Goal: Information Seeking & Learning: Learn about a topic

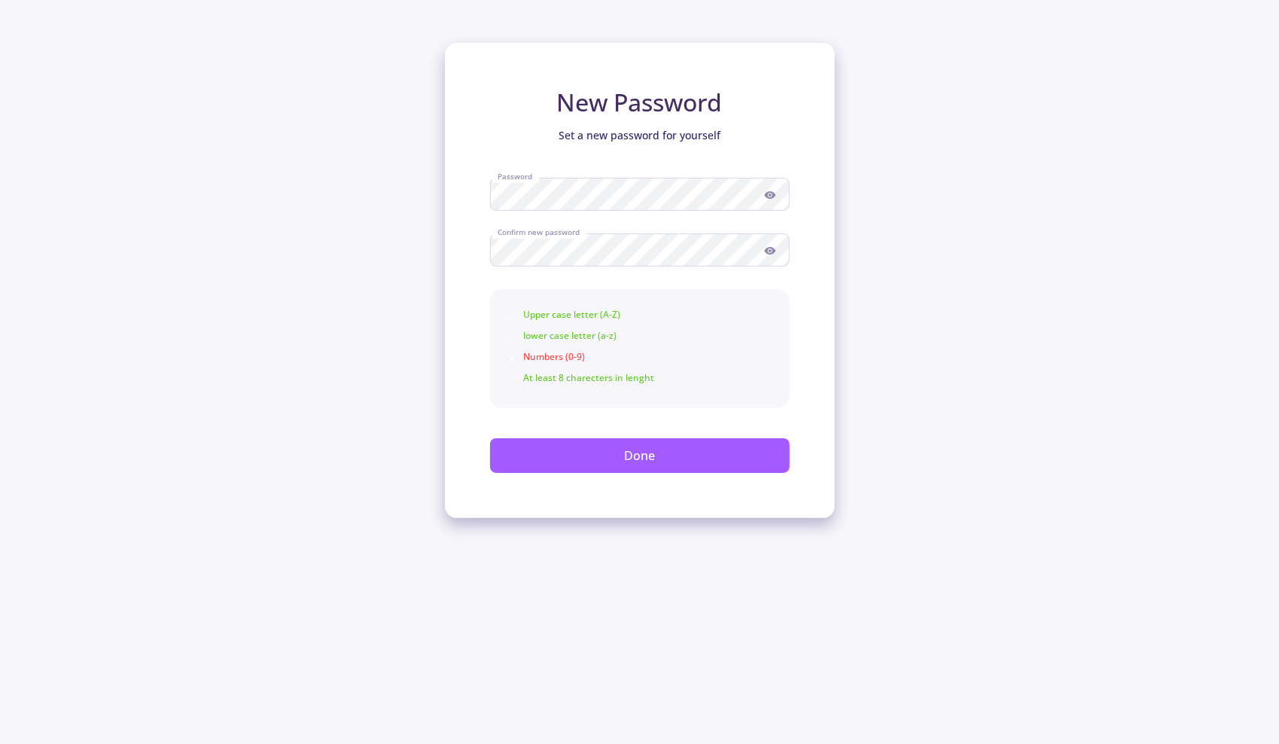
click at [774, 248] on icon at bounding box center [770, 251] width 12 height 12
click at [771, 192] on icon at bounding box center [769, 195] width 11 height 8
click at [680, 451] on button "Done" at bounding box center [640, 455] width 300 height 35
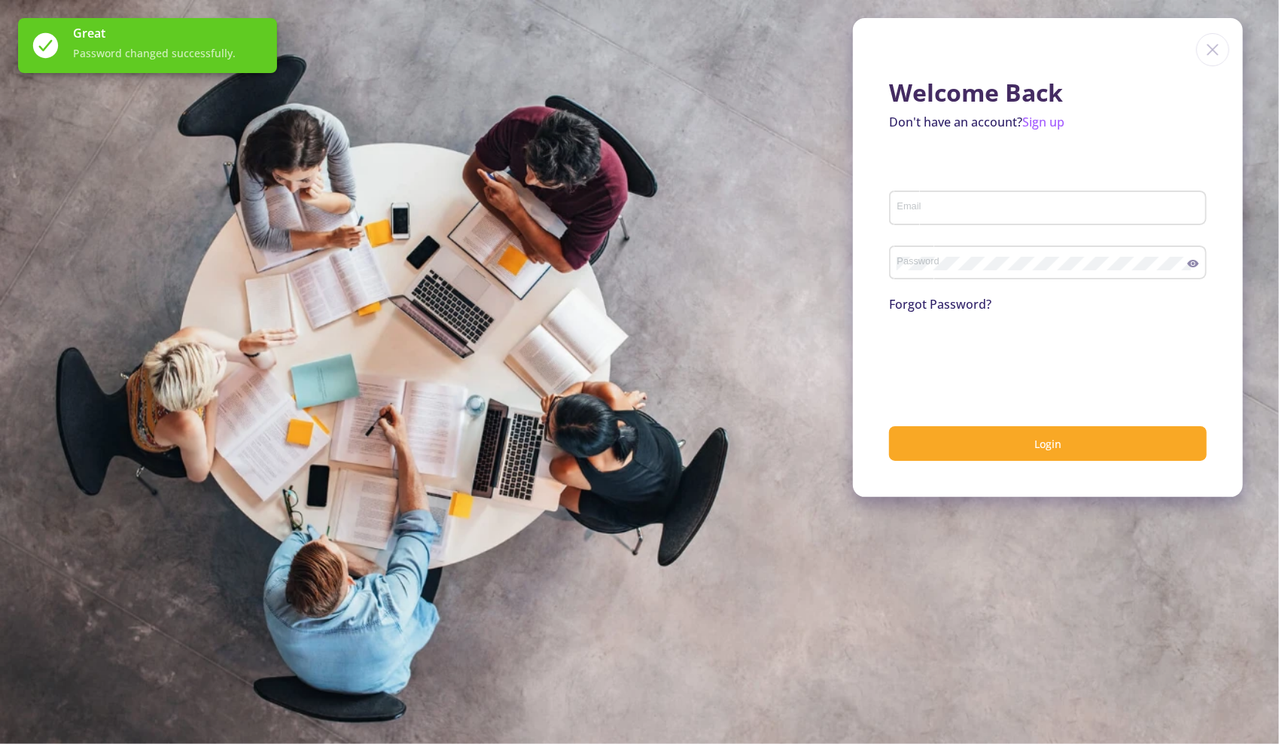
click at [953, 199] on div "Email" at bounding box center [1047, 204] width 303 height 39
type input "[EMAIL_ADDRESS][DOMAIN_NAME]"
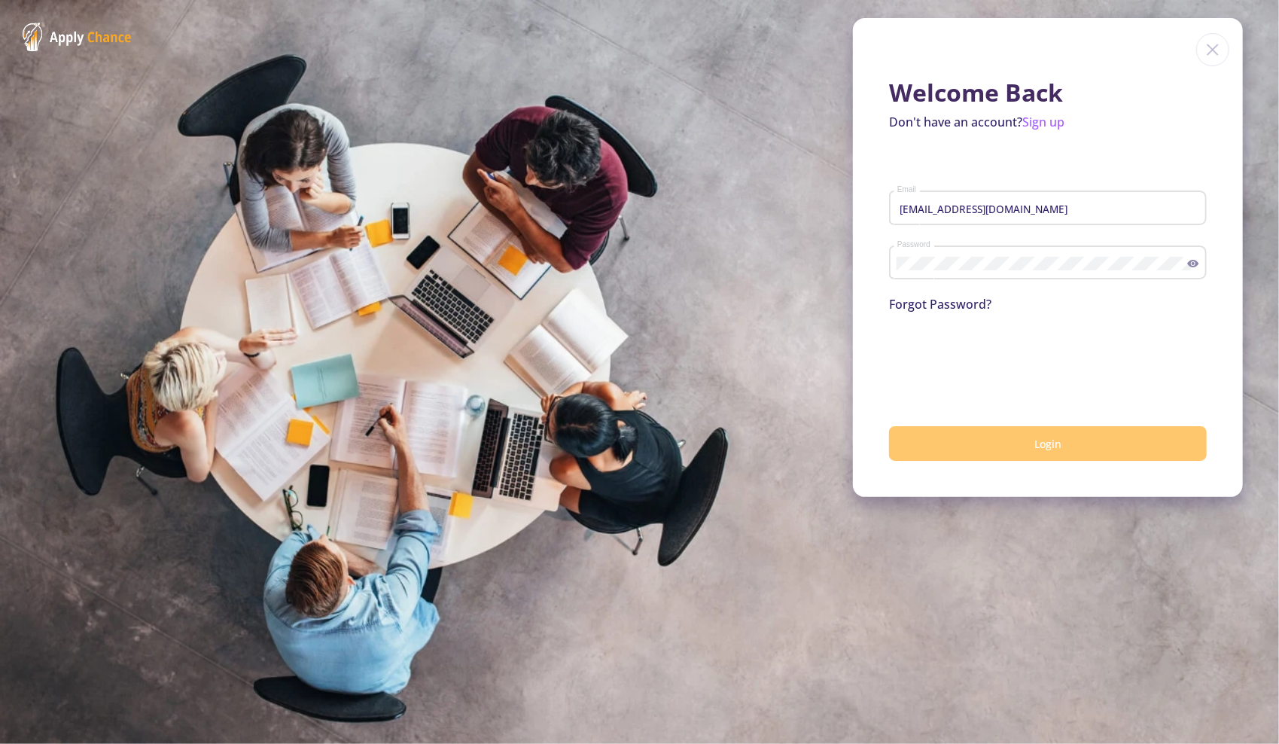
click at [996, 453] on button "Login" at bounding box center [1048, 443] width 318 height 35
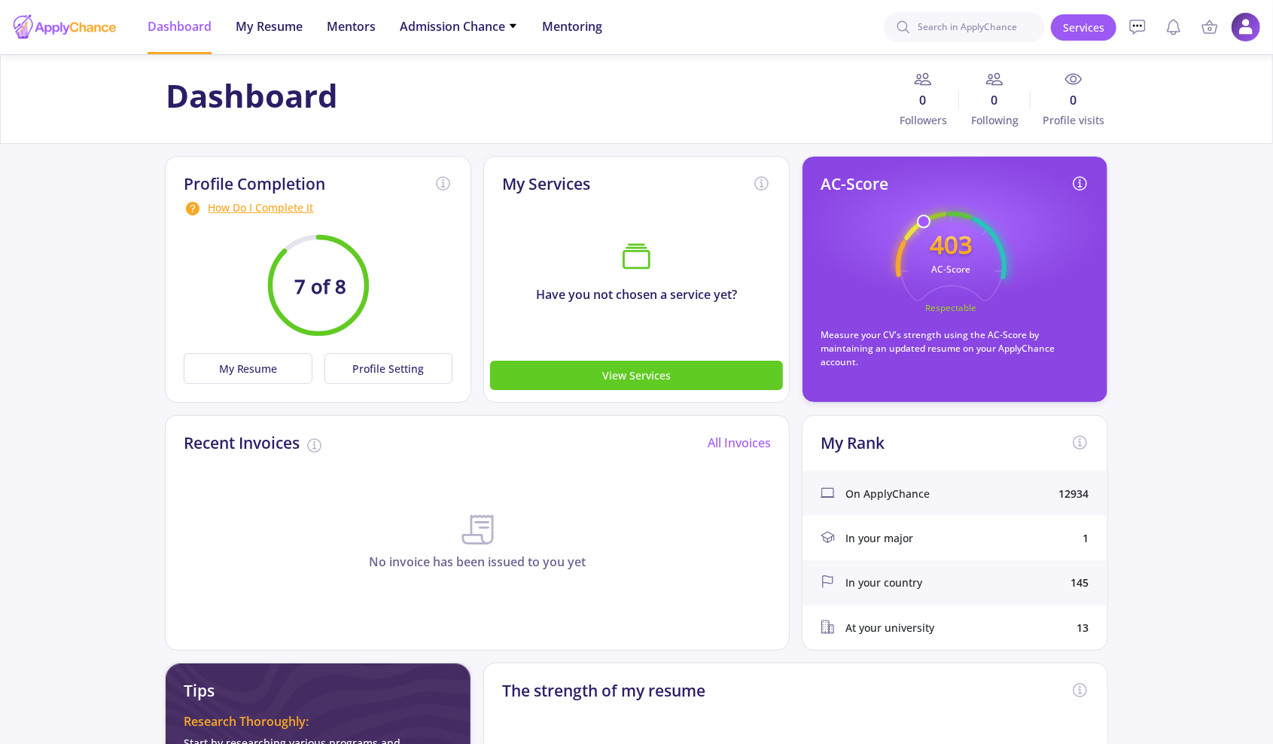
click at [925, 219] on circle at bounding box center [923, 221] width 12 height 12
click at [613, 372] on button "View Services" at bounding box center [636, 374] width 293 height 29
click at [305, 295] on text "7 of 8" at bounding box center [320, 286] width 52 height 26
click at [287, 356] on button "My Resume" at bounding box center [248, 368] width 128 height 31
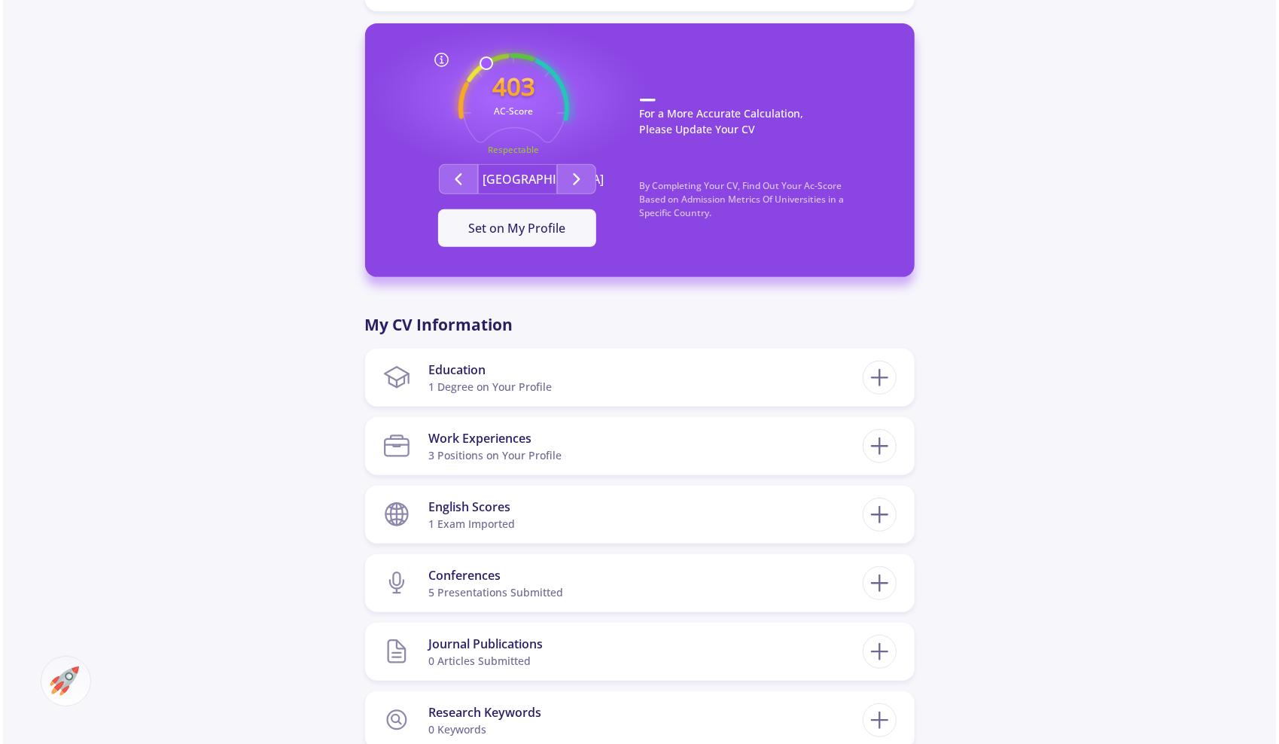
scroll to position [452, 0]
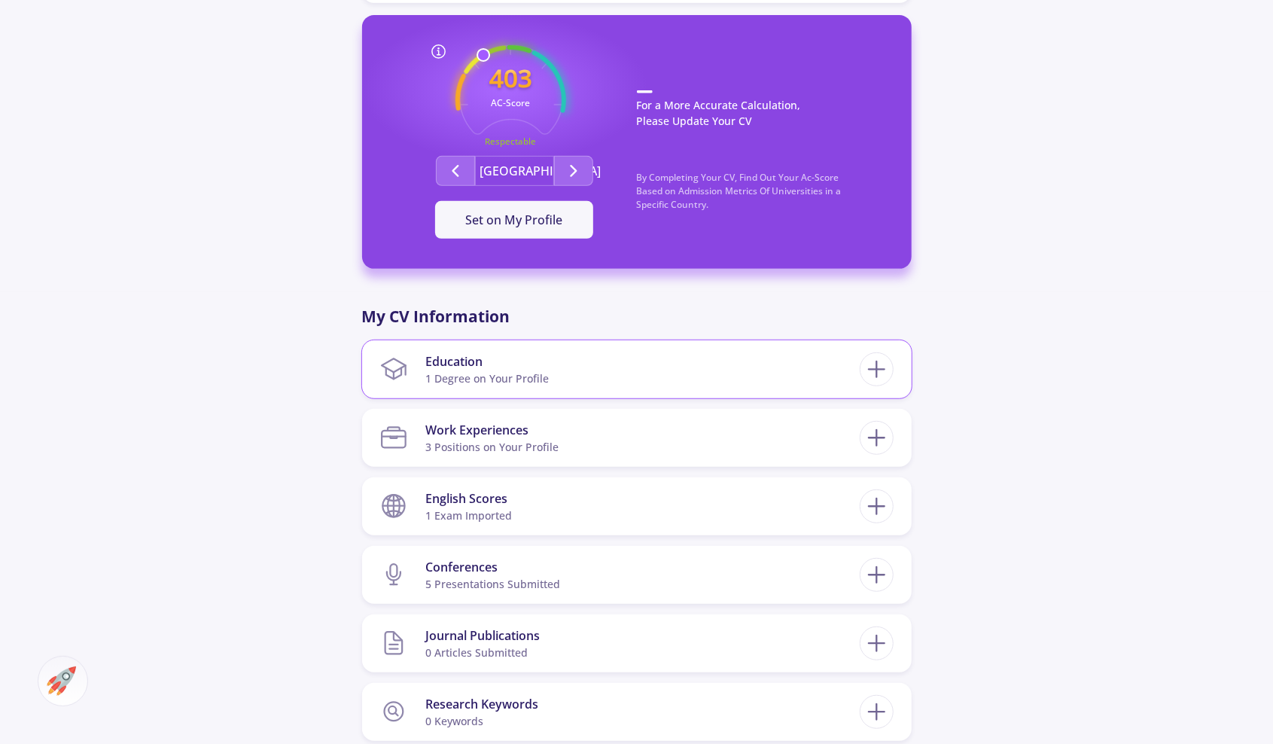
click at [633, 376] on section "Education 1 Degree on Your Profile" at bounding box center [619, 369] width 479 height 46
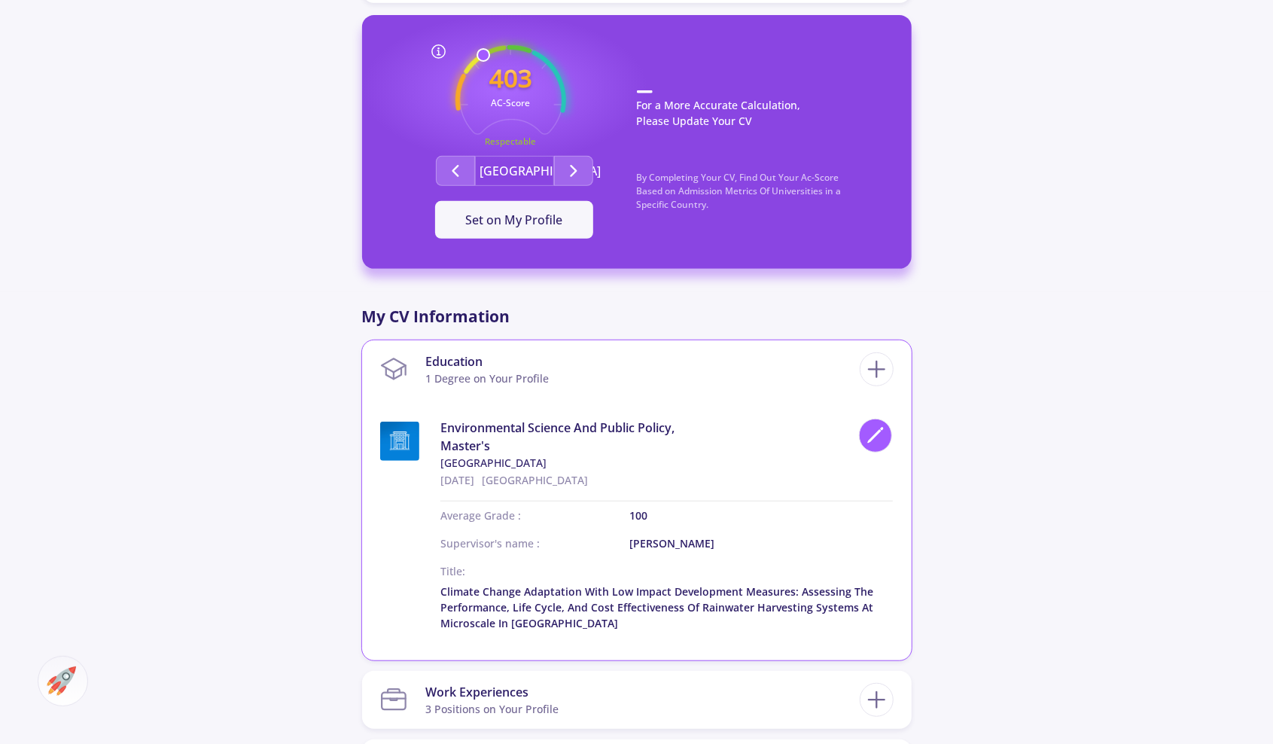
click at [885, 434] on icon at bounding box center [875, 435] width 20 height 20
type input "Environmental Science And Public Policy,"
type input "[GEOGRAPHIC_DATA]"
type input "[DATE]"
type input "100"
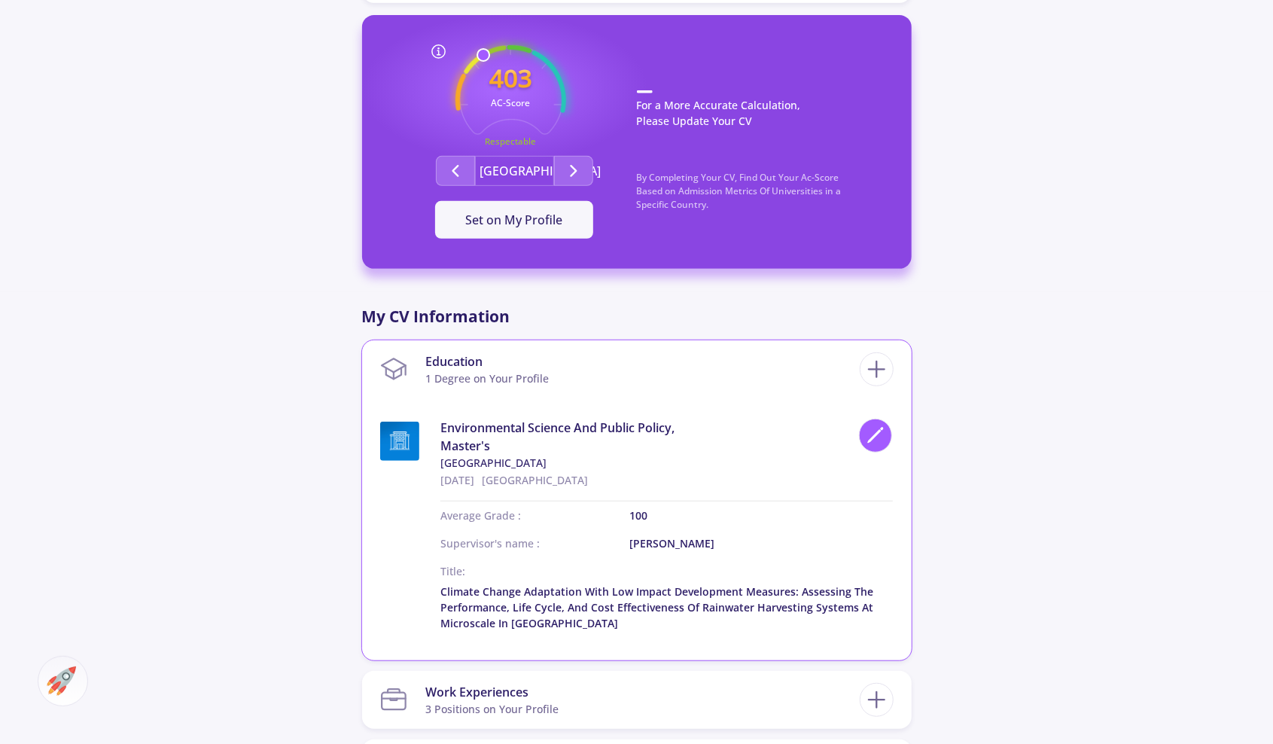
type input "[PERSON_NAME]"
checkbox input "true"
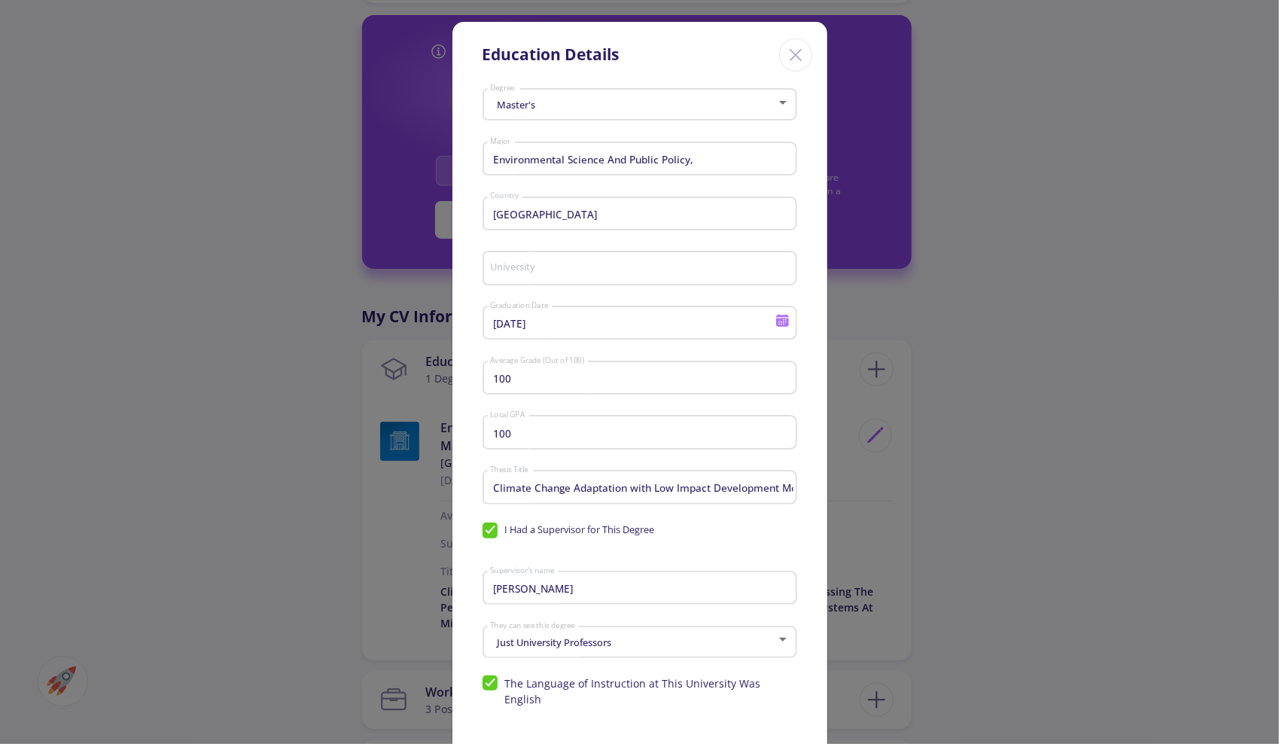
type input "[GEOGRAPHIC_DATA]"
drag, startPoint x: 548, startPoint y: 379, endPoint x: 321, endPoint y: 384, distance: 226.6
click at [333, 385] on div "Education Details Master's Degree Environmental Science And Public Policy, Majo…" at bounding box center [639, 372] width 1279 height 744
type input "110"
click at [522, 438] on input "100" at bounding box center [641, 433] width 304 height 14
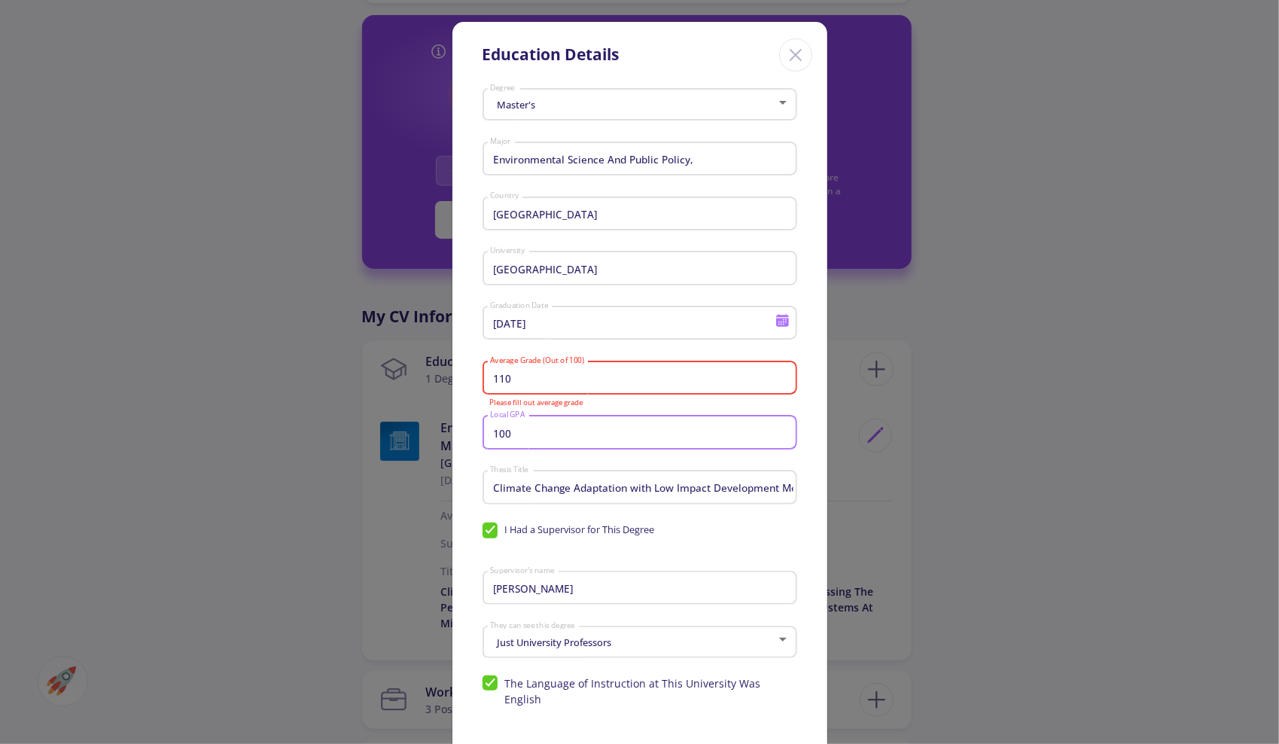
drag, startPoint x: 522, startPoint y: 438, endPoint x: 408, endPoint y: 424, distance: 115.2
click at [411, 426] on div "Education Details Master's Degree Environmental Science And Public Policy, Majo…" at bounding box center [639, 372] width 1279 height 744
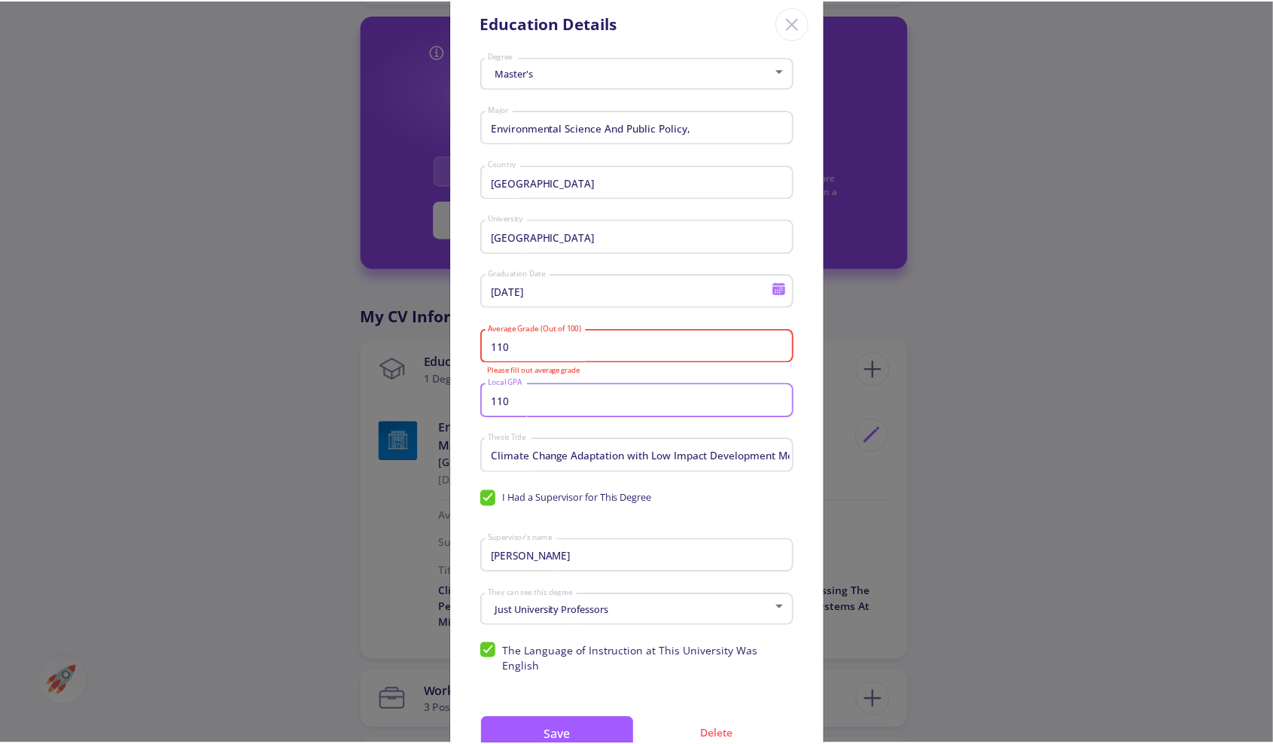
scroll to position [87, 0]
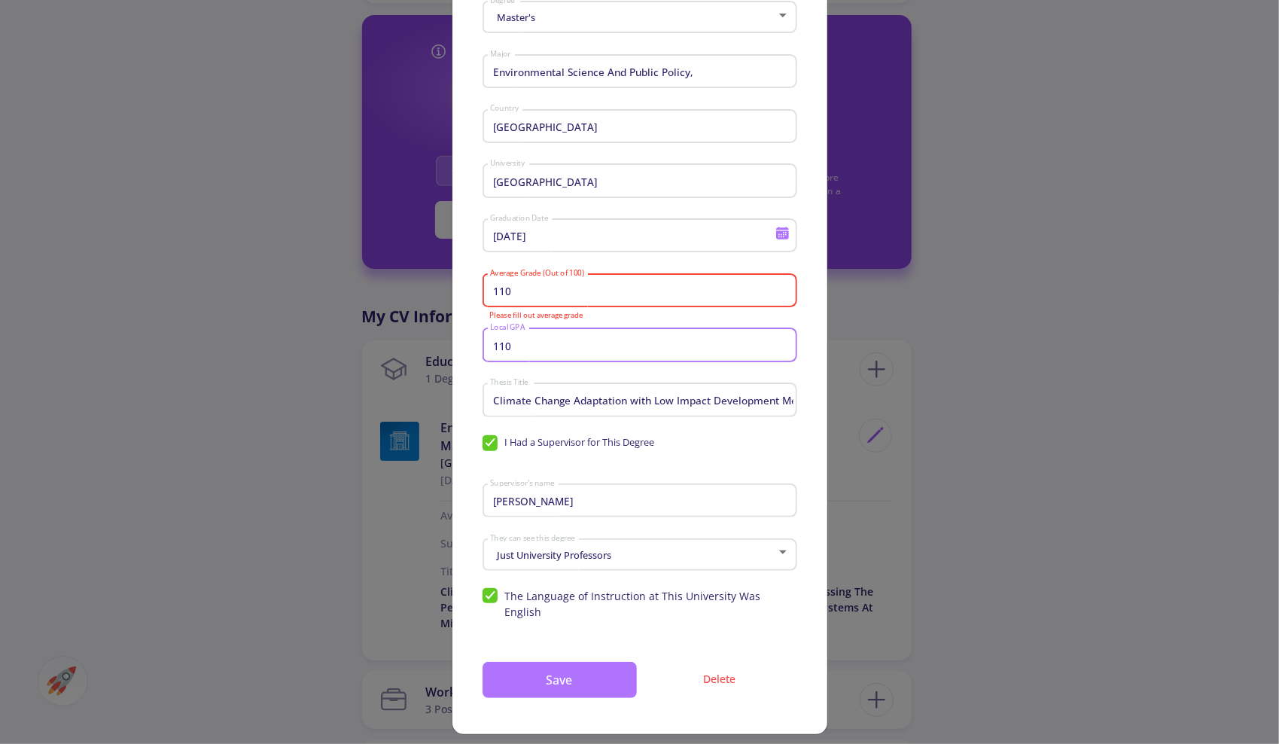
type input "110"
click at [589, 662] on button "Save" at bounding box center [559, 680] width 154 height 36
click at [577, 668] on button "Save" at bounding box center [559, 680] width 154 height 36
click at [548, 294] on input "110" at bounding box center [641, 291] width 304 height 14
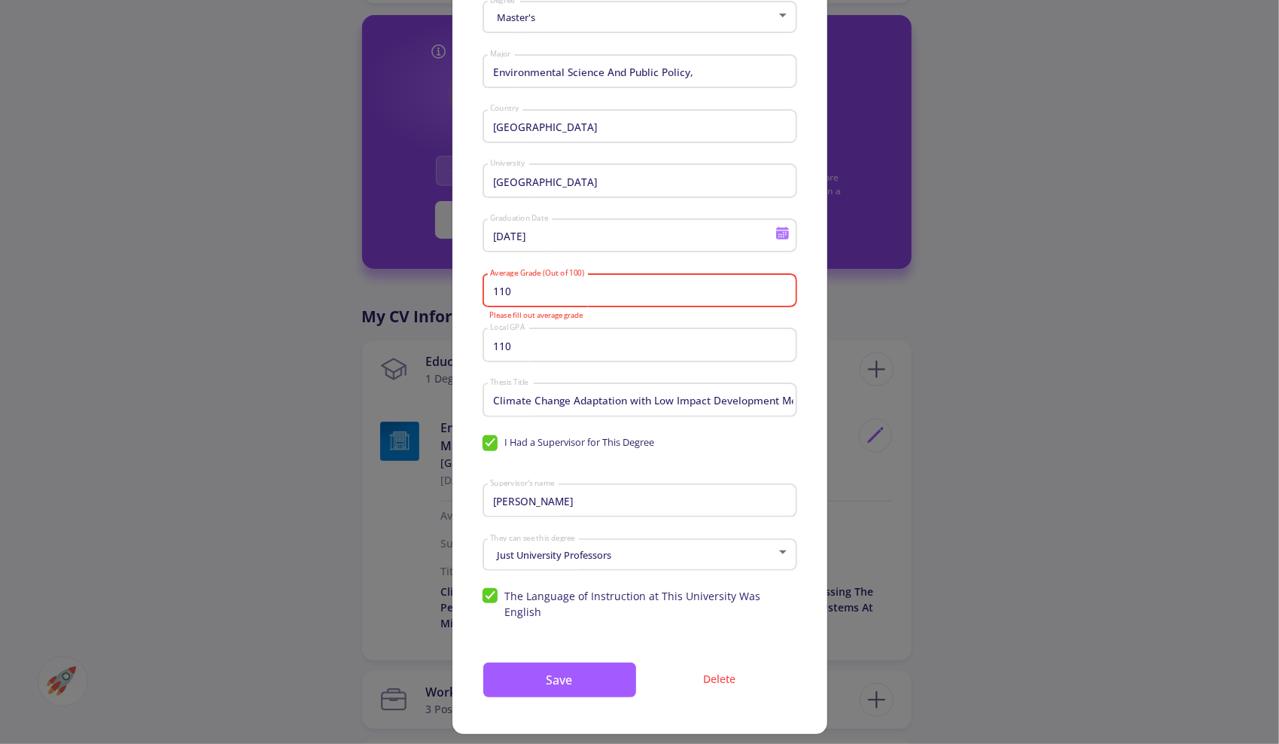
click at [872, 471] on div "Education Details Master's Degree Environmental Science And Public Policy, Majo…" at bounding box center [639, 372] width 1279 height 744
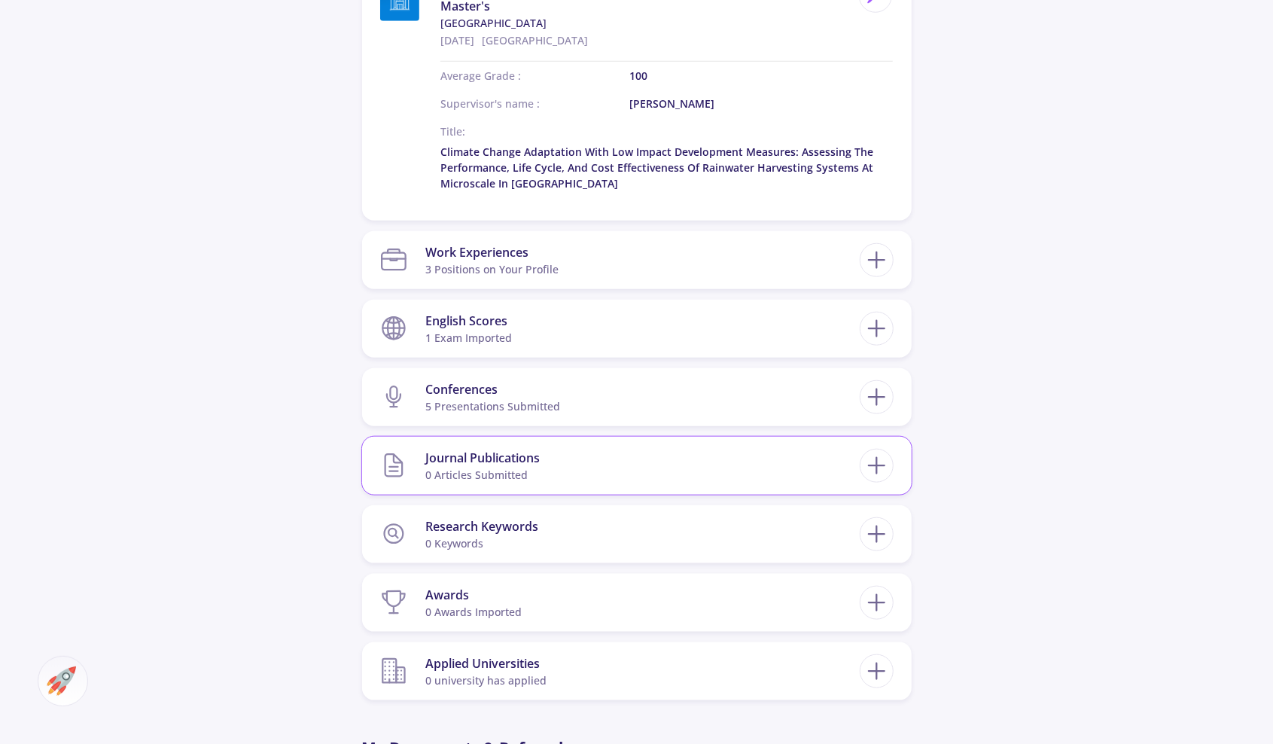
scroll to position [903, 0]
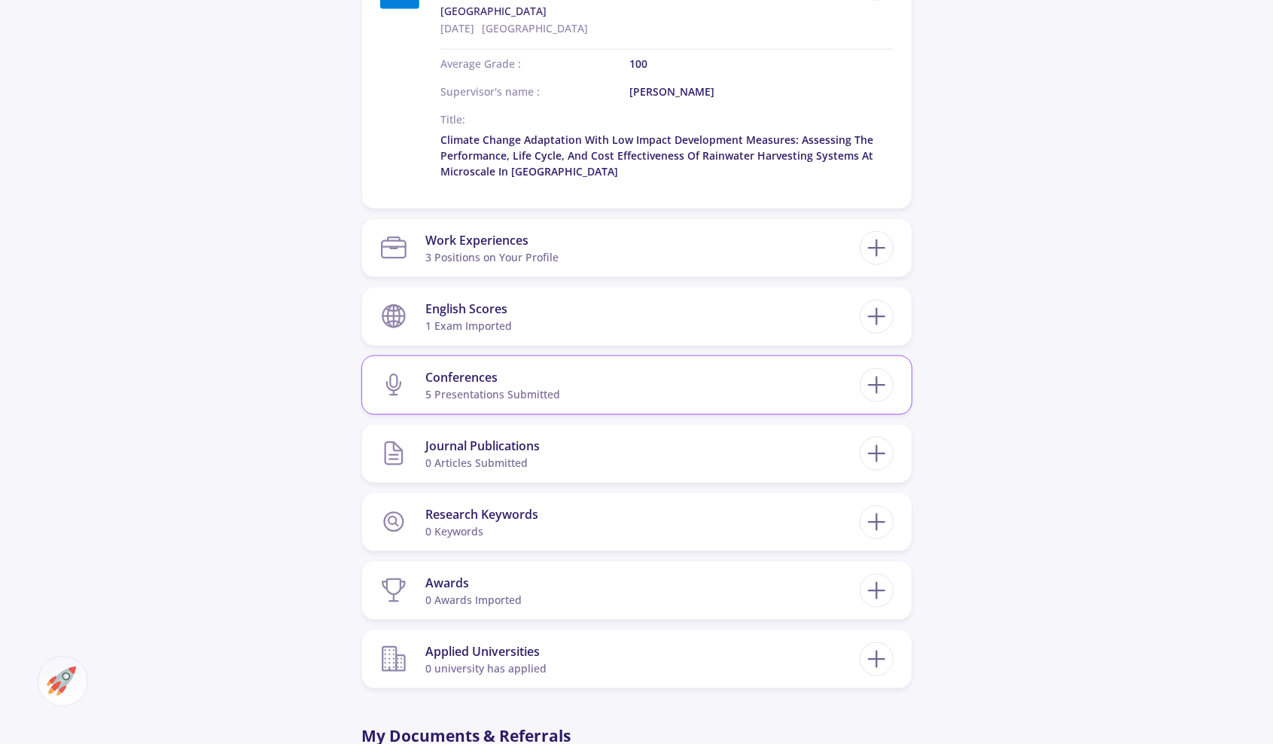
click at [482, 394] on div "5 presentations submitted" at bounding box center [492, 394] width 135 height 16
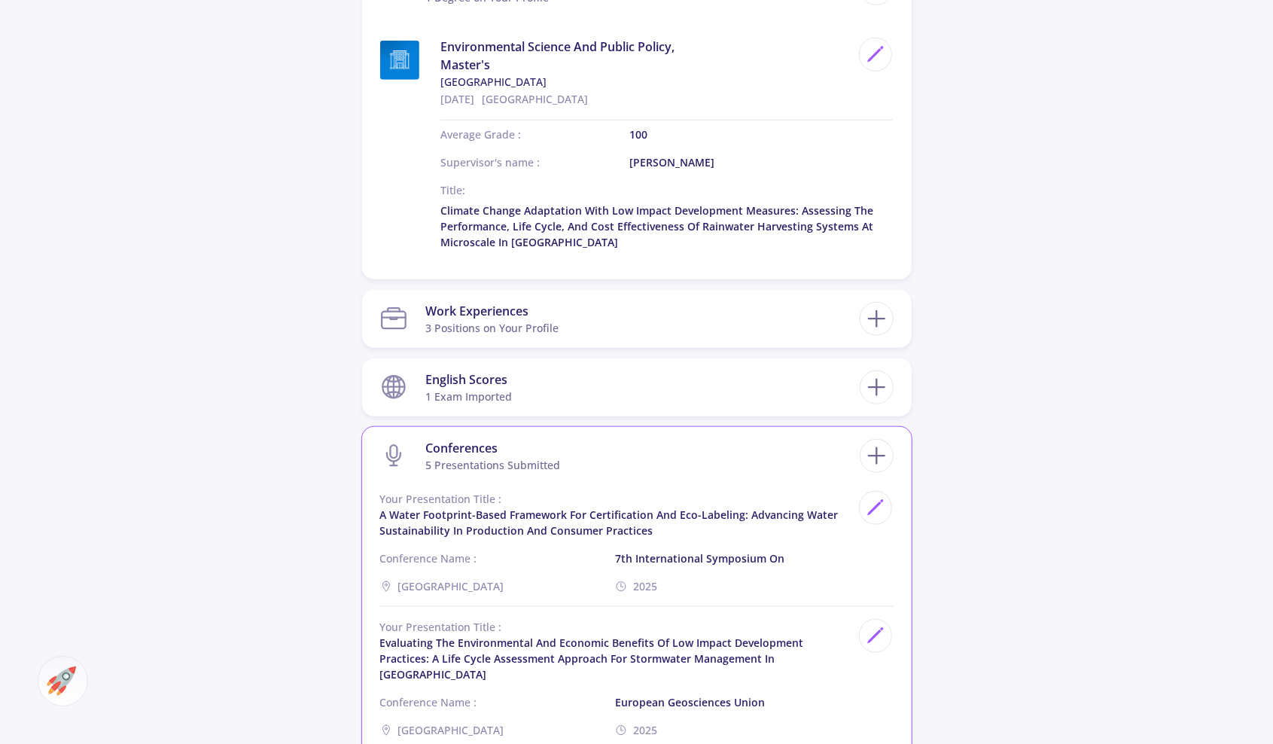
scroll to position [828, 0]
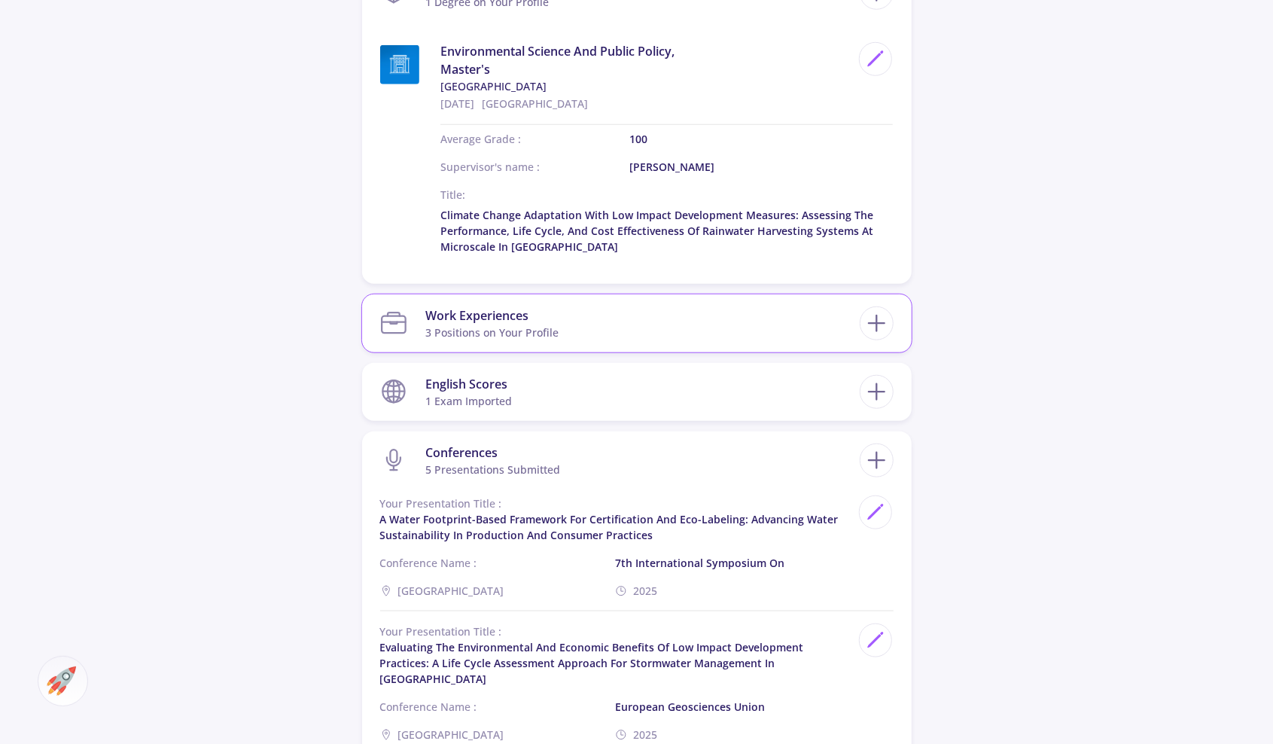
click at [568, 322] on section "Work Experiences 3 Positions on Your Profile" at bounding box center [619, 323] width 479 height 46
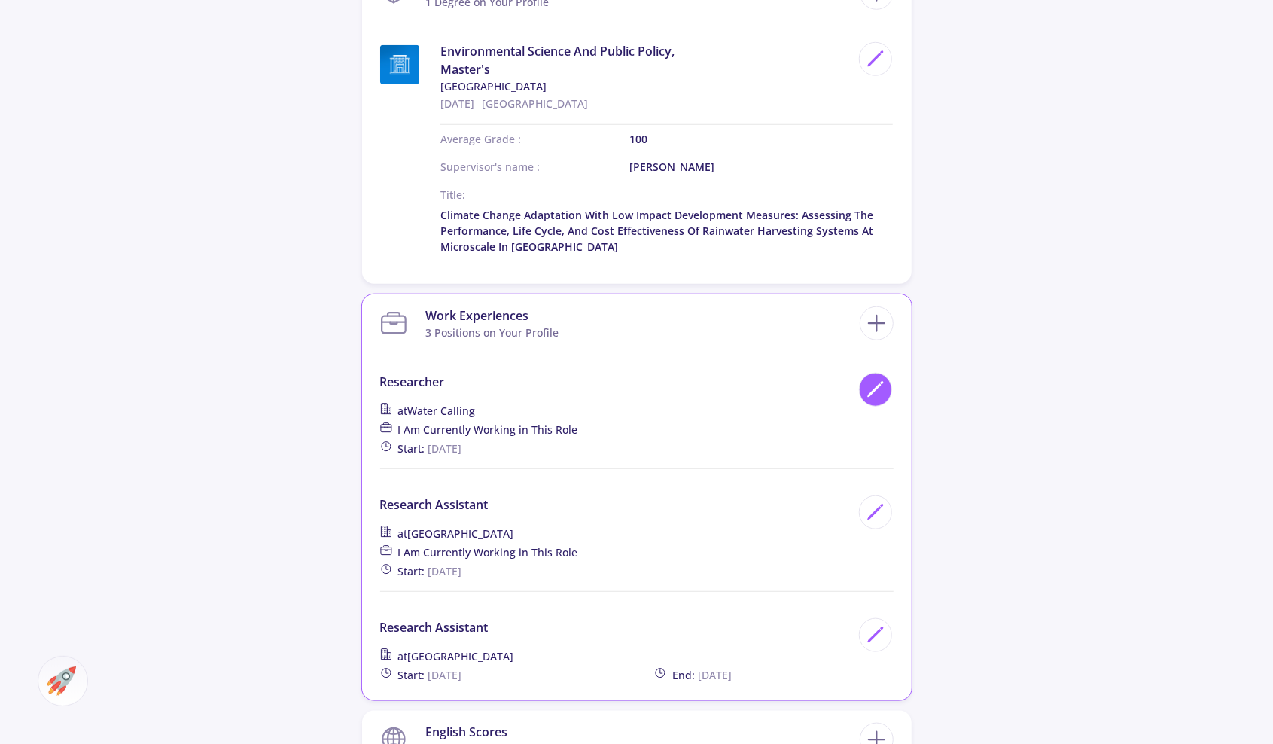
click at [882, 385] on icon at bounding box center [875, 389] width 20 height 20
type input "Researcher"
type input "Water Calling"
checkbox input "true"
type input "[DATE]"
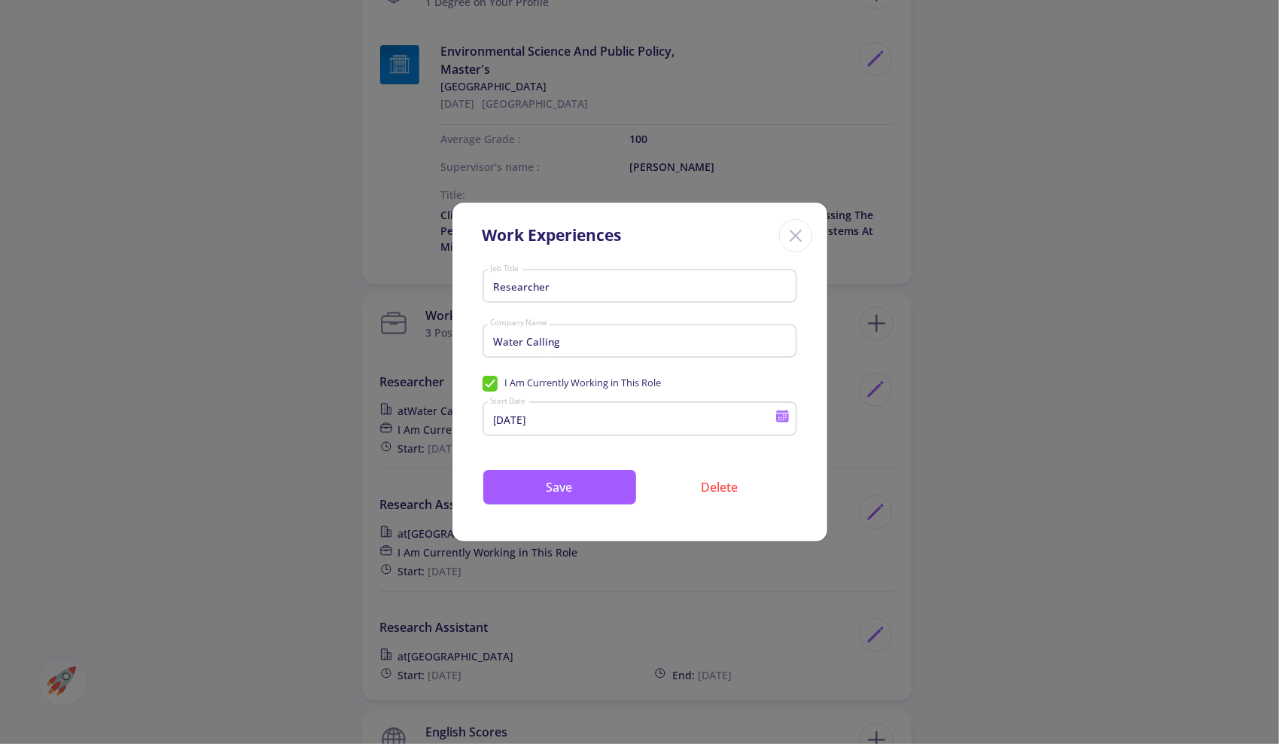
click at [492, 376] on span "I Am Currently Working in This Role" at bounding box center [571, 383] width 179 height 14
click at [492, 376] on input "I Am Currently Working in This Role" at bounding box center [487, 381] width 10 height 10
checkbox input "false"
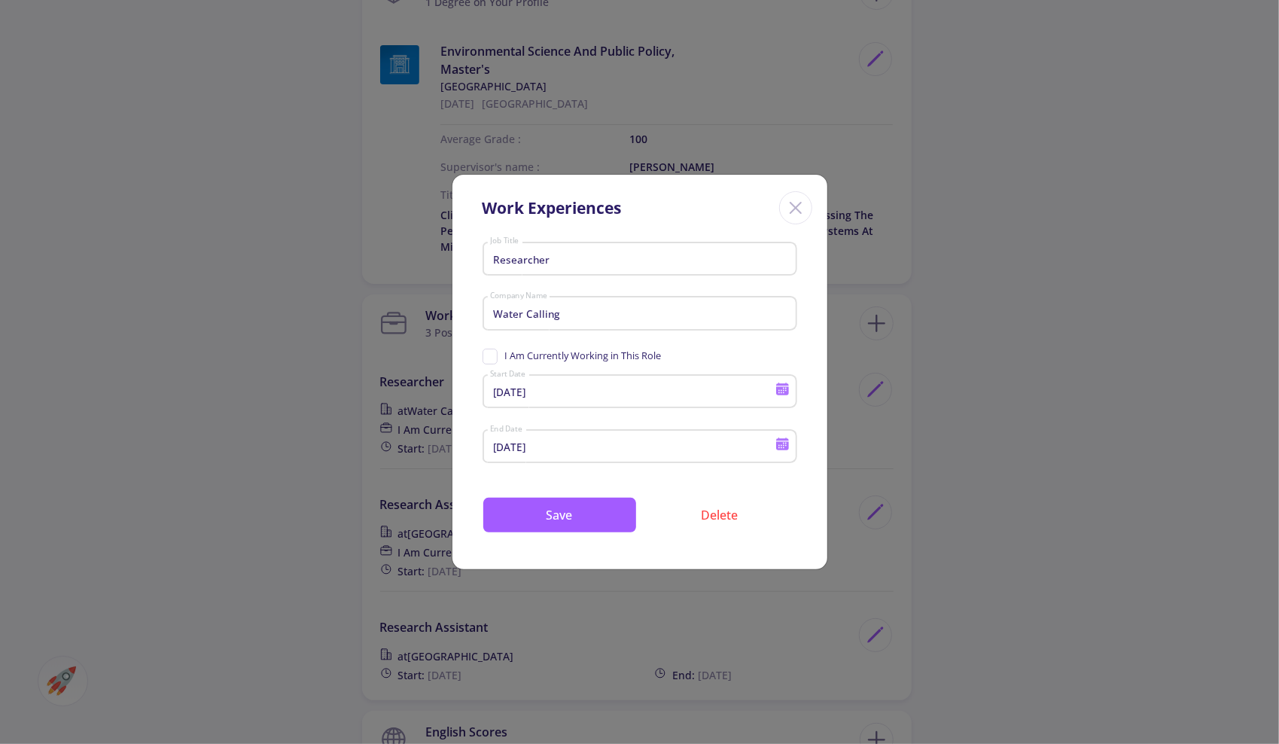
click at [784, 442] on icon at bounding box center [782, 444] width 14 height 14
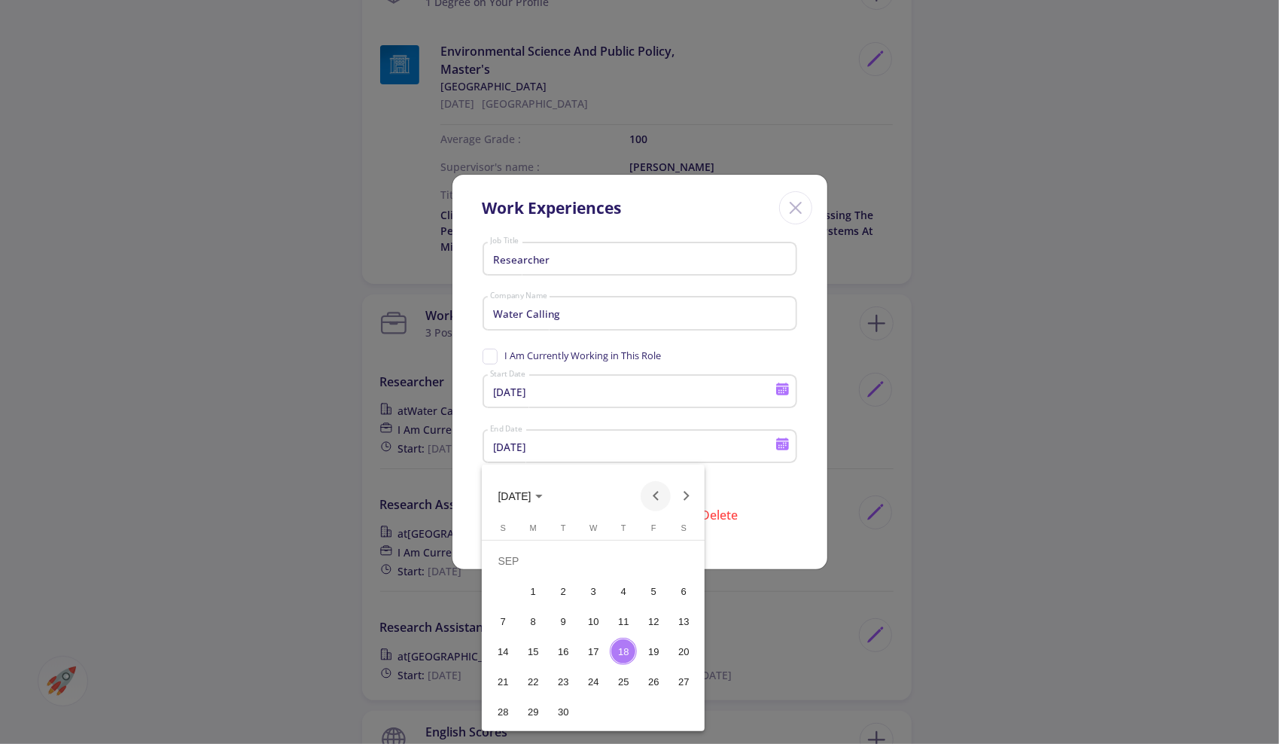
click at [646, 498] on button "Previous month" at bounding box center [655, 496] width 30 height 30
click at [645, 498] on button "Previous month" at bounding box center [655, 496] width 30 height 30
click at [689, 498] on button "Next month" at bounding box center [686, 496] width 30 height 30
drag, startPoint x: 626, startPoint y: 715, endPoint x: 623, endPoint y: 707, distance: 8.1
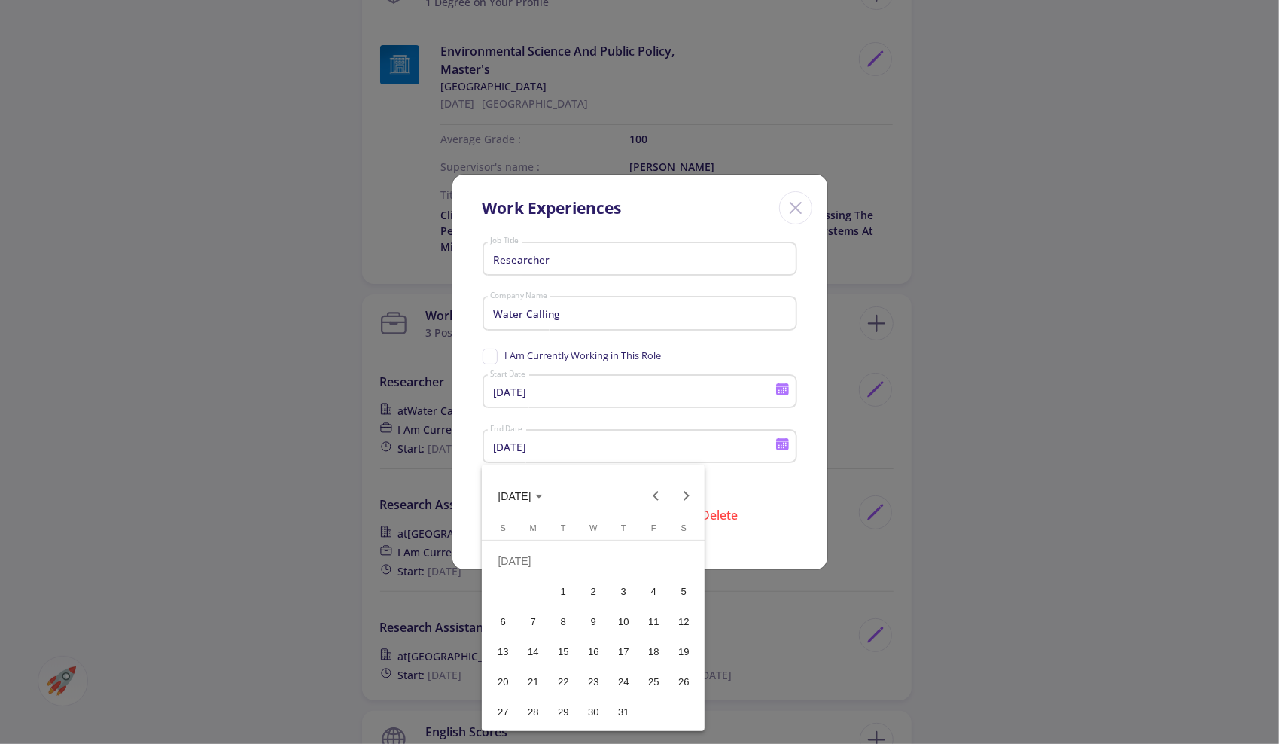
click at [626, 715] on div "31" at bounding box center [623, 711] width 27 height 27
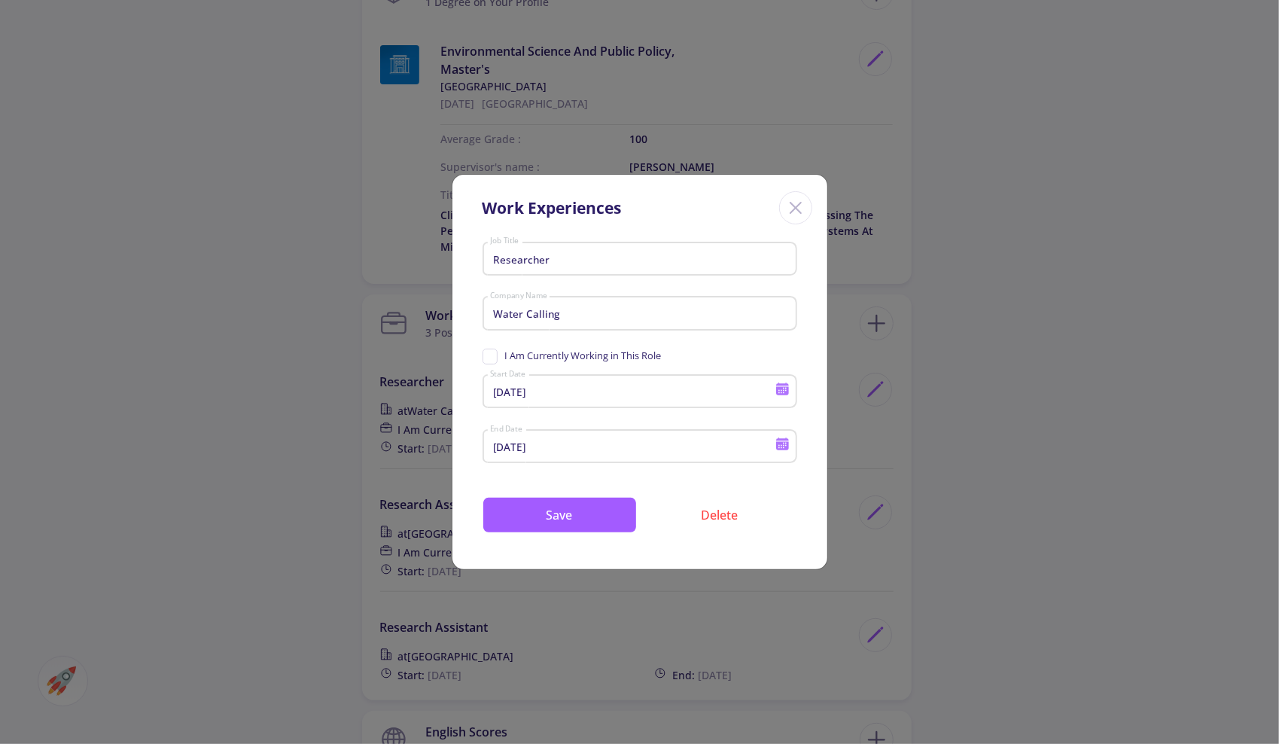
type input "[DATE]"
click at [558, 520] on button "Save" at bounding box center [559, 515] width 154 height 36
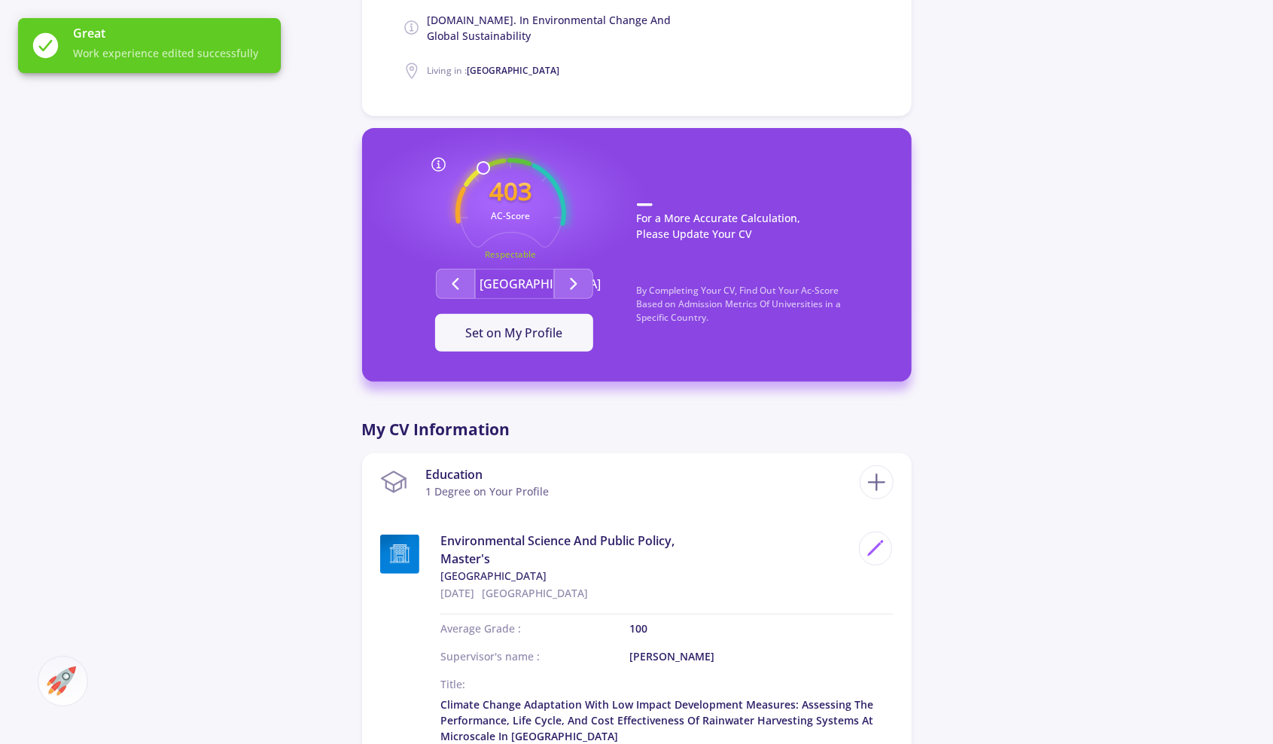
scroll to position [151, 0]
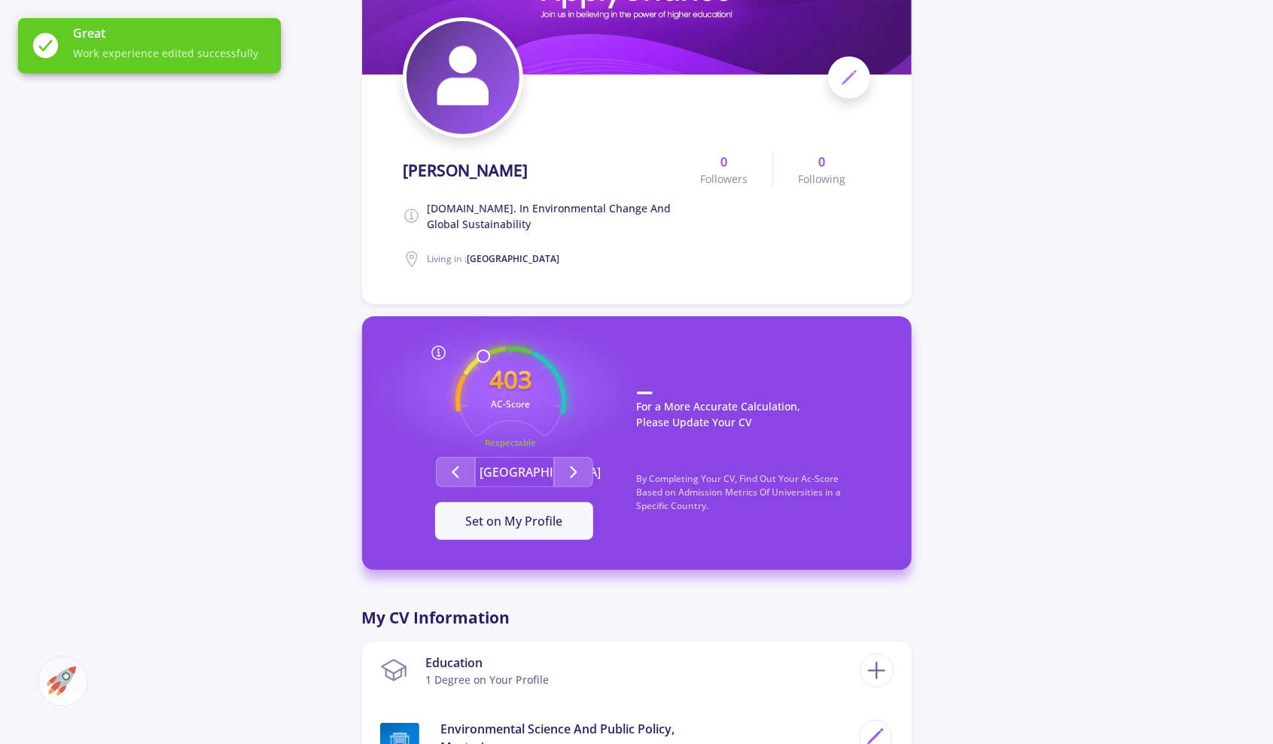
click at [482, 350] on div at bounding box center [439, 353] width 111 height 18
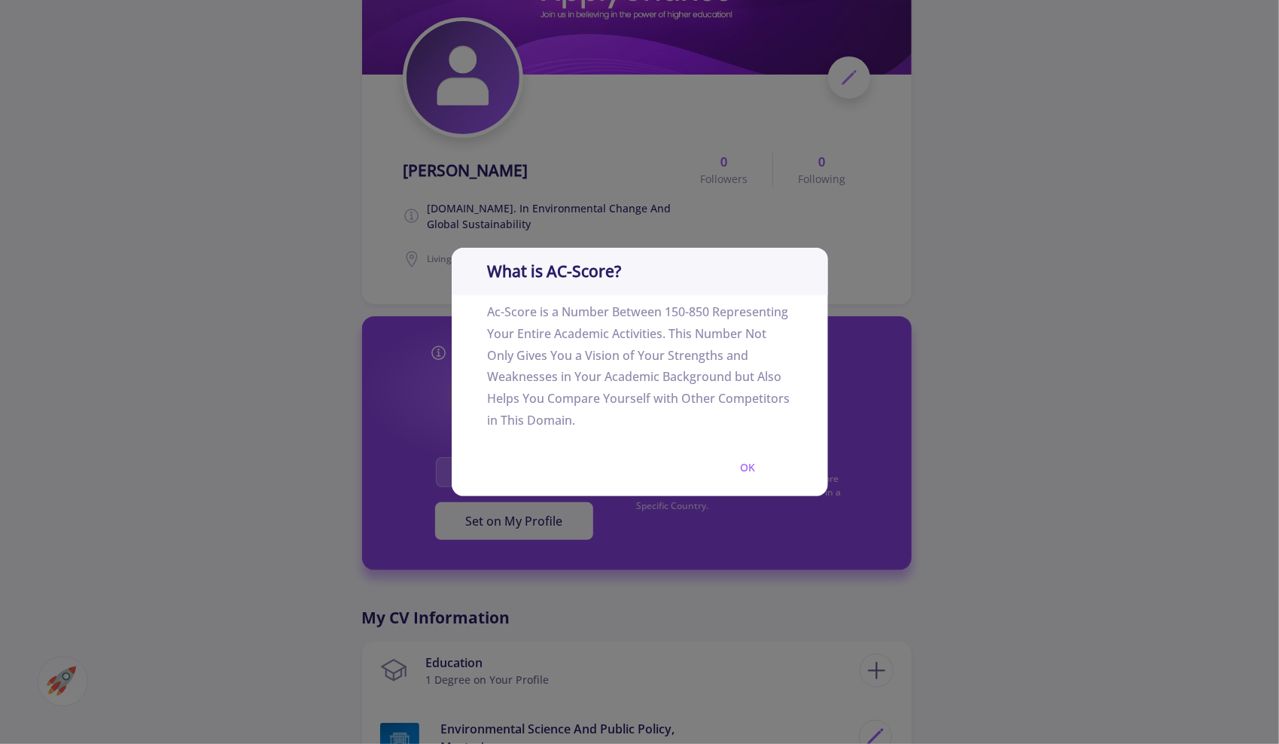
click at [756, 472] on button "OK" at bounding box center [747, 466] width 87 height 35
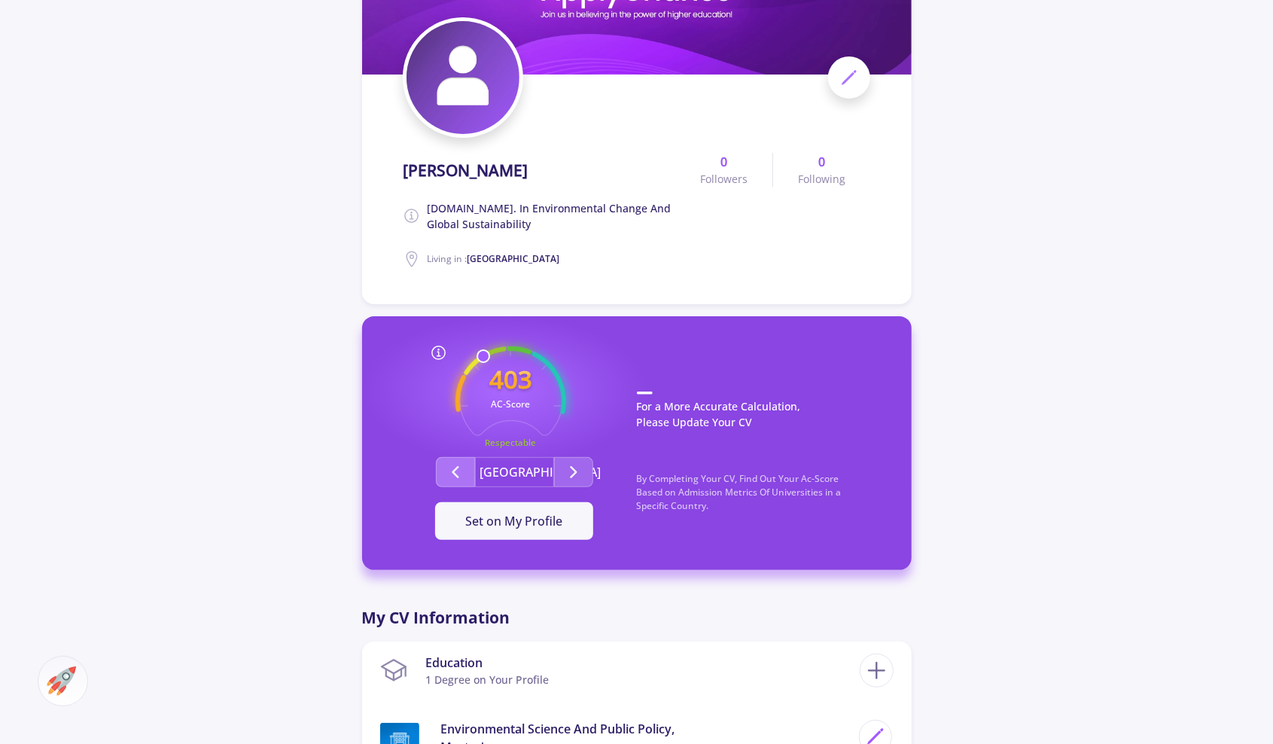
click at [453, 469] on icon "Second group" at bounding box center [455, 472] width 18 height 18
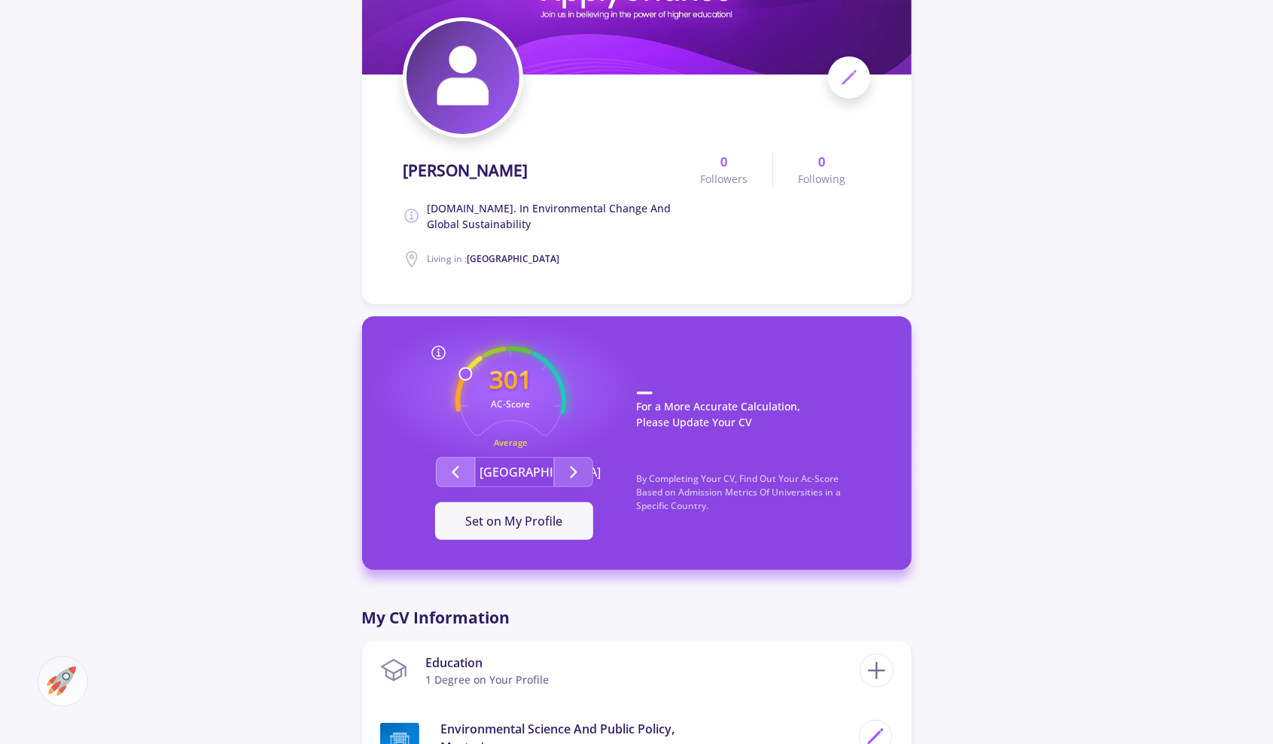
click at [453, 469] on icon "Second group" at bounding box center [455, 472] width 18 height 18
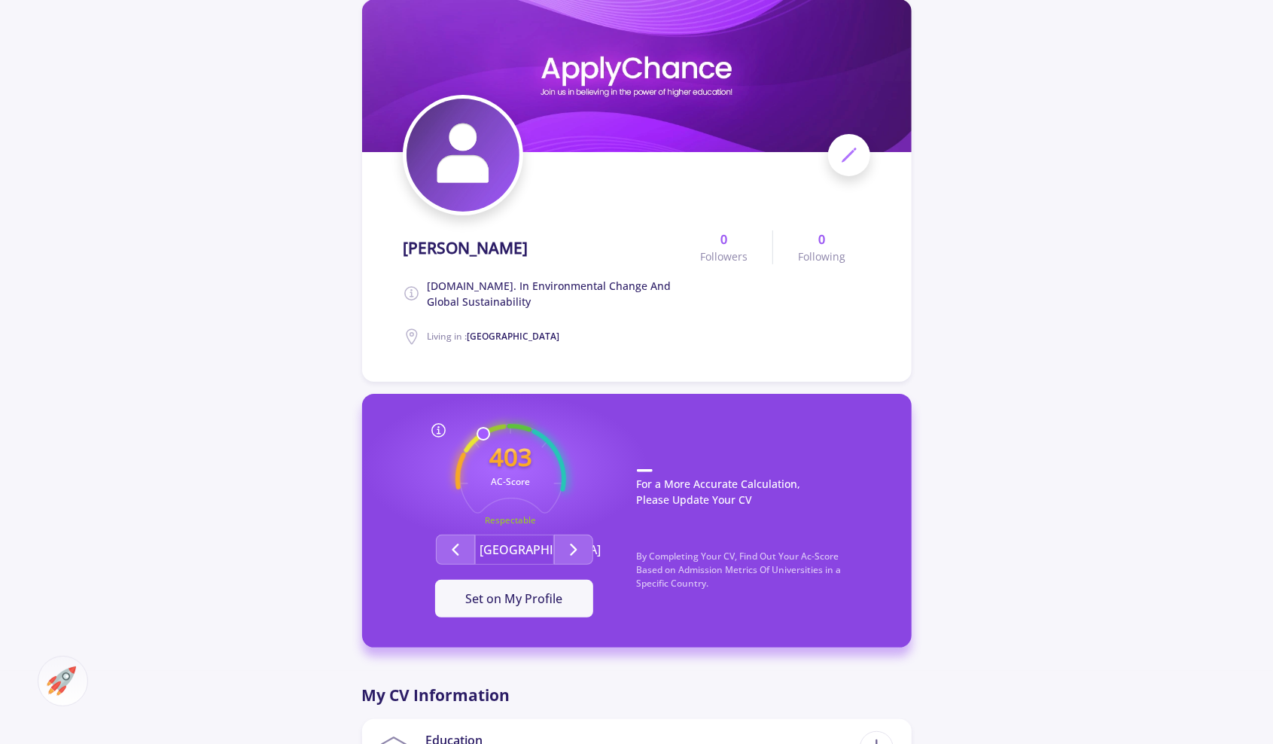
scroll to position [0, 0]
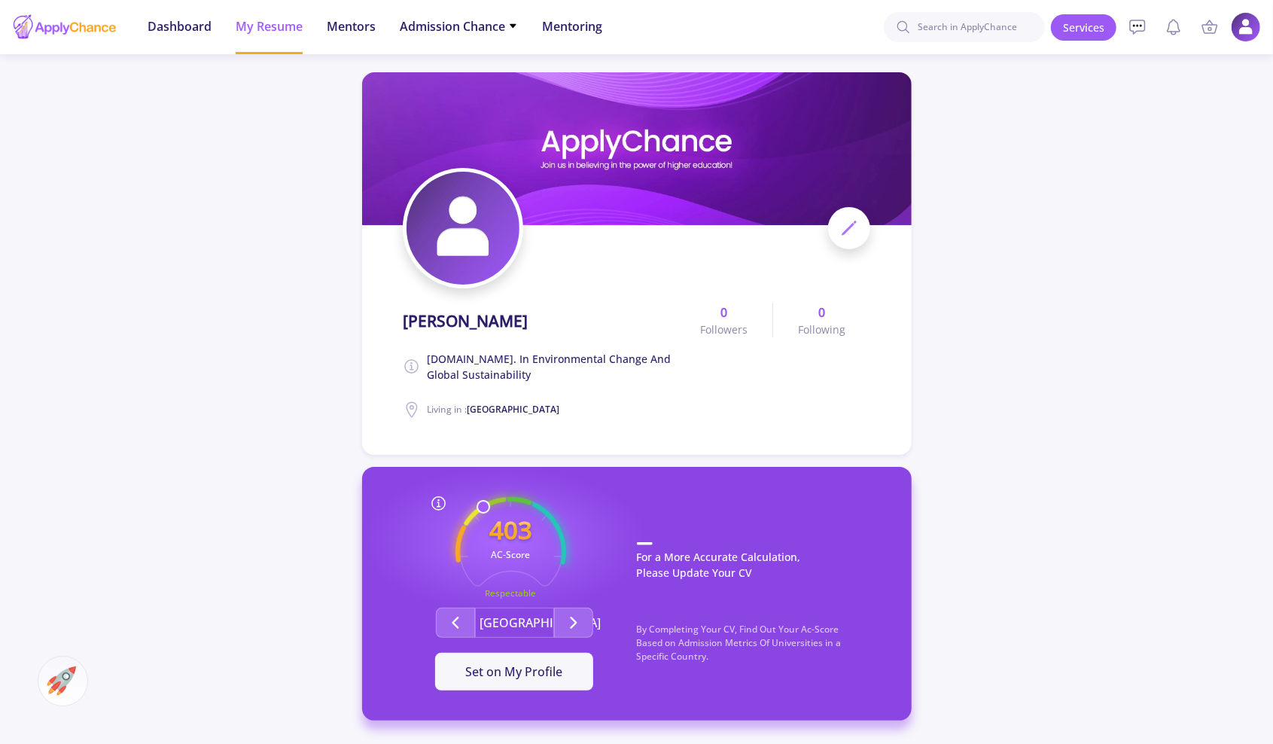
click at [434, 501] on icon at bounding box center [439, 503] width 18 height 18
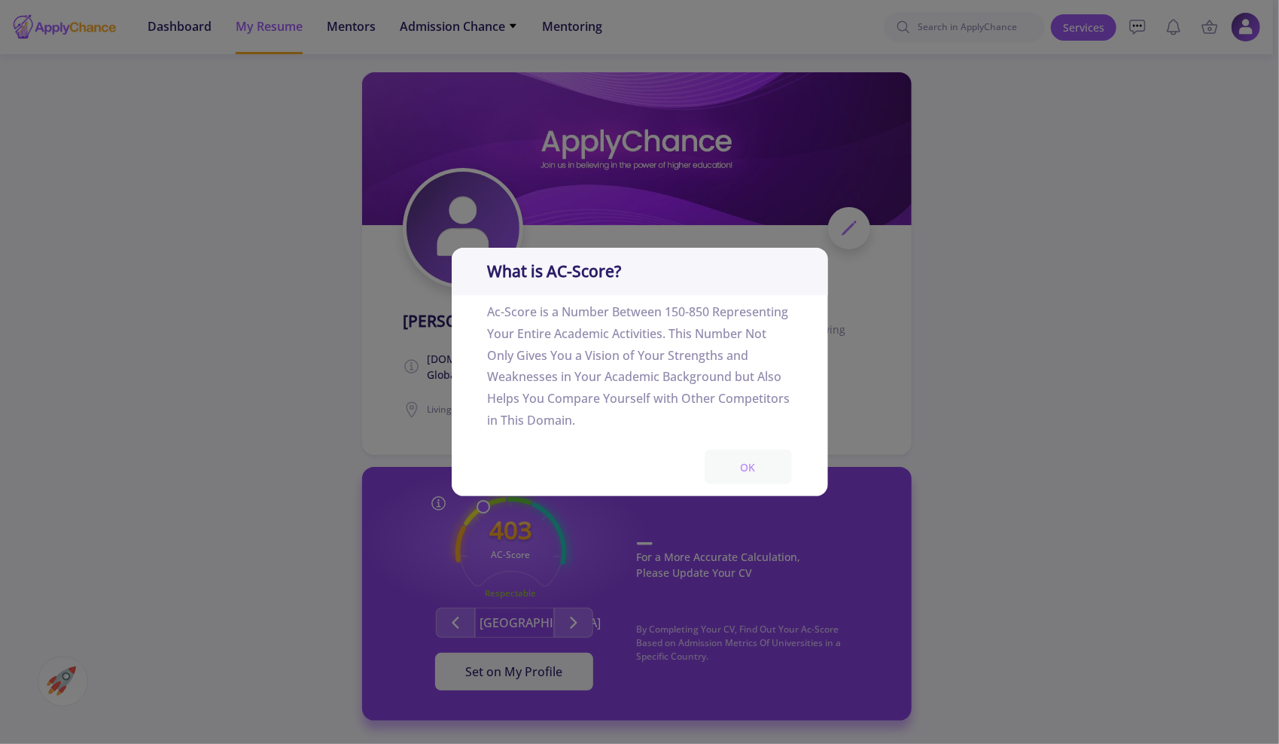
click at [783, 476] on button "OK" at bounding box center [747, 466] width 87 height 35
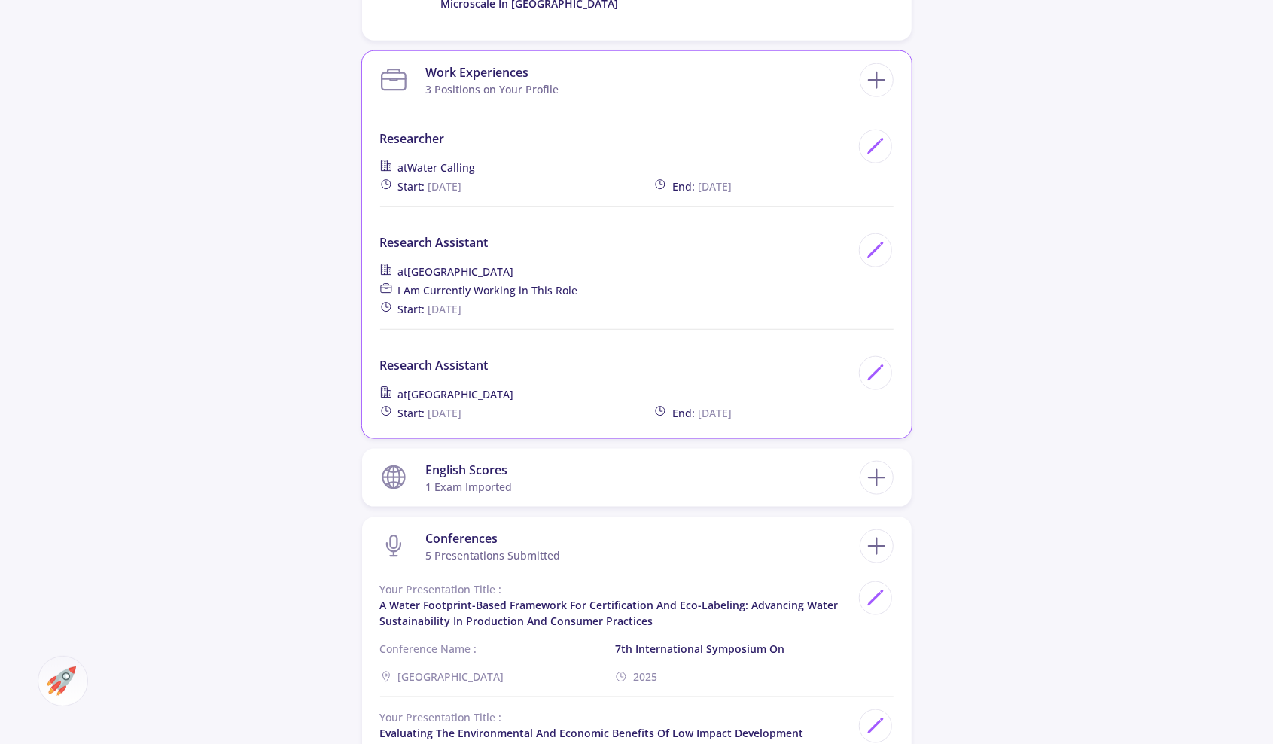
scroll to position [1129, 0]
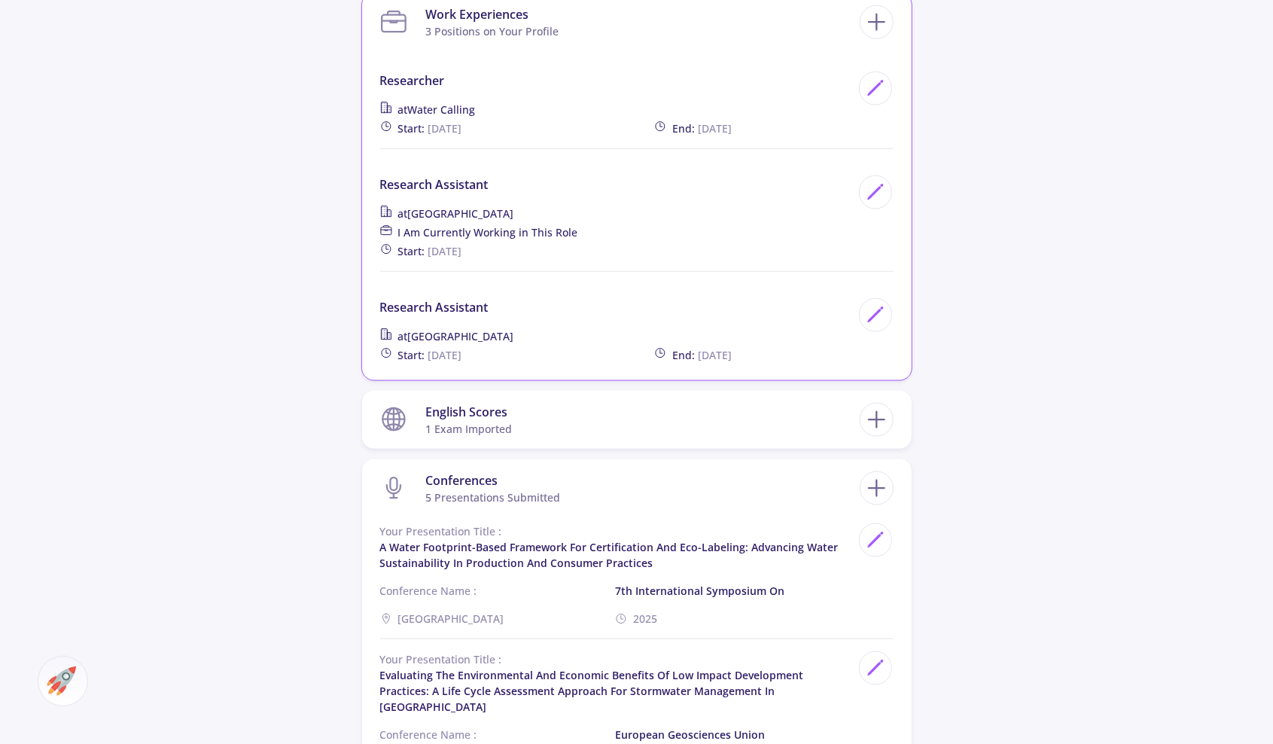
click at [483, 440] on div "English Scores 1 exam imported" at bounding box center [468, 420] width 87 height 46
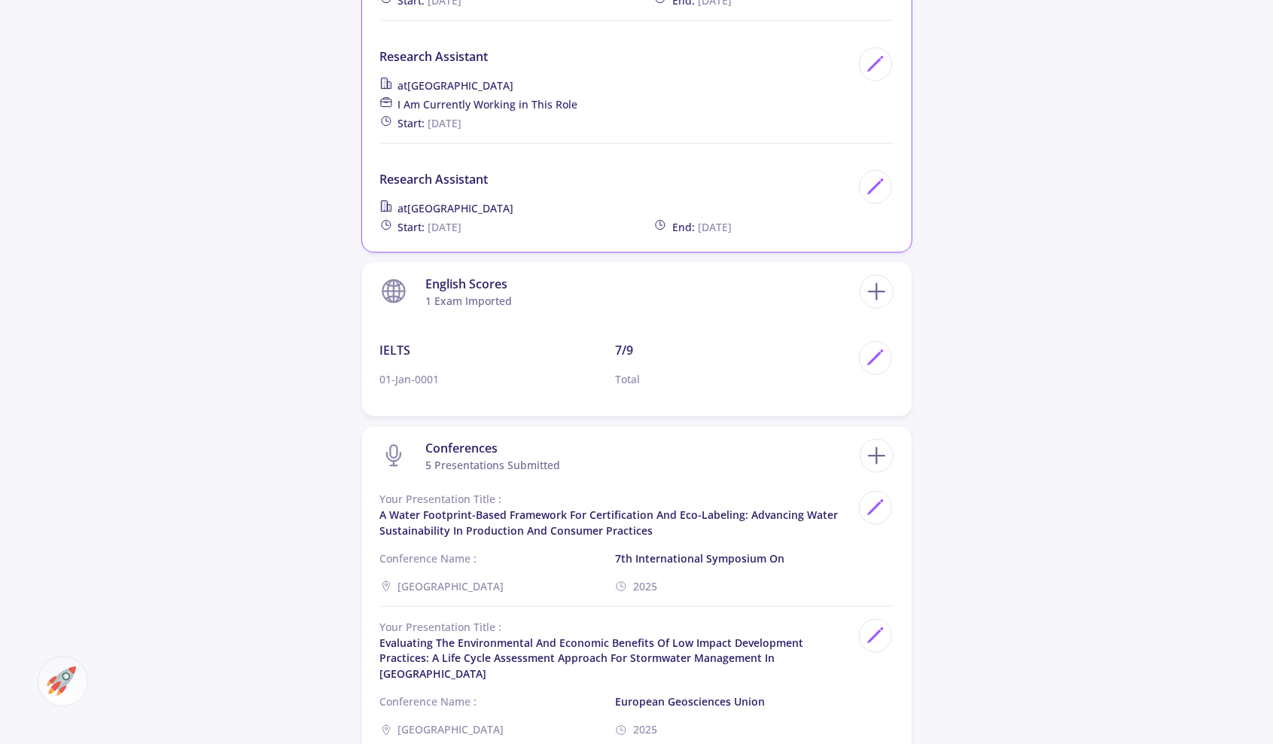
scroll to position [1279, 0]
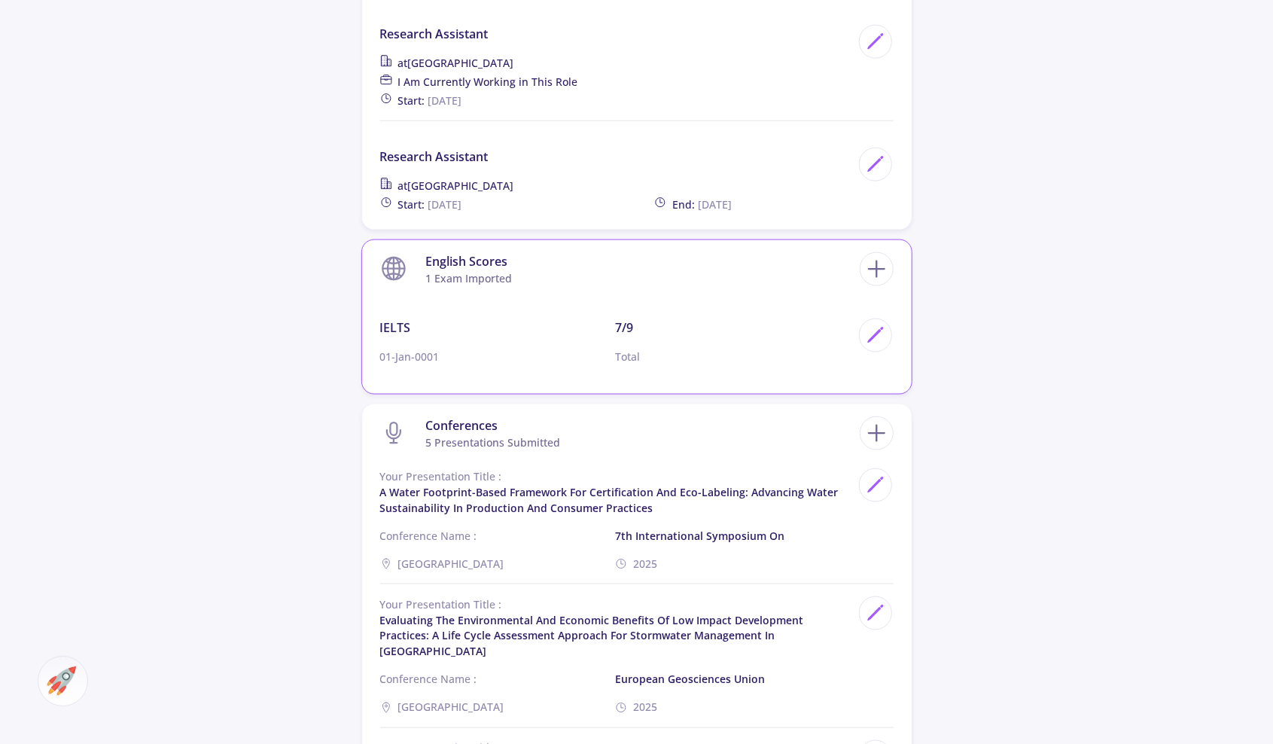
click at [527, 265] on section "English Scores 1 exam imported" at bounding box center [619, 269] width 479 height 46
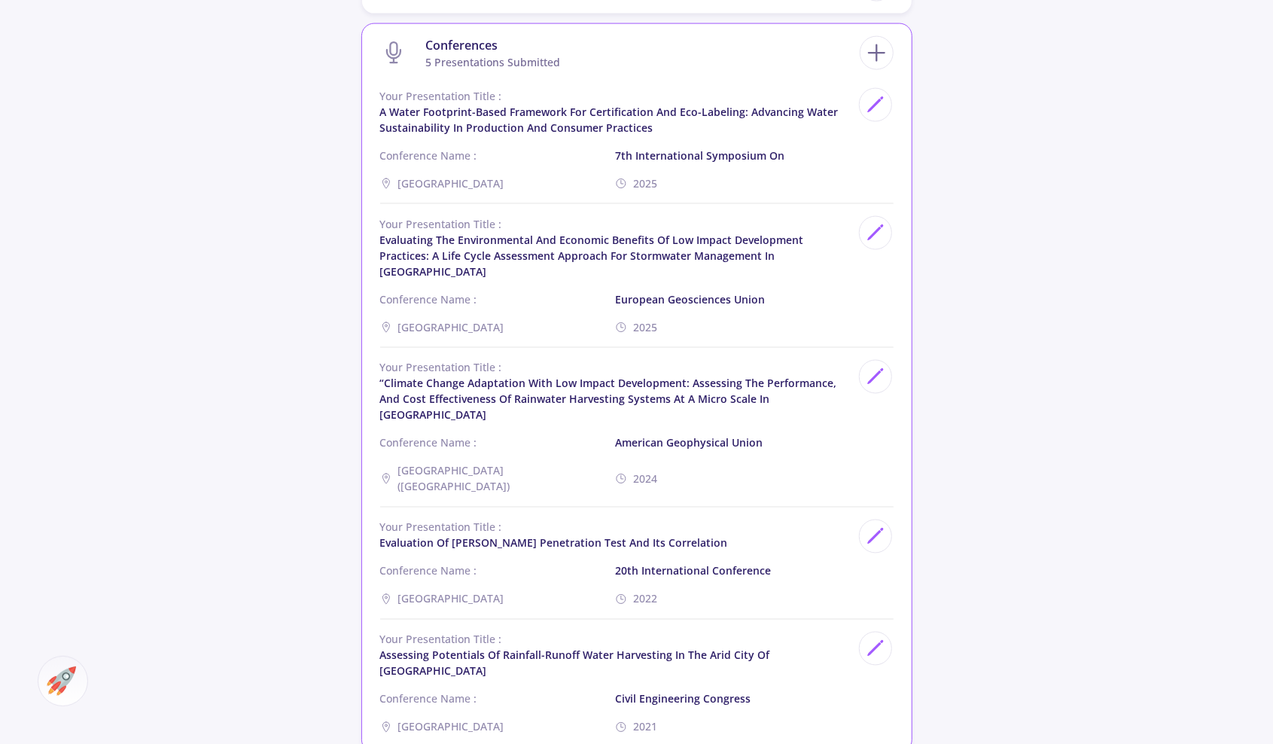
scroll to position [1430, 0]
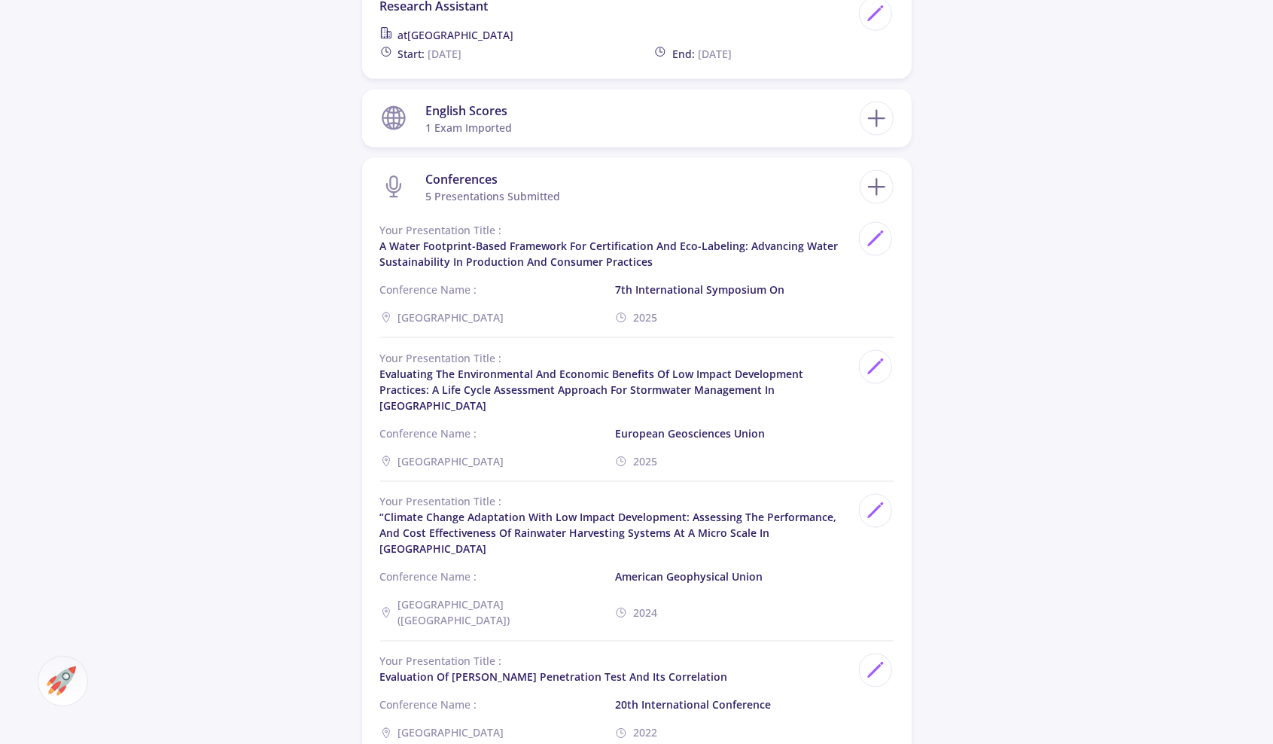
click at [77, 674] on div at bounding box center [63, 681] width 50 height 50
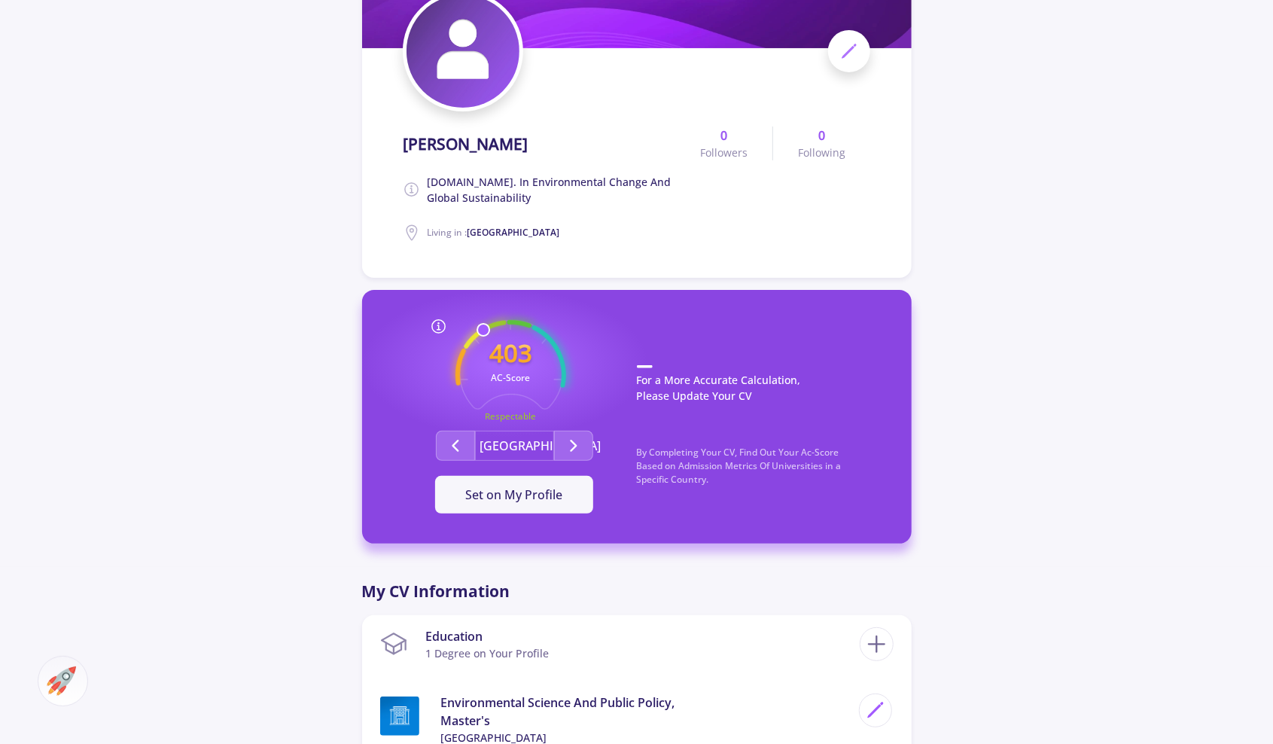
scroll to position [0, 0]
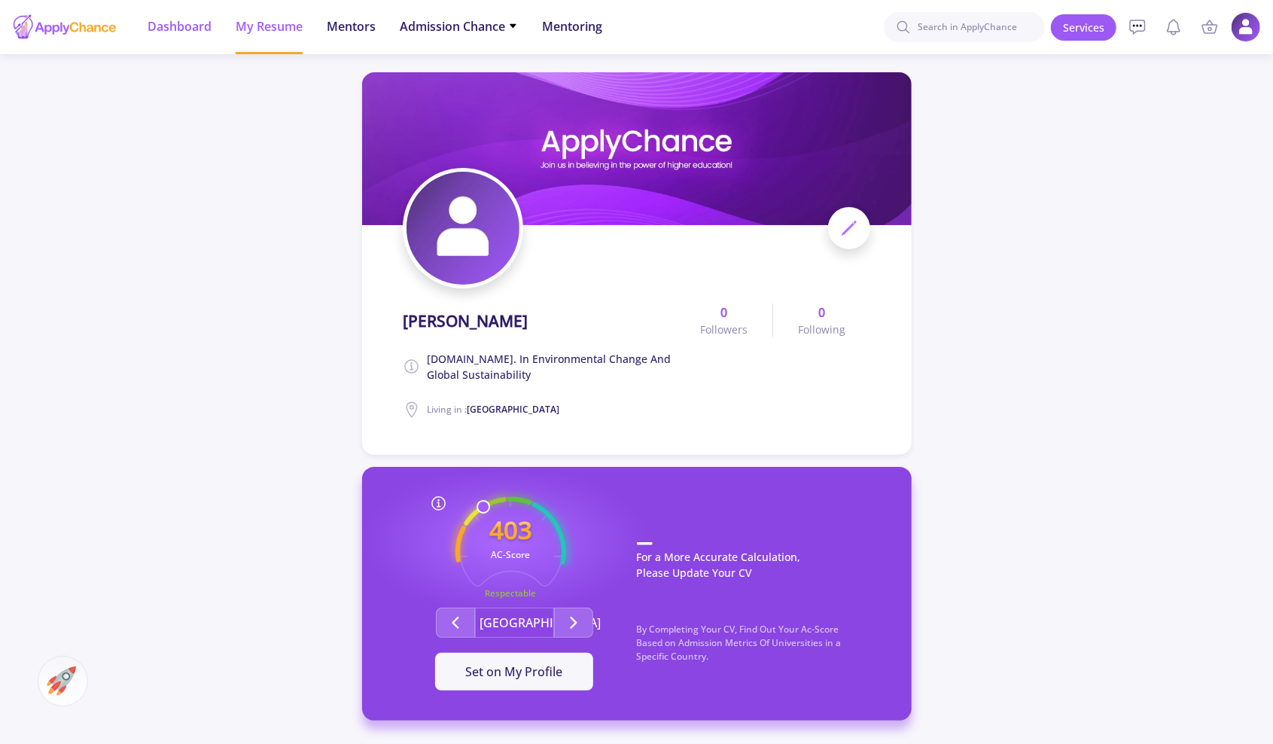
click at [152, 33] on span "Dashboard" at bounding box center [180, 26] width 64 height 18
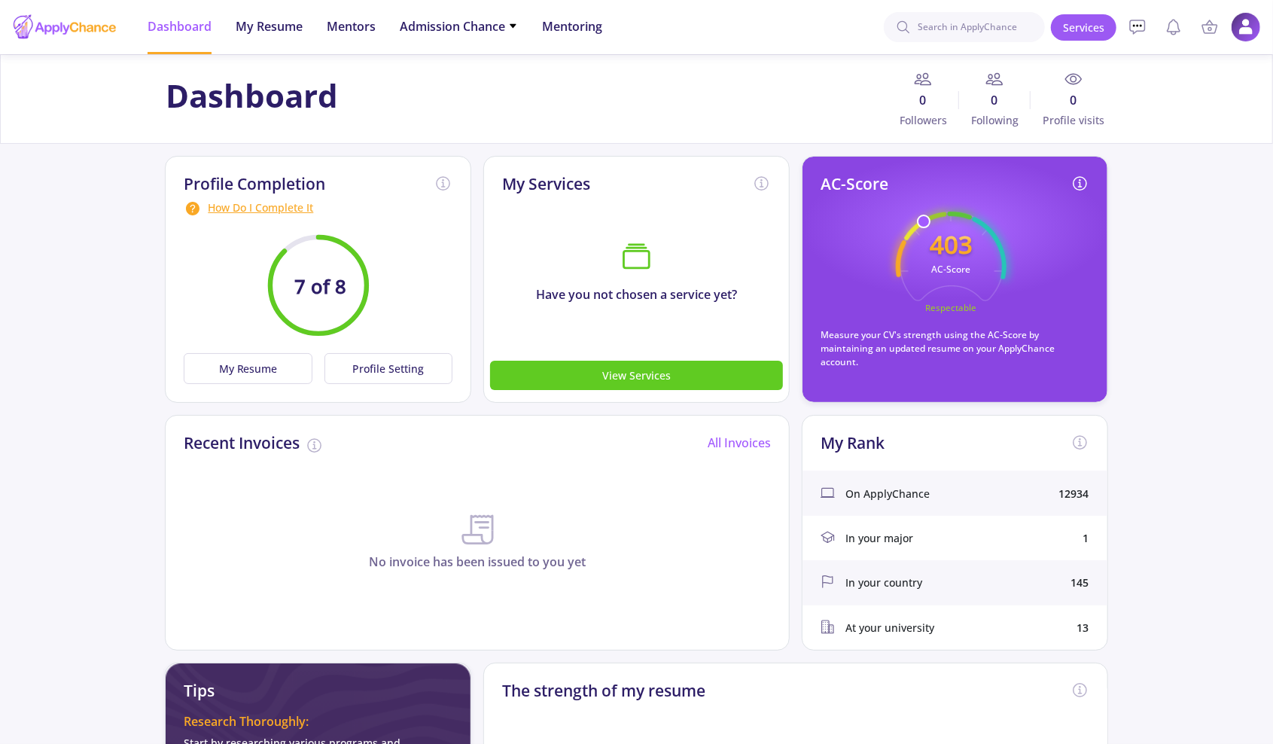
click at [316, 278] on text "7 of 8" at bounding box center [320, 286] width 52 height 26
click at [352, 357] on button "Profile Setting" at bounding box center [388, 368] width 128 height 31
click at [379, 367] on button "Profile Setting" at bounding box center [388, 368] width 128 height 31
click at [234, 210] on div "How Do I Complete It" at bounding box center [318, 208] width 269 height 18
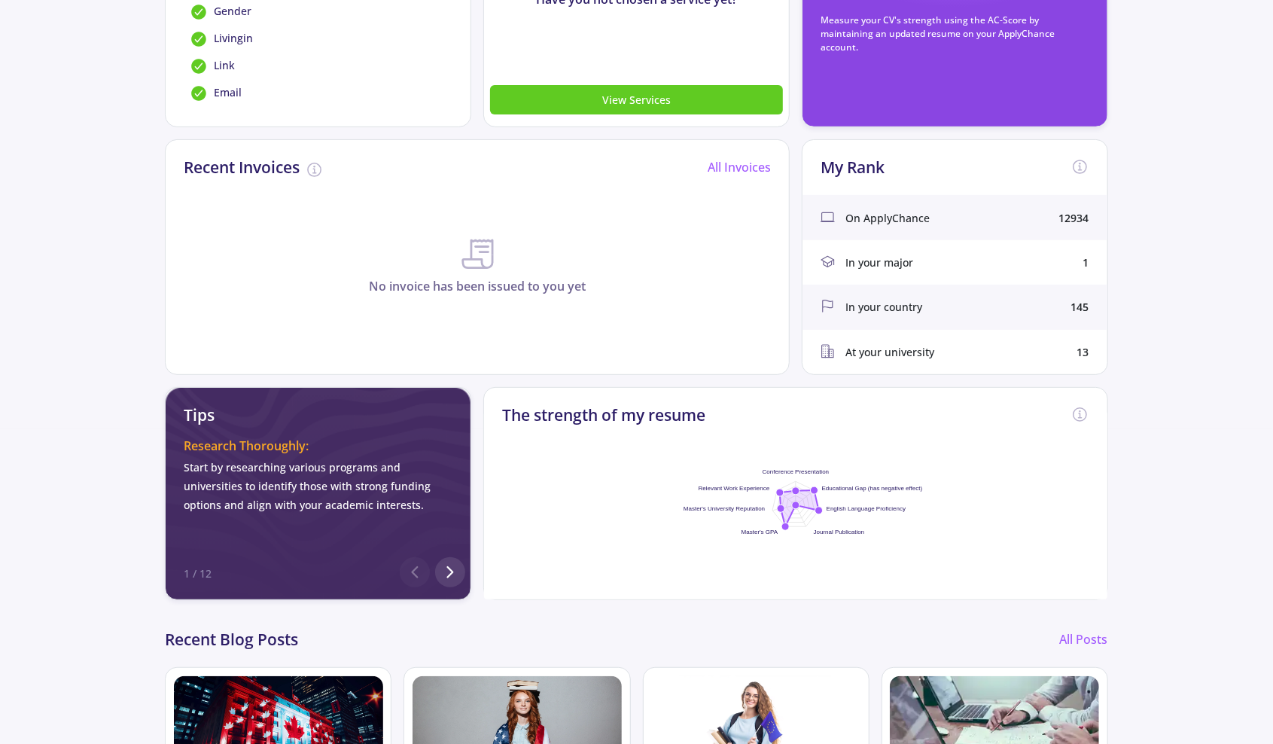
scroll to position [376, 0]
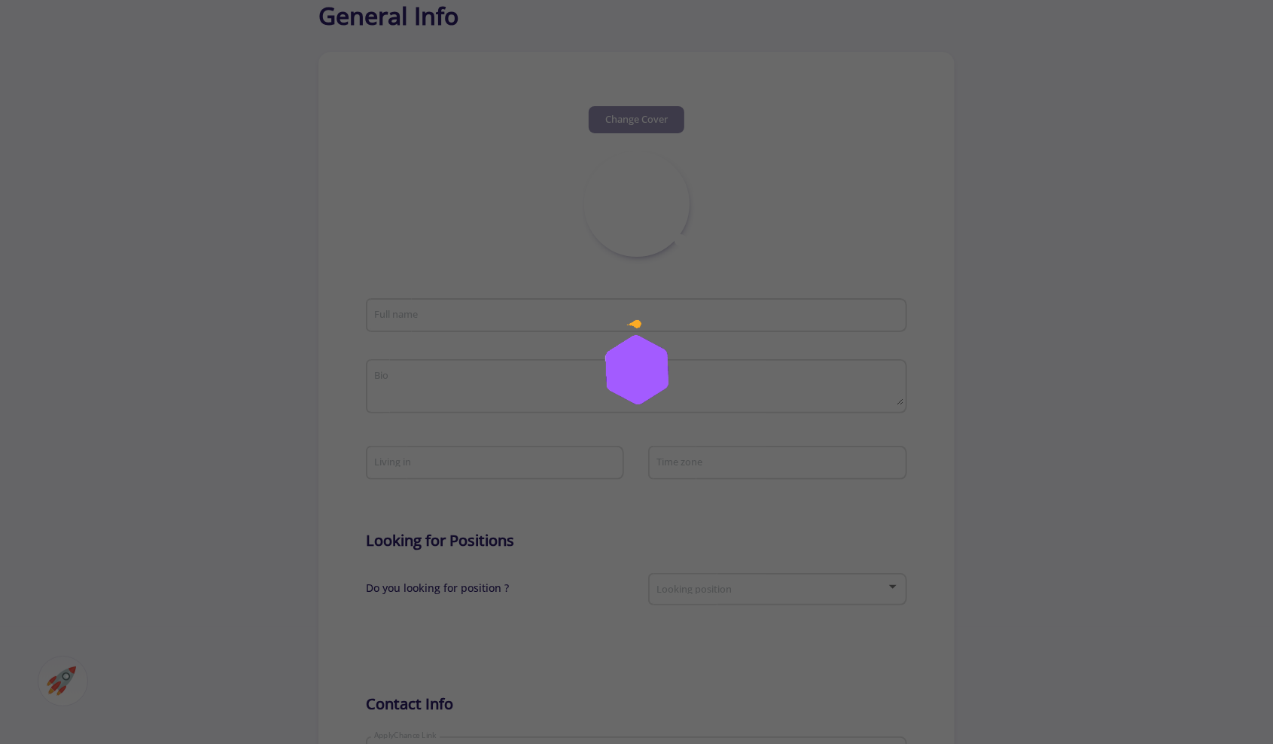
scroll to position [260, 0]
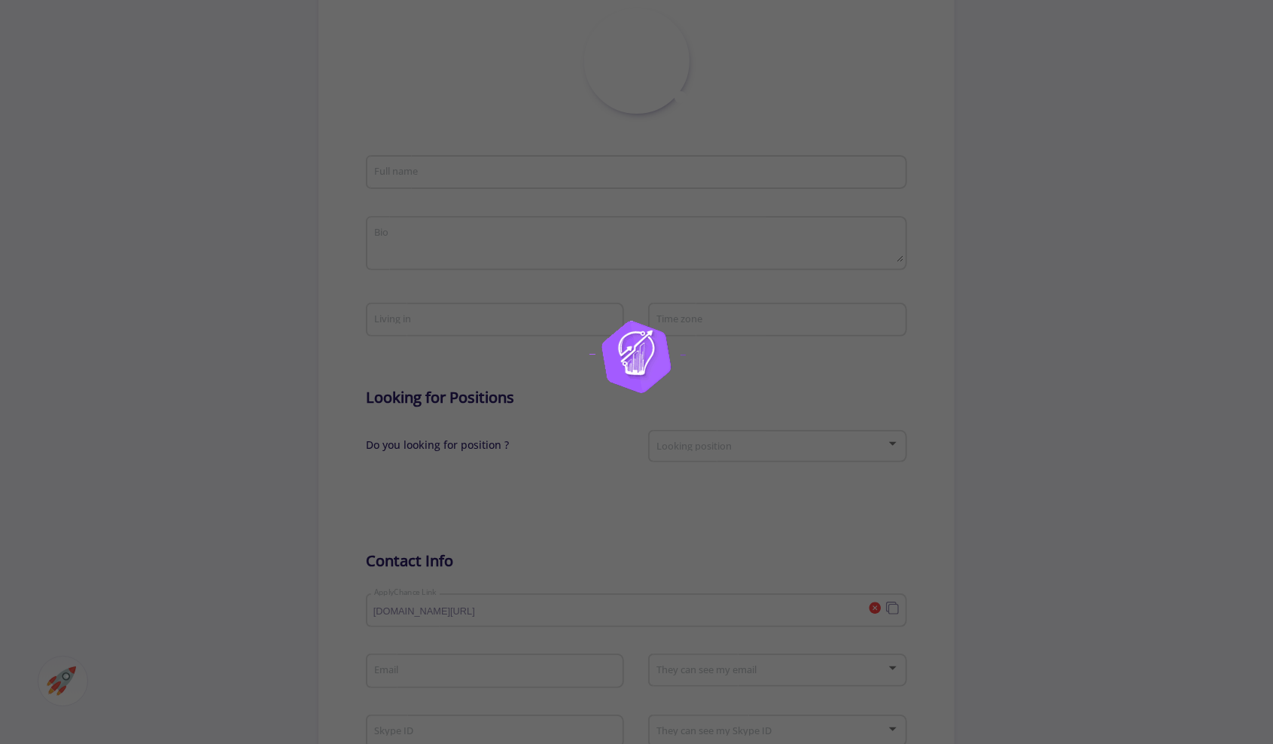
type input "[PERSON_NAME]"
type textarea "[DOMAIN_NAME]. in Environmental Change and Global Sustainability"
type input "[GEOGRAPHIC_DATA]"
type input "(UTC+01:00) [GEOGRAPHIC_DATA], [GEOGRAPHIC_DATA], [GEOGRAPHIC_DATA], [GEOGRAPHI…"
type input "AlirezaRamezankhani"
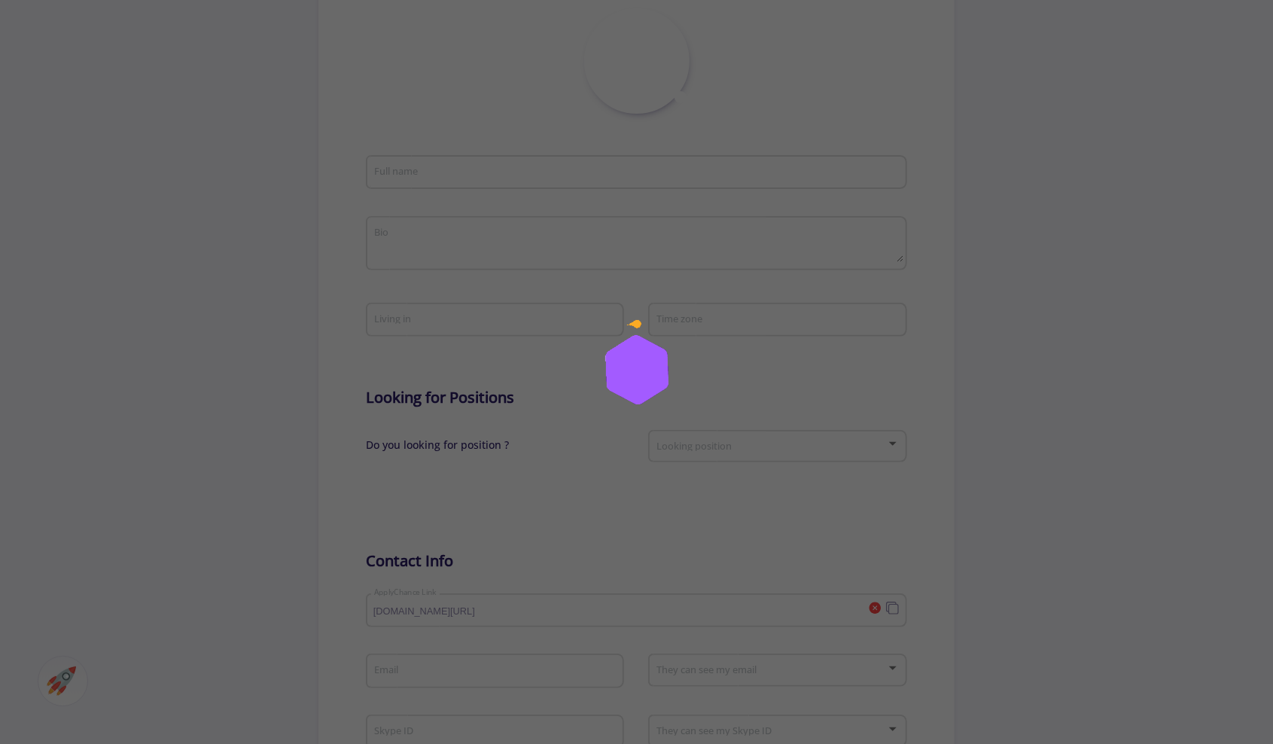
type input "[EMAIL_ADDRESS][DOMAIN_NAME]"
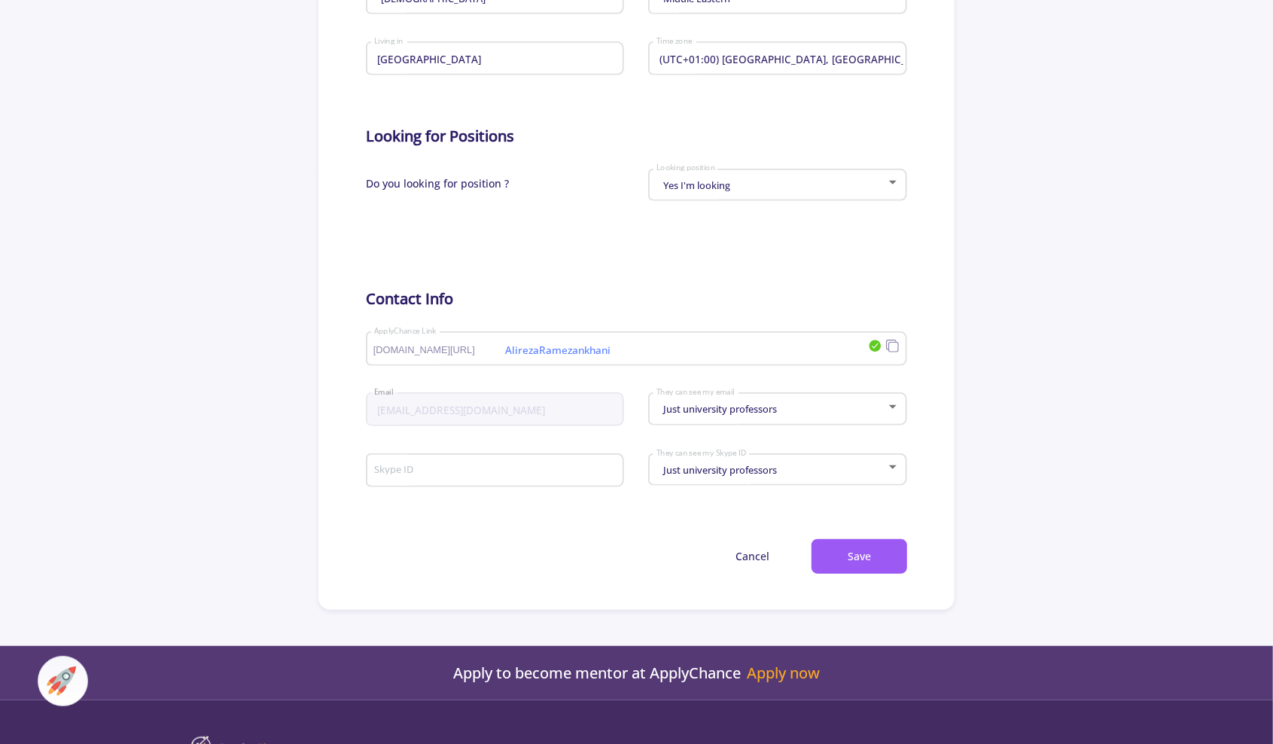
scroll to position [637, 0]
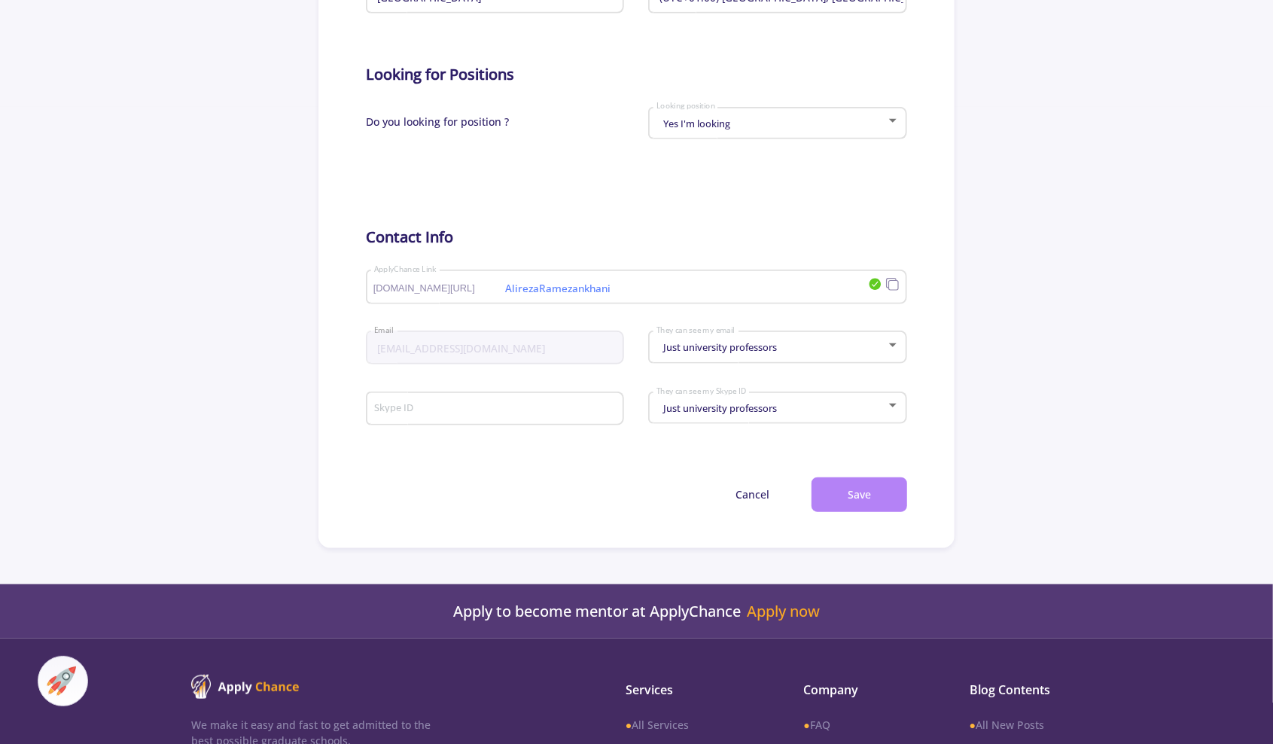
click at [869, 497] on button "Save" at bounding box center [859, 494] width 96 height 35
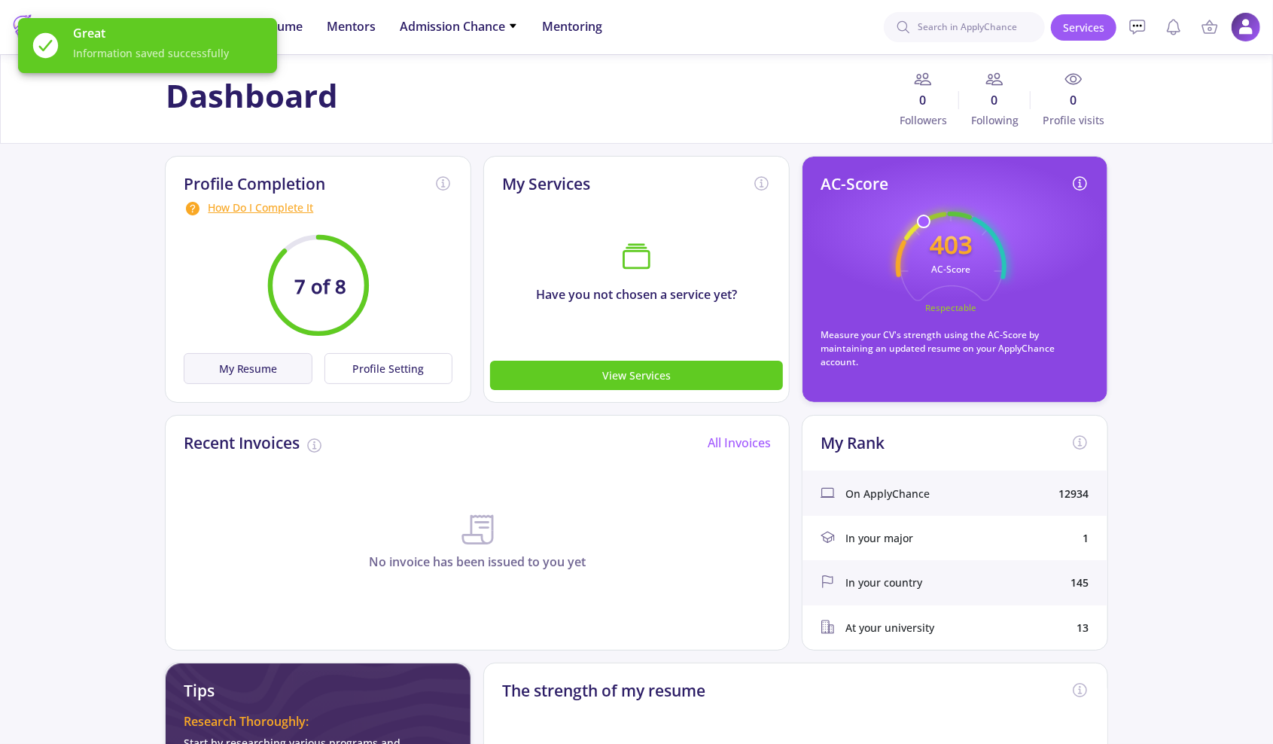
click at [256, 376] on button "My Resume" at bounding box center [248, 368] width 128 height 31
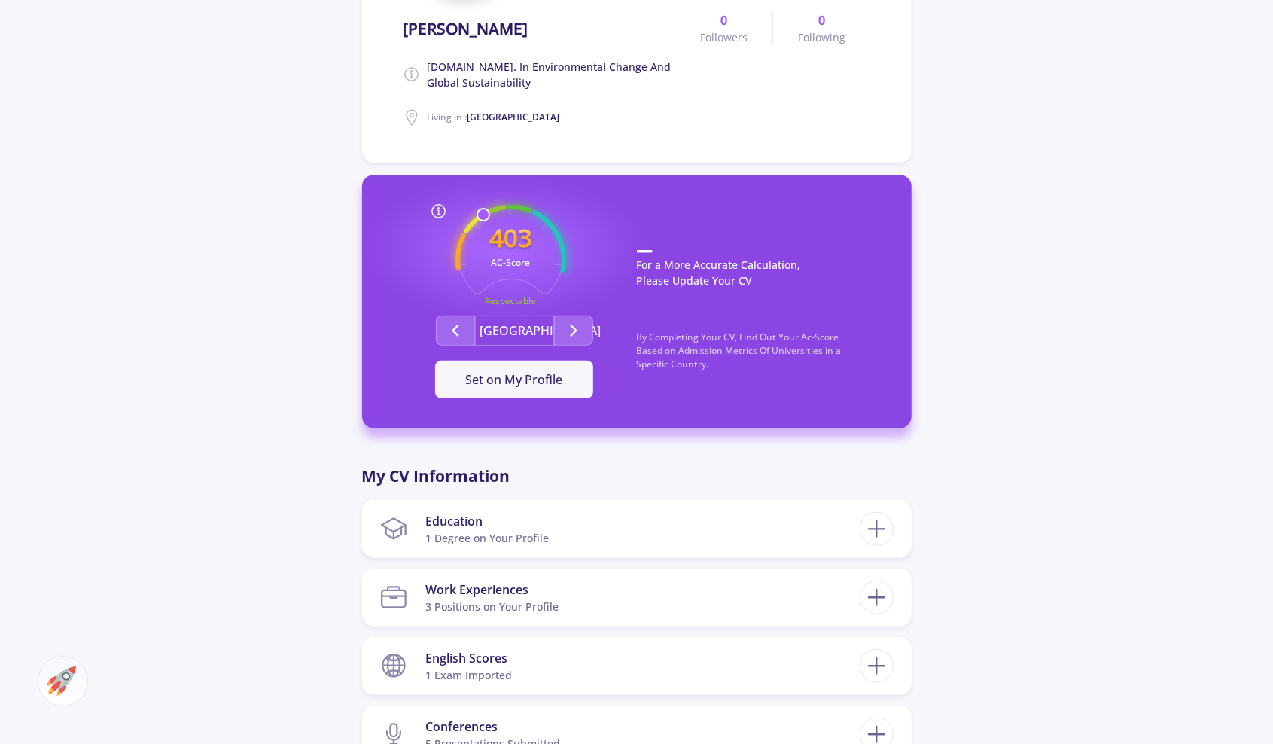
scroll to position [301, 0]
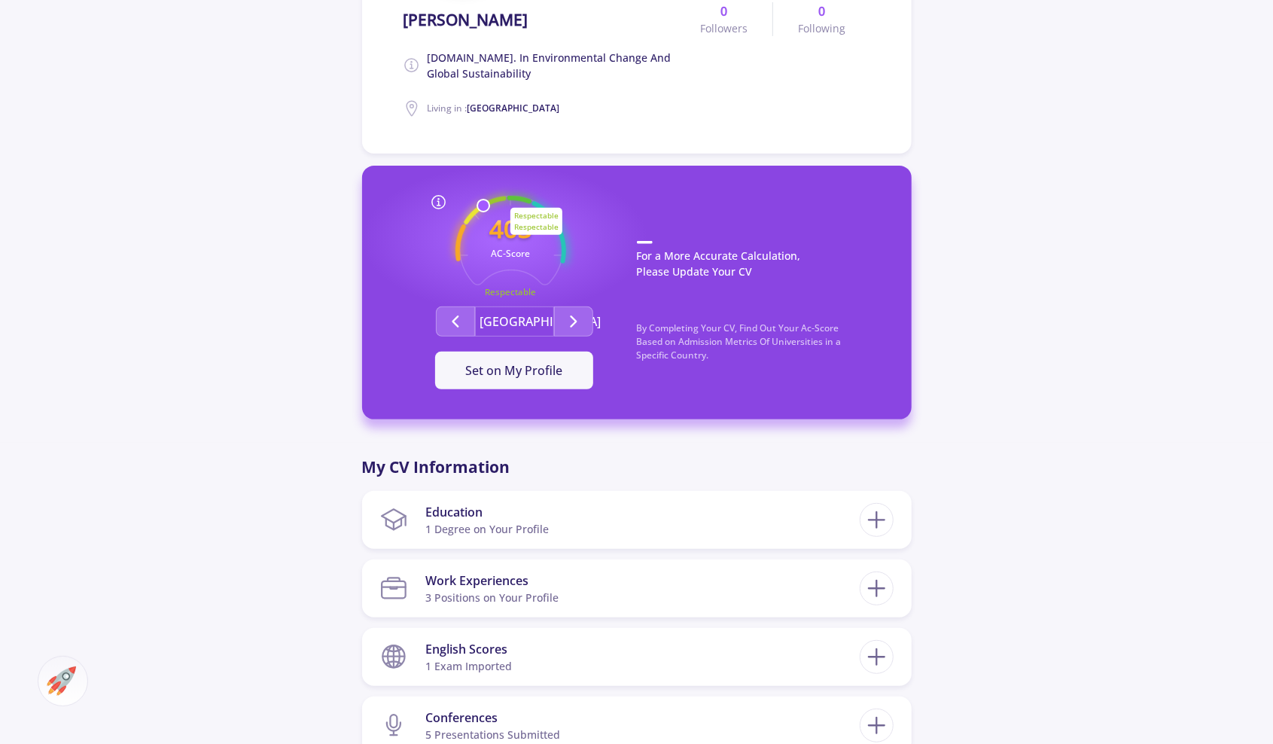
click at [503, 200] on circle at bounding box center [510, 251] width 145 height 145
click at [476, 208] on div at bounding box center [439, 202] width 111 height 18
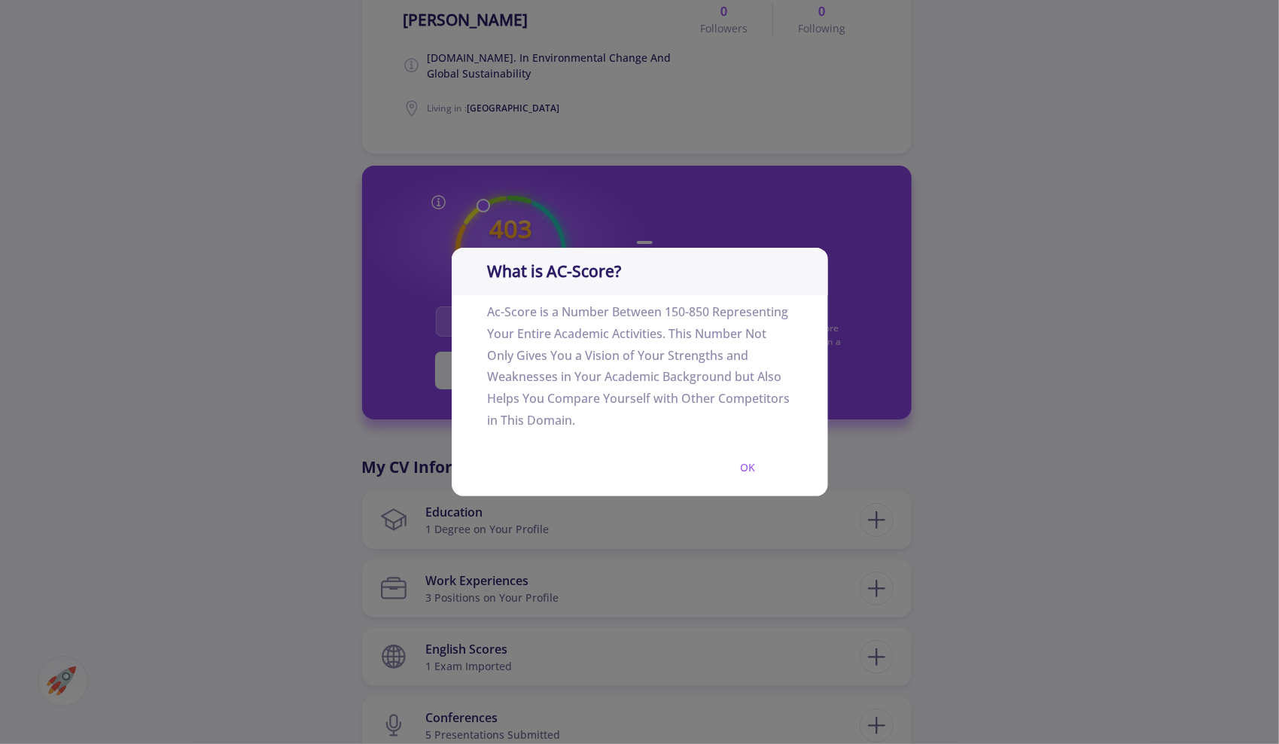
drag, startPoint x: 763, startPoint y: 473, endPoint x: 755, endPoint y: 471, distance: 8.6
click at [760, 473] on button "OK" at bounding box center [747, 466] width 87 height 35
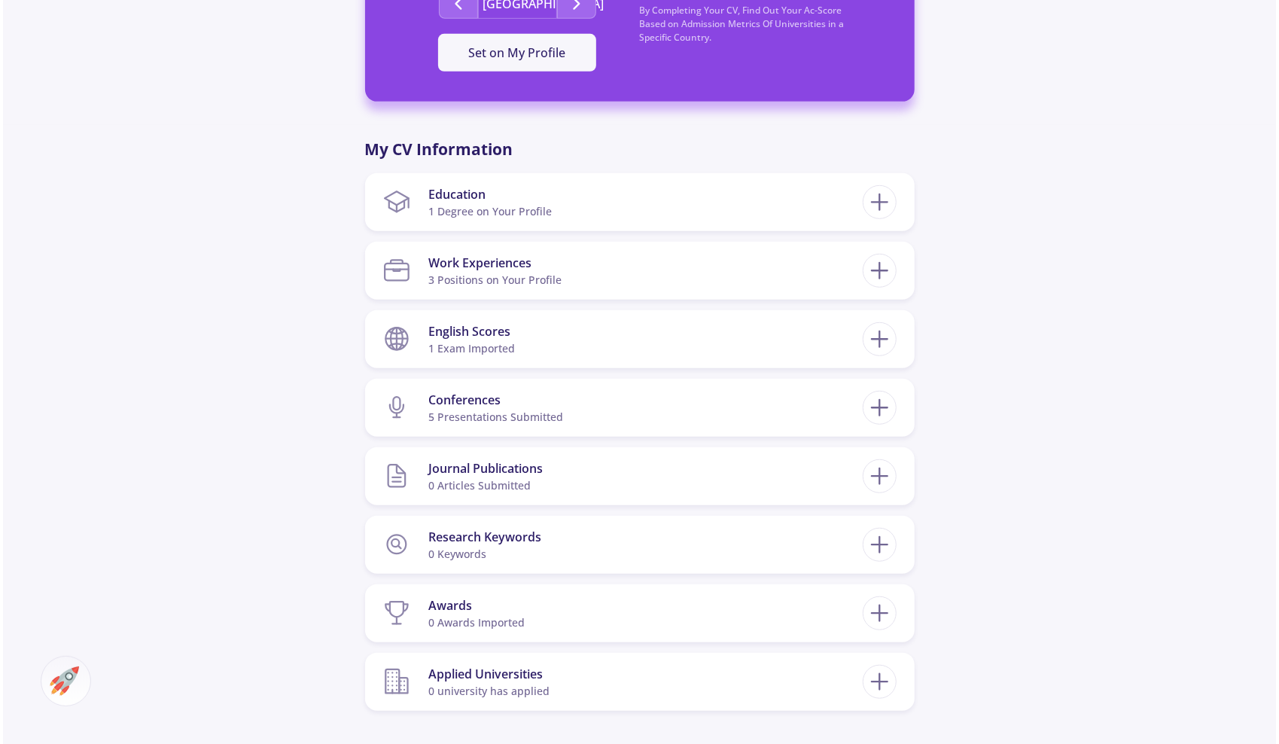
scroll to position [753, 0]
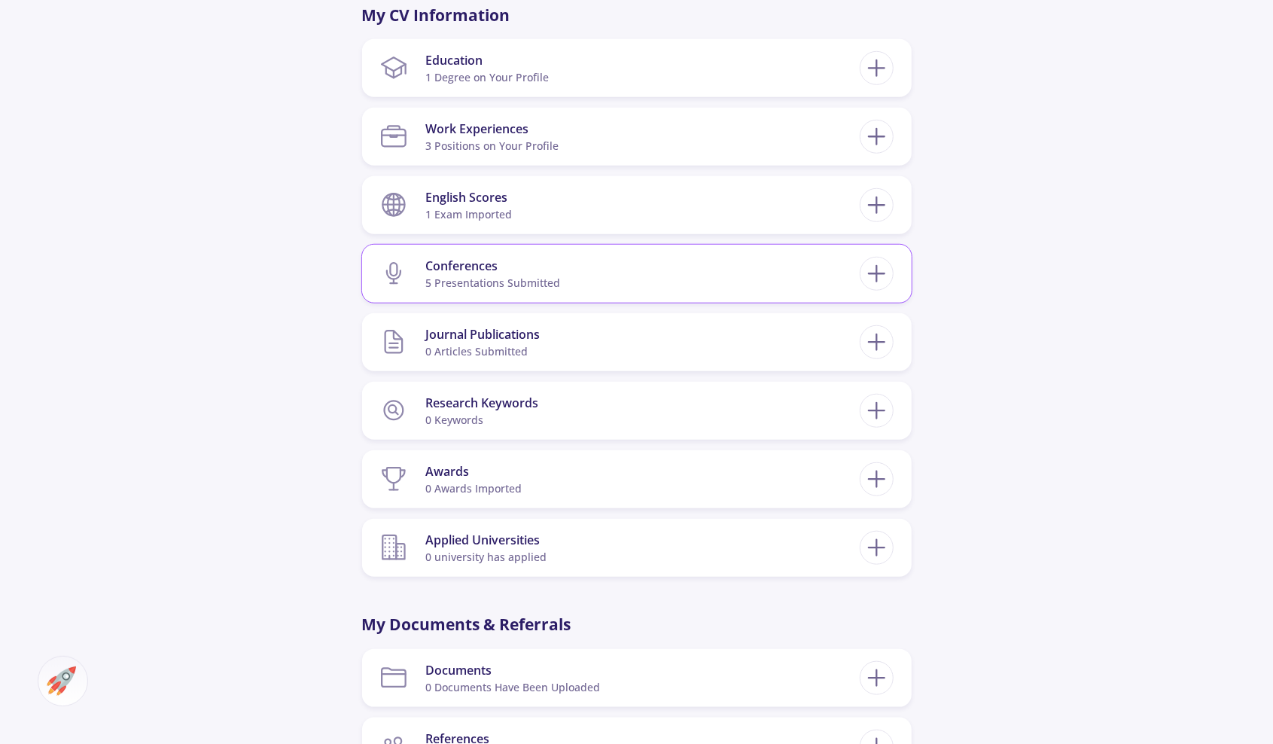
click at [521, 257] on div "Conferences" at bounding box center [492, 266] width 135 height 18
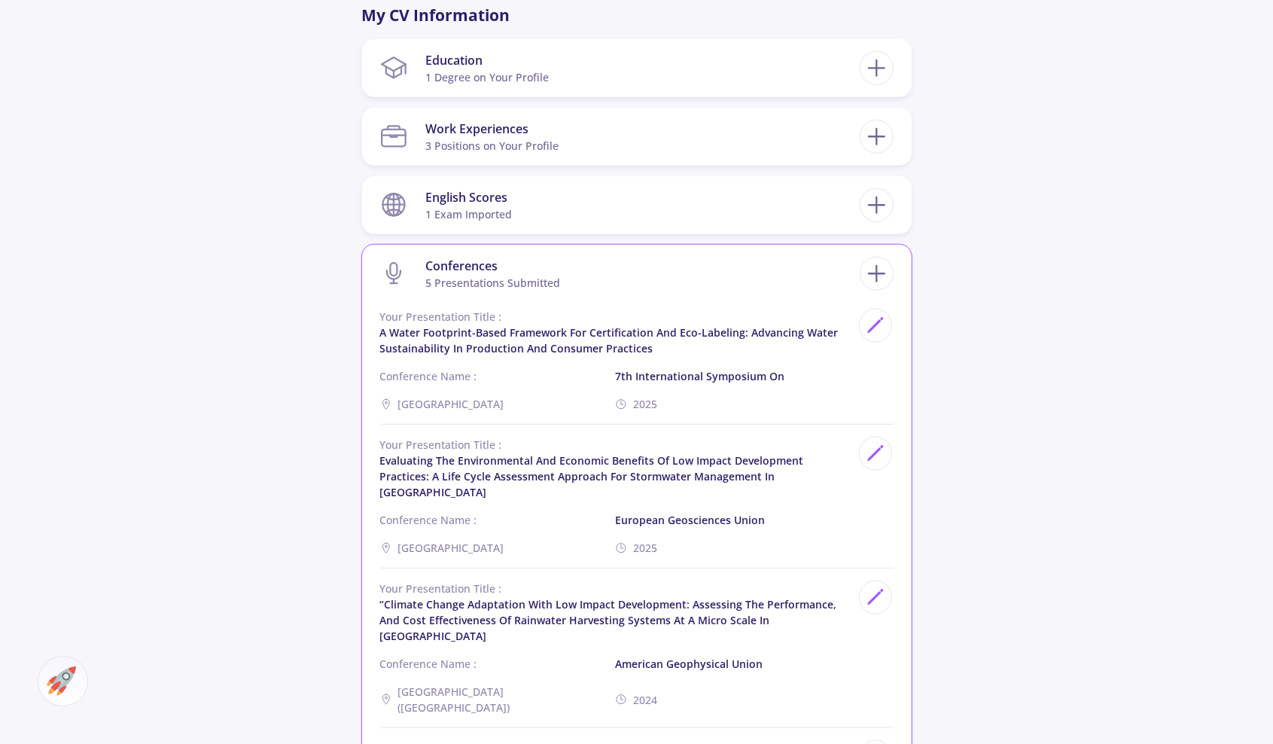
click at [521, 257] on div "Conferences" at bounding box center [492, 266] width 135 height 18
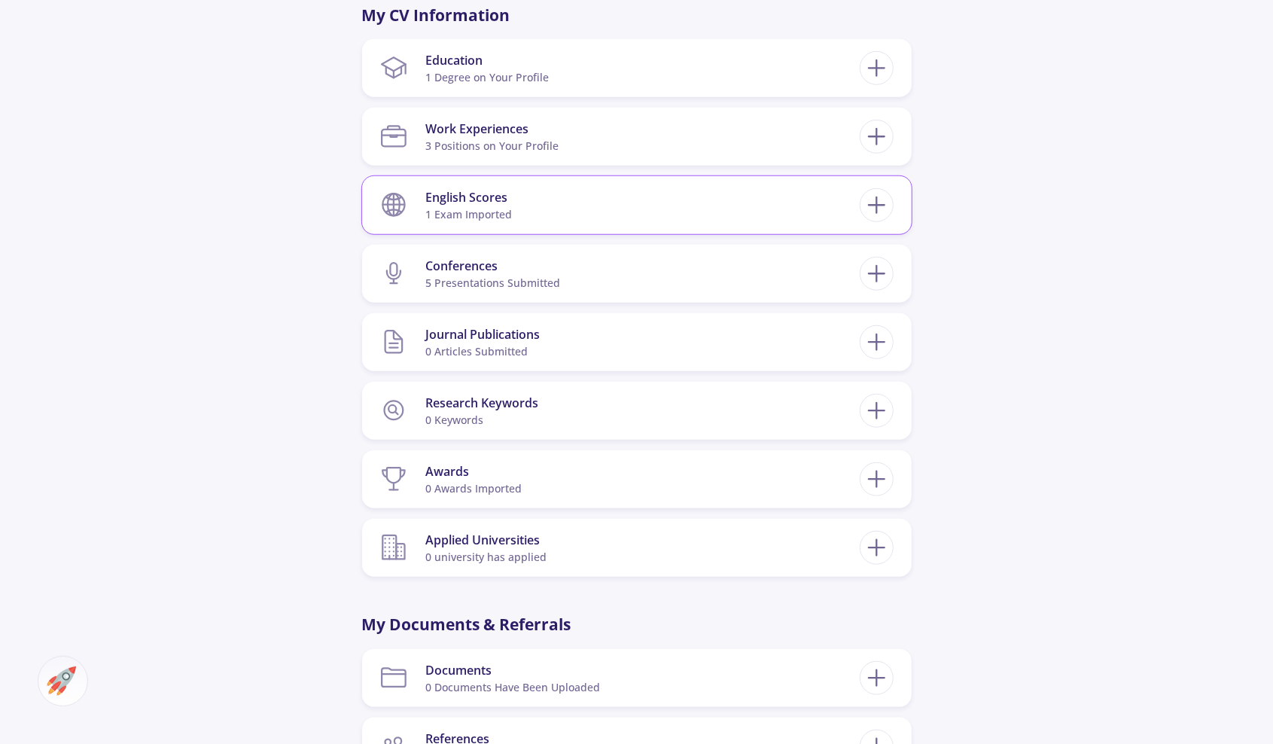
click at [522, 208] on section "English Scores 1 exam imported" at bounding box center [619, 205] width 479 height 46
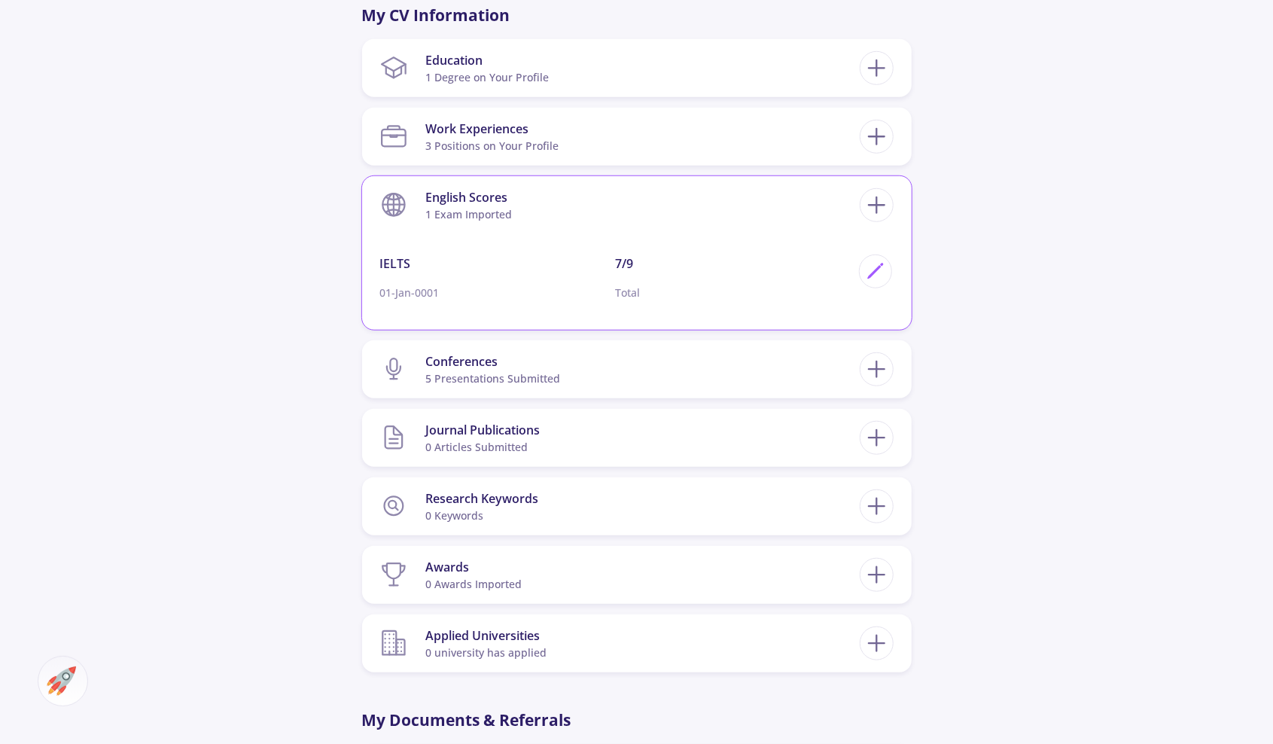
click at [522, 208] on section "English Scores 1 exam imported" at bounding box center [619, 205] width 479 height 46
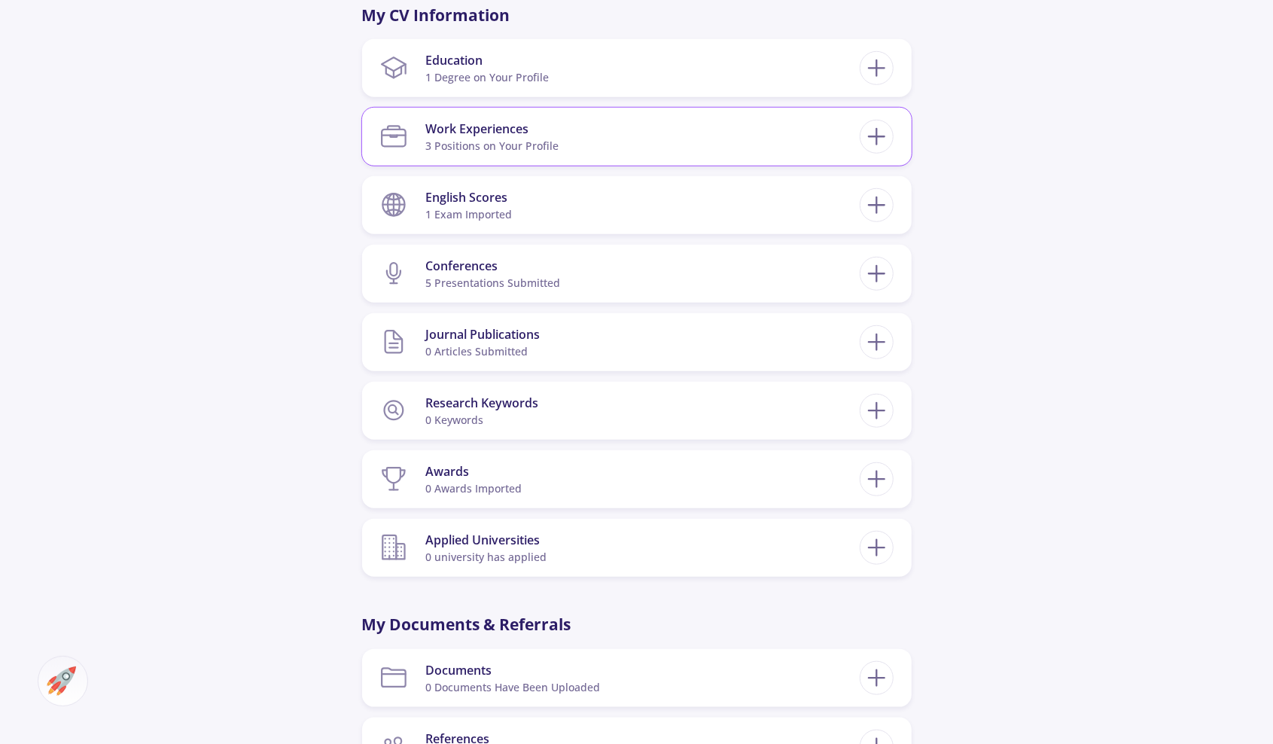
click at [546, 160] on div "Work Experiences 3 Positions on Your Profile" at bounding box center [491, 137] width 133 height 46
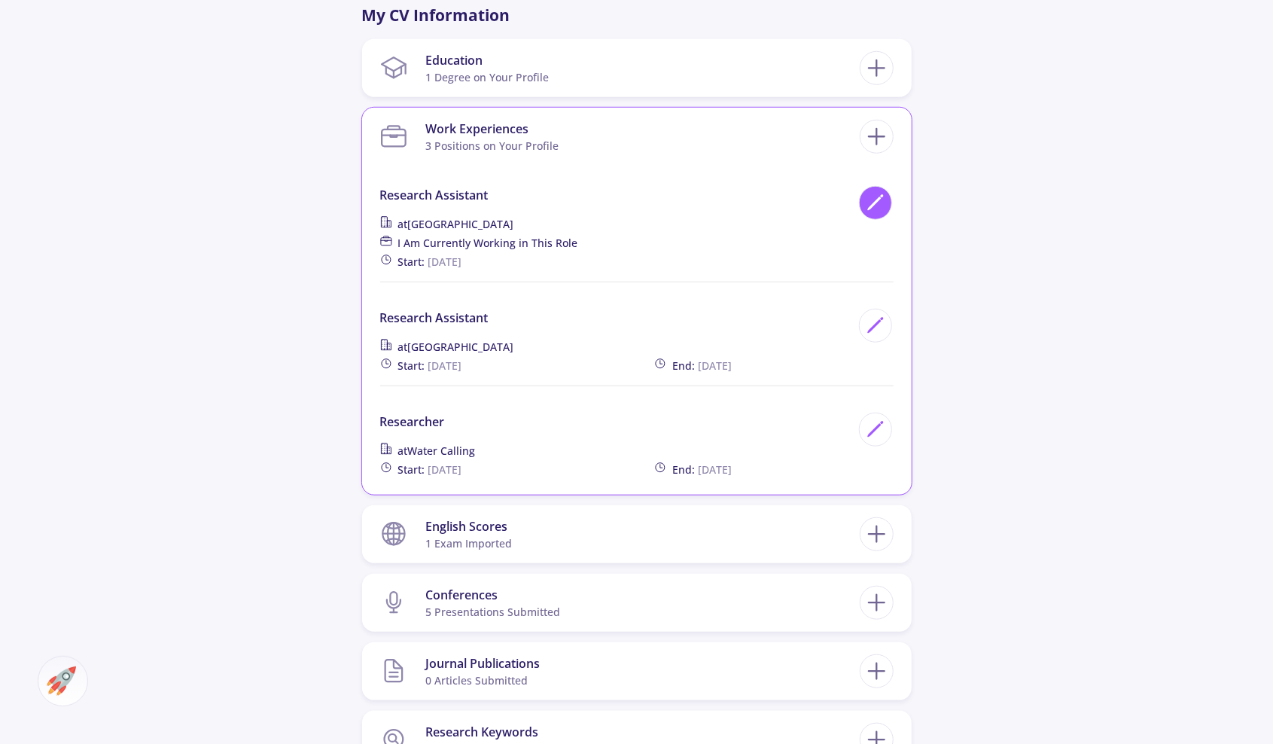
drag, startPoint x: 893, startPoint y: 209, endPoint x: 877, endPoint y: 208, distance: 15.8
click at [893, 209] on div "Work Experiences 3 Positions on Your Profile Research Assistant at [GEOGRAPHIC_…" at bounding box center [636, 301] width 549 height 387
click at [877, 208] on icon at bounding box center [875, 203] width 20 height 20
type input "Research Assistant"
type input "[GEOGRAPHIC_DATA]"
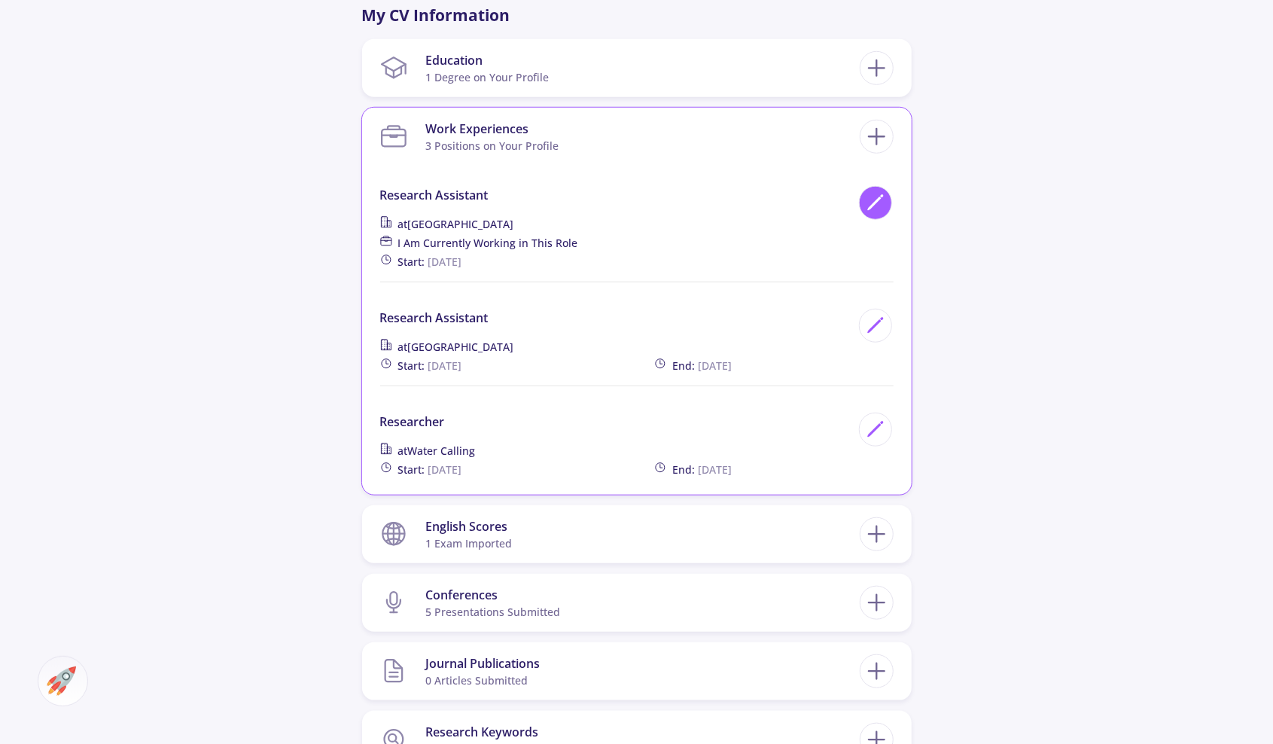
checkbox input "true"
type input "[DATE]"
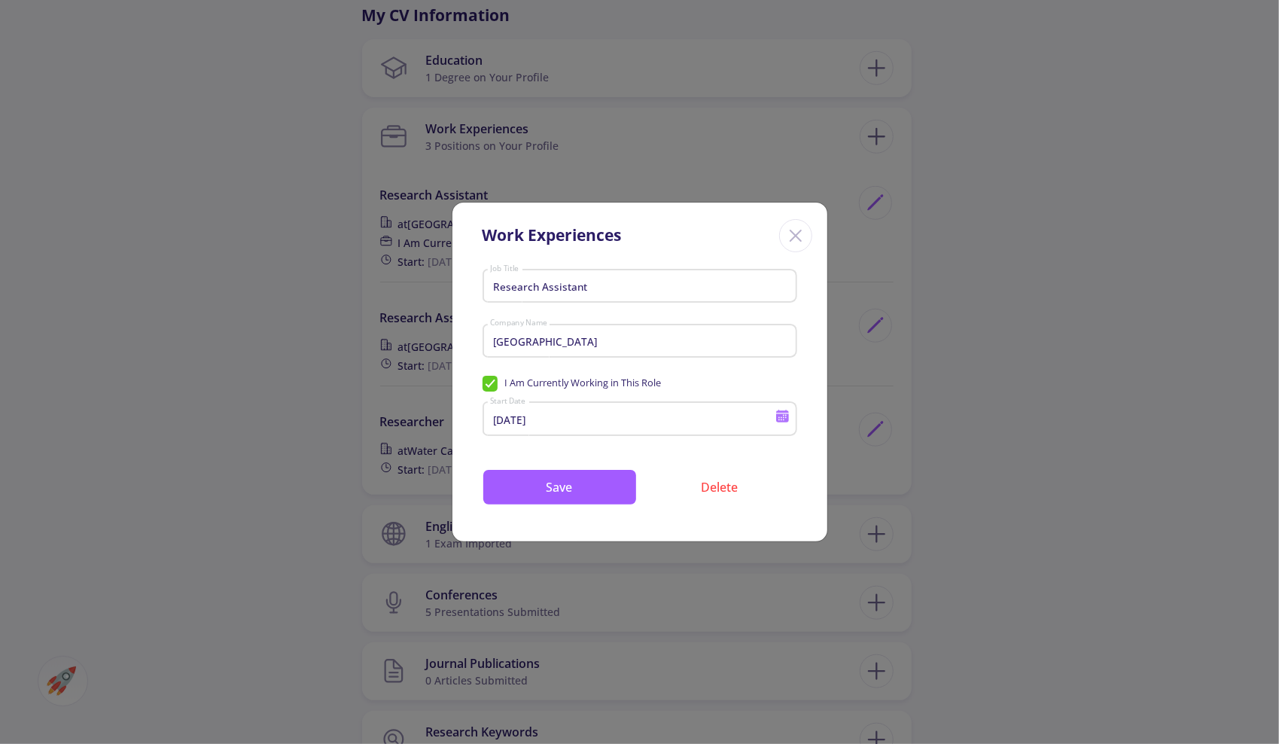
click at [479, 377] on div "Research Assistant Job Title University of Milan Company Name I Am Currently Wo…" at bounding box center [639, 402] width 375 height 278
click at [480, 377] on div "Research Assistant Job Title University of Milan Company Name I Am Currently Wo…" at bounding box center [639, 402] width 375 height 278
click at [489, 379] on span "I Am Currently Working in This Role" at bounding box center [571, 383] width 179 height 14
click at [767, 412] on div "[DATE] Start Date" at bounding box center [632, 415] width 286 height 39
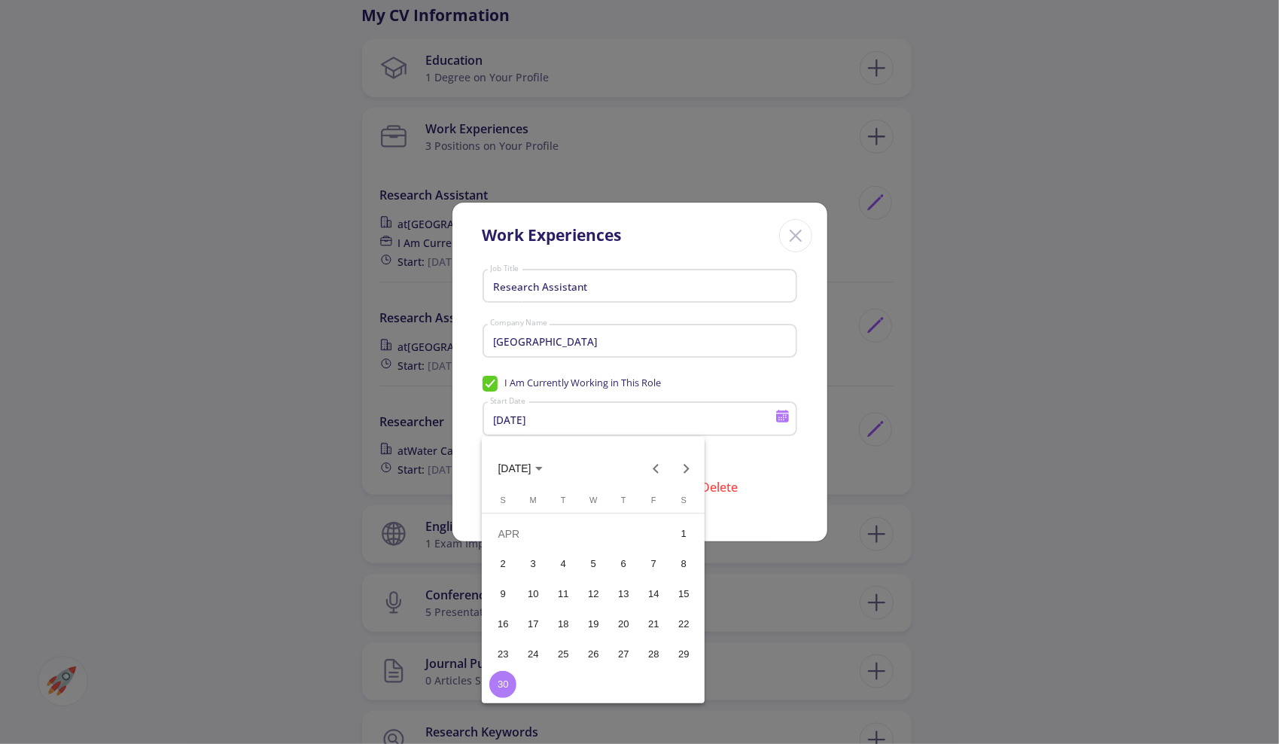
click at [780, 417] on div at bounding box center [639, 372] width 1279 height 744
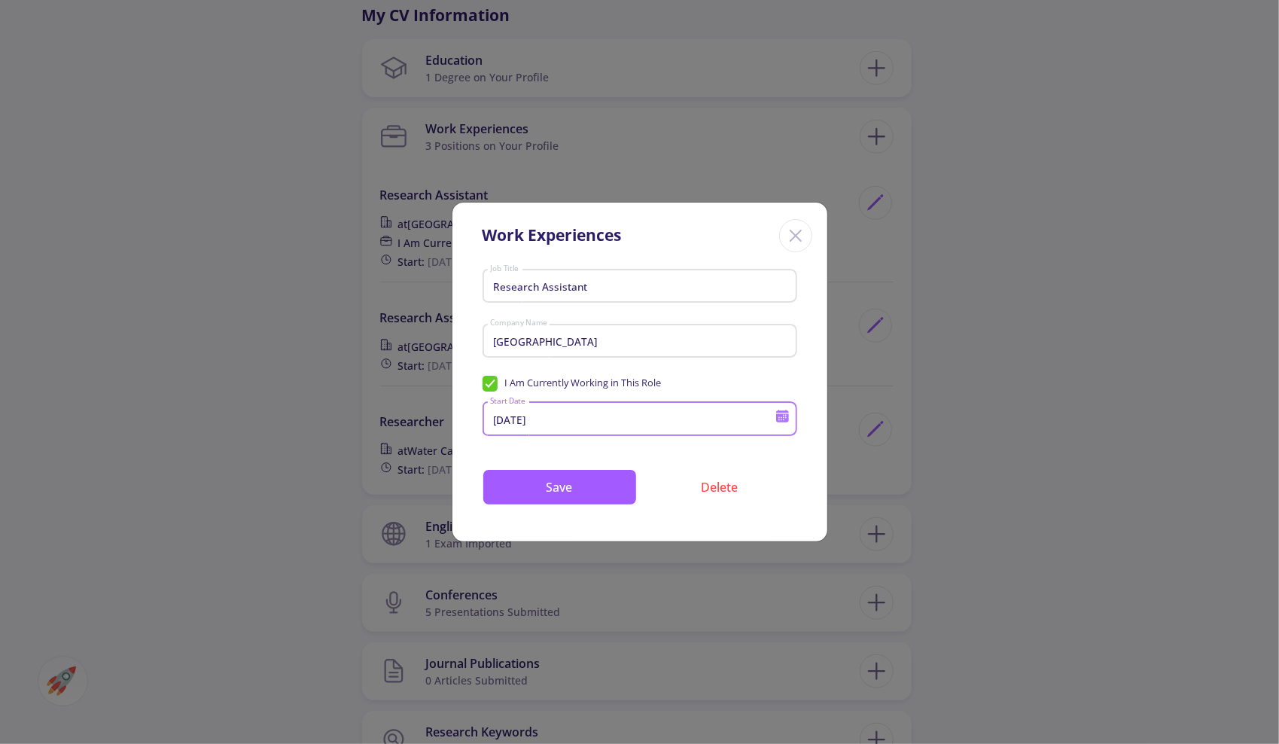
click at [780, 421] on icon at bounding box center [782, 416] width 14 height 14
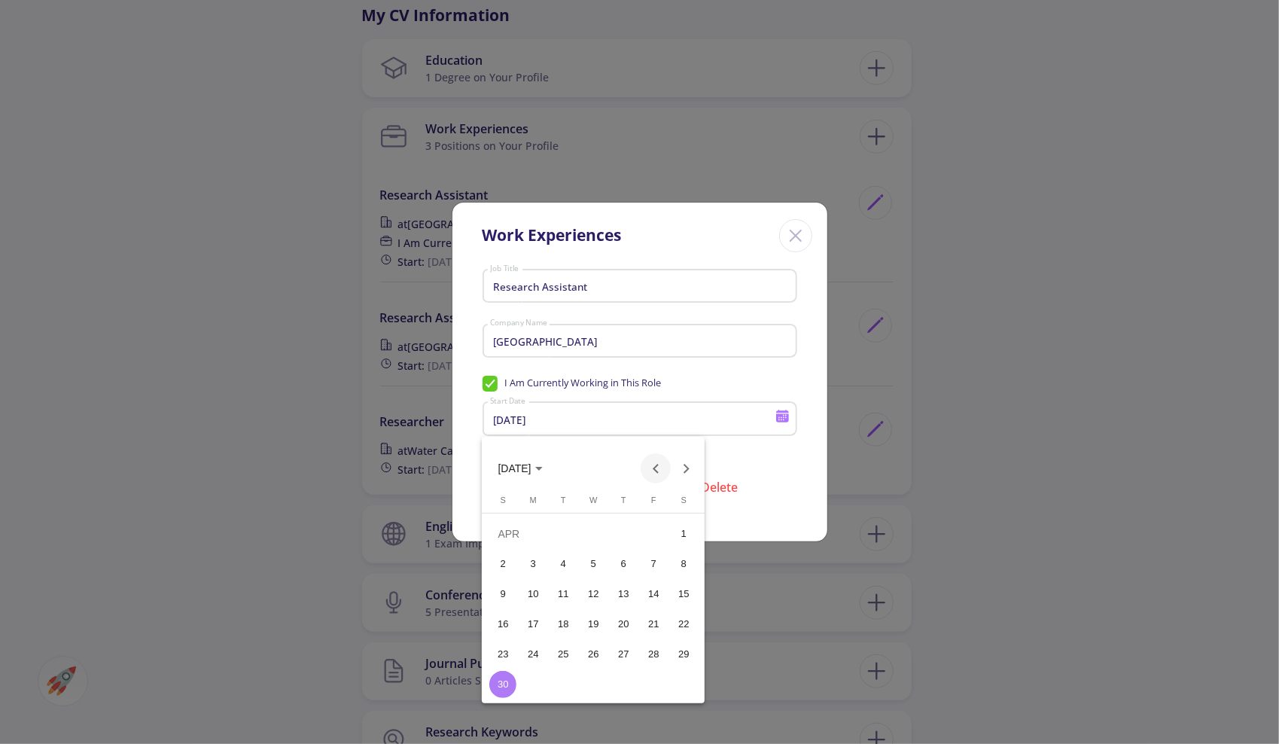
click at [653, 470] on button "Previous month" at bounding box center [655, 468] width 30 height 30
click at [655, 470] on button "Previous month" at bounding box center [655, 468] width 30 height 30
click at [656, 470] on button "Previous month" at bounding box center [655, 468] width 30 height 30
click at [695, 470] on button "Next month" at bounding box center [686, 468] width 30 height 30
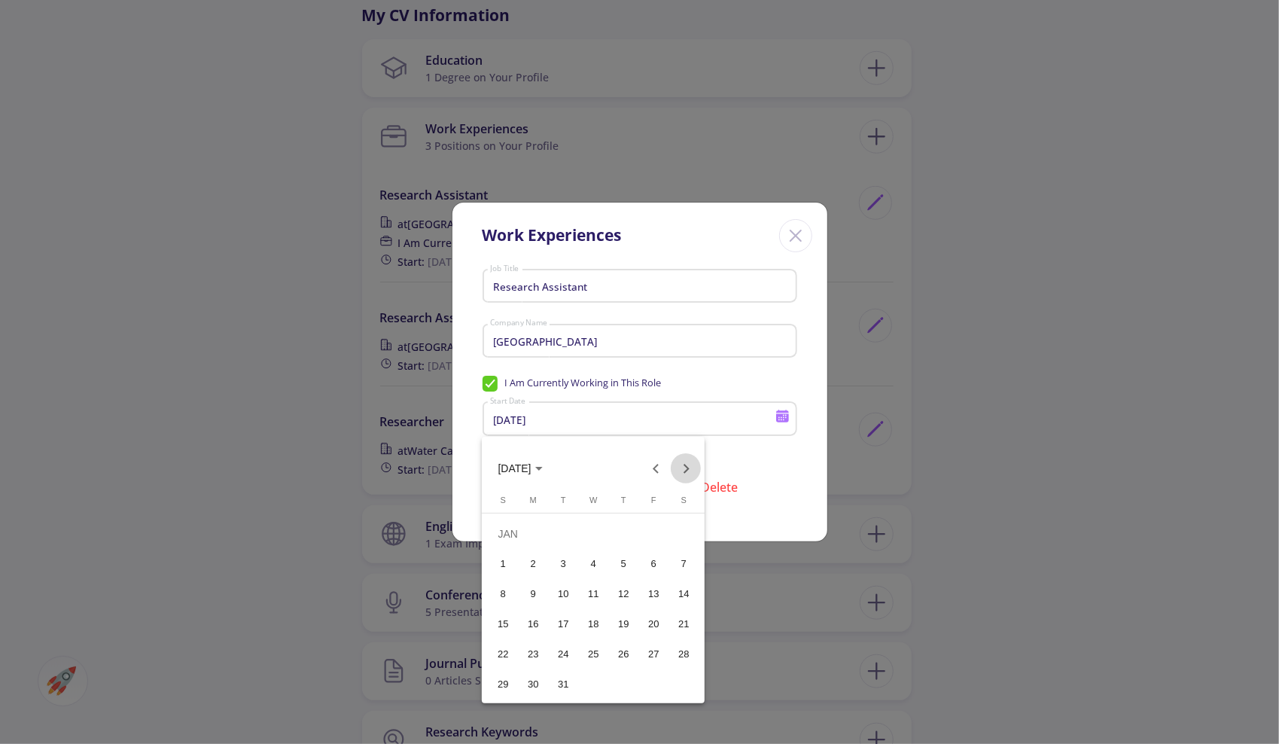
click at [692, 470] on button "Next month" at bounding box center [686, 468] width 30 height 30
click at [691, 470] on button "Next month" at bounding box center [686, 468] width 30 height 30
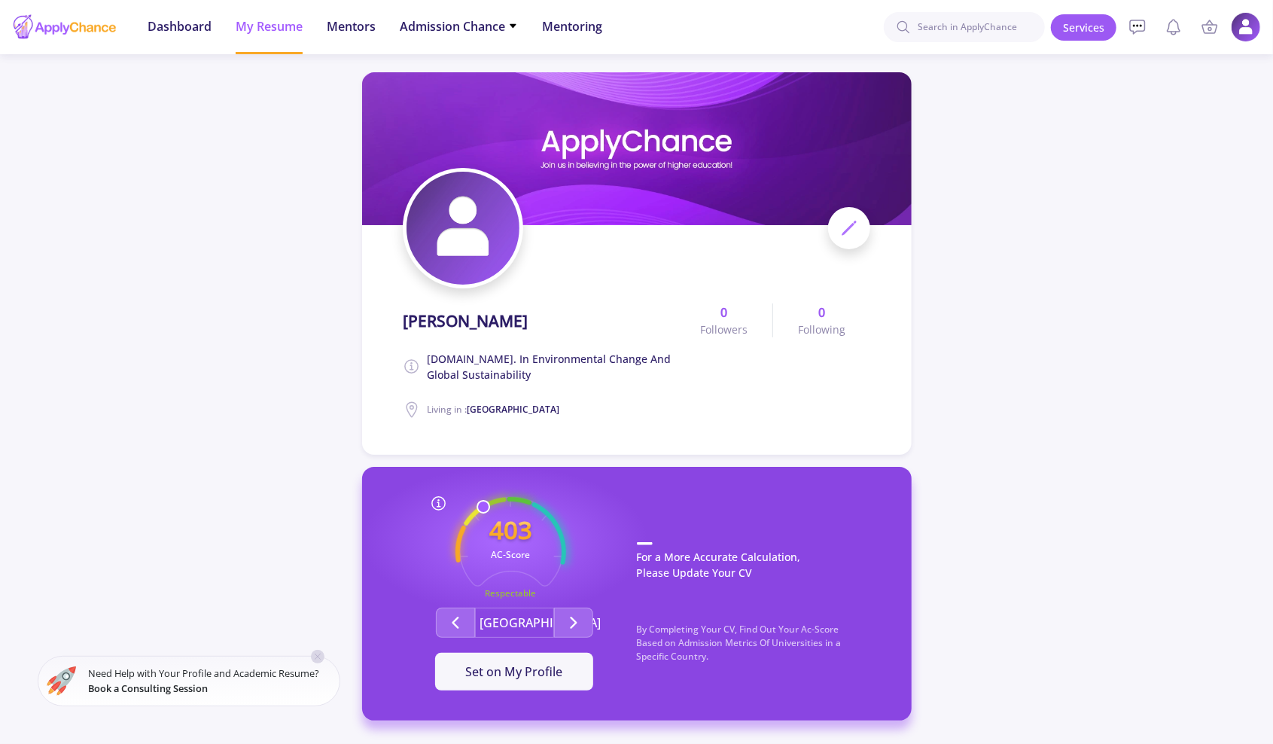
click at [838, 222] on span at bounding box center [849, 228] width 42 height 42
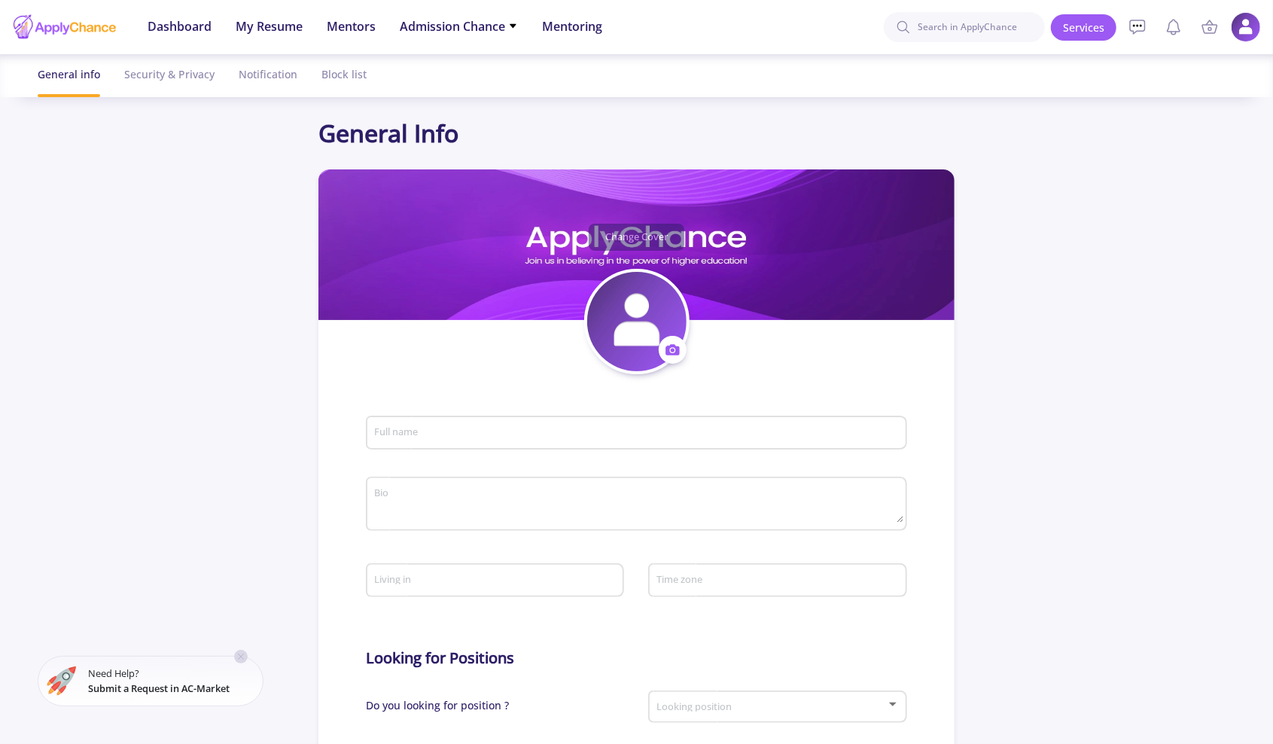
type input "[PERSON_NAME]"
type textarea "[DOMAIN_NAME]. in Environmental Change and Global Sustainability"
type input "[GEOGRAPHIC_DATA]"
type input "(UTC+01:00) [GEOGRAPHIC_DATA], [GEOGRAPHIC_DATA], [GEOGRAPHIC_DATA], [GEOGRAPHI…"
type input "AlirezaRamezankhani"
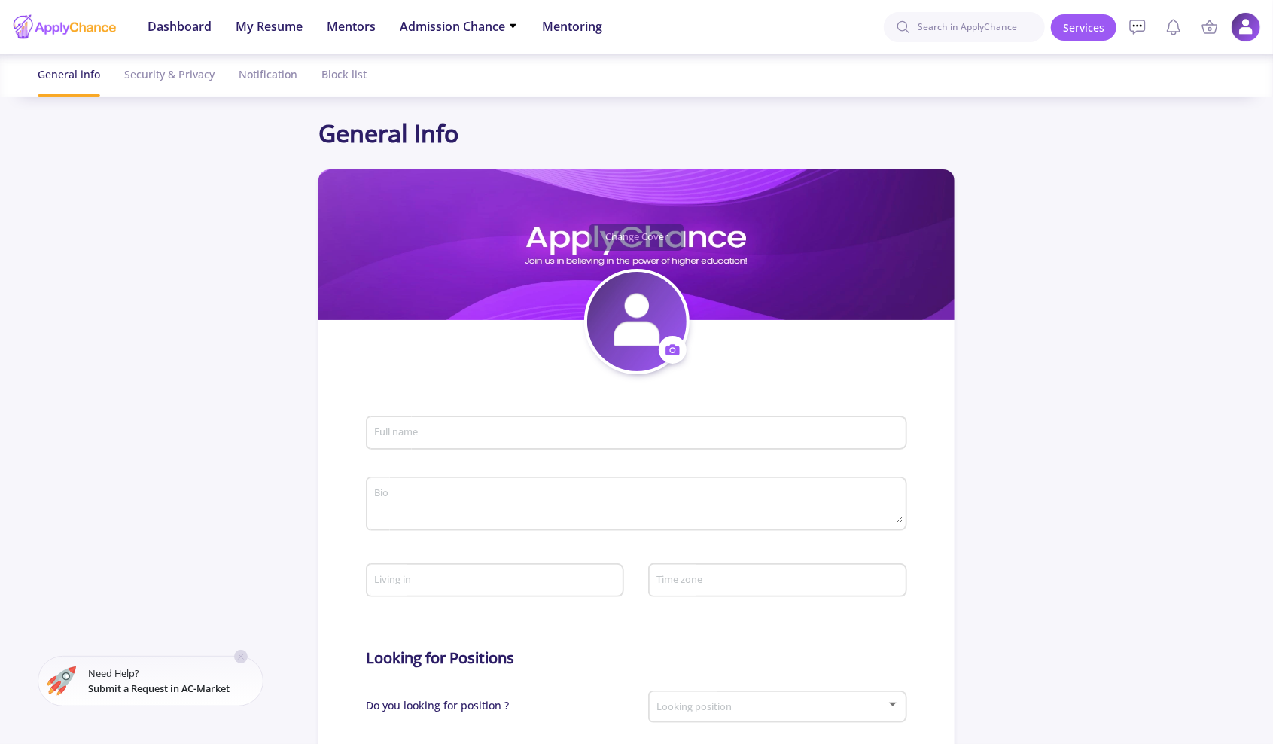
type input "[EMAIL_ADDRESS][DOMAIN_NAME]"
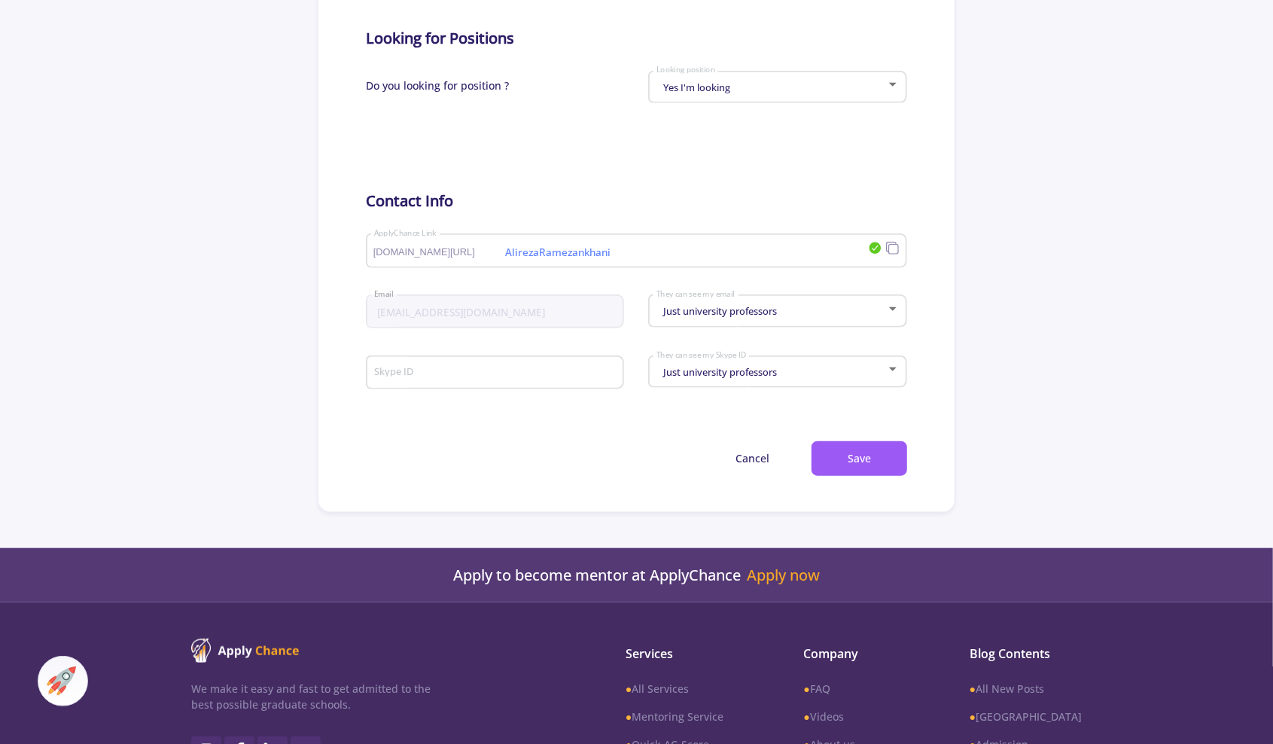
scroll to position [677, 0]
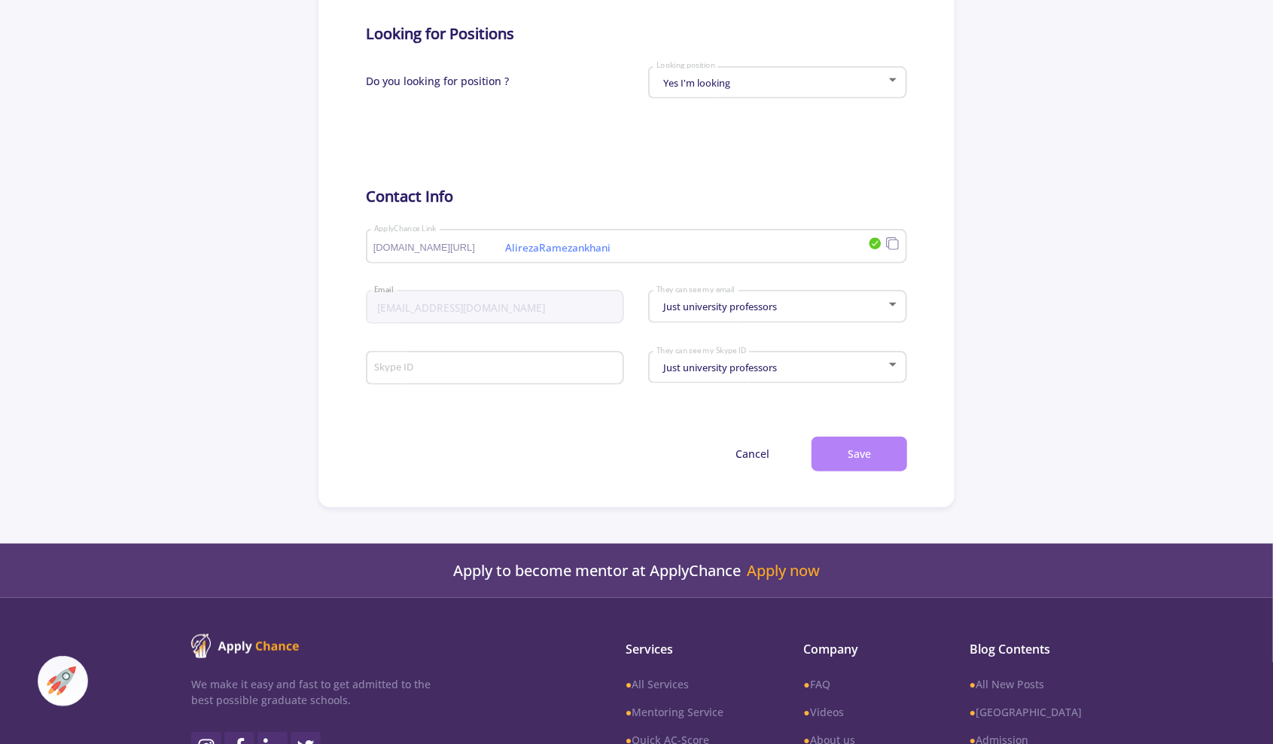
click at [879, 456] on button "Save" at bounding box center [859, 454] width 96 height 35
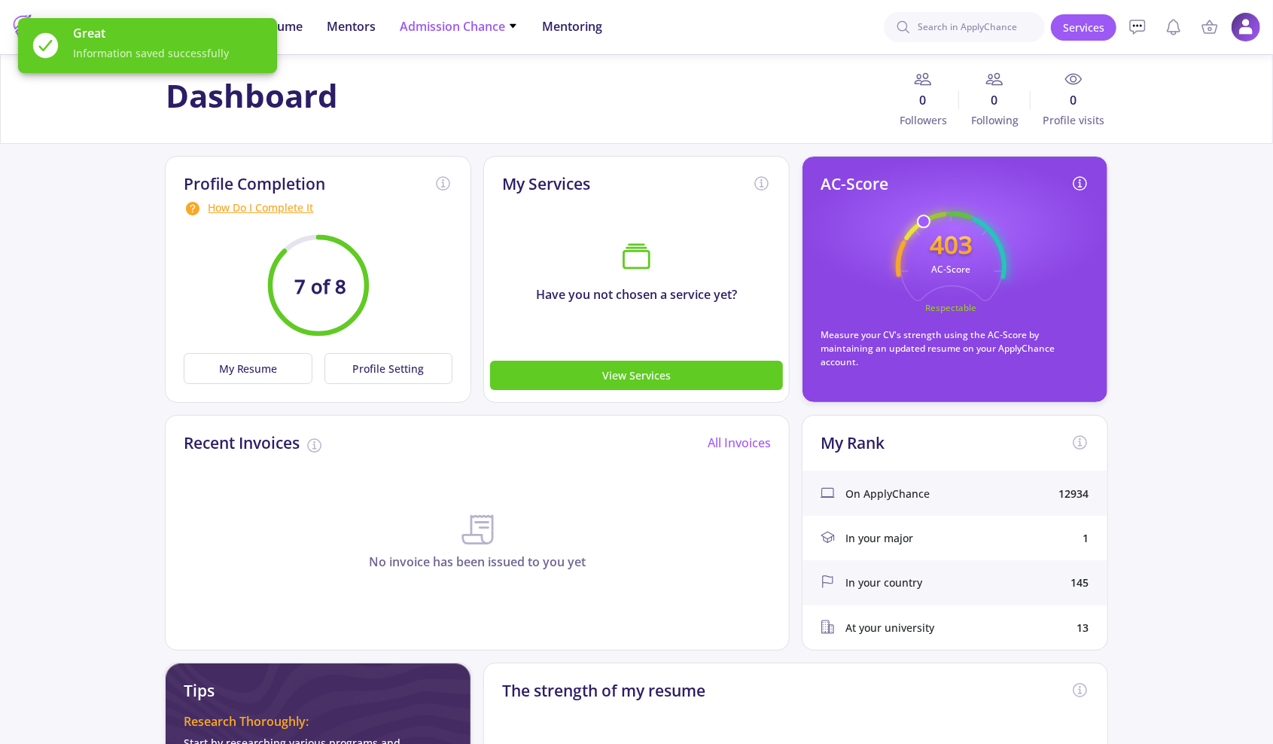
click at [437, 24] on span "Admission Chance" at bounding box center [459, 26] width 118 height 18
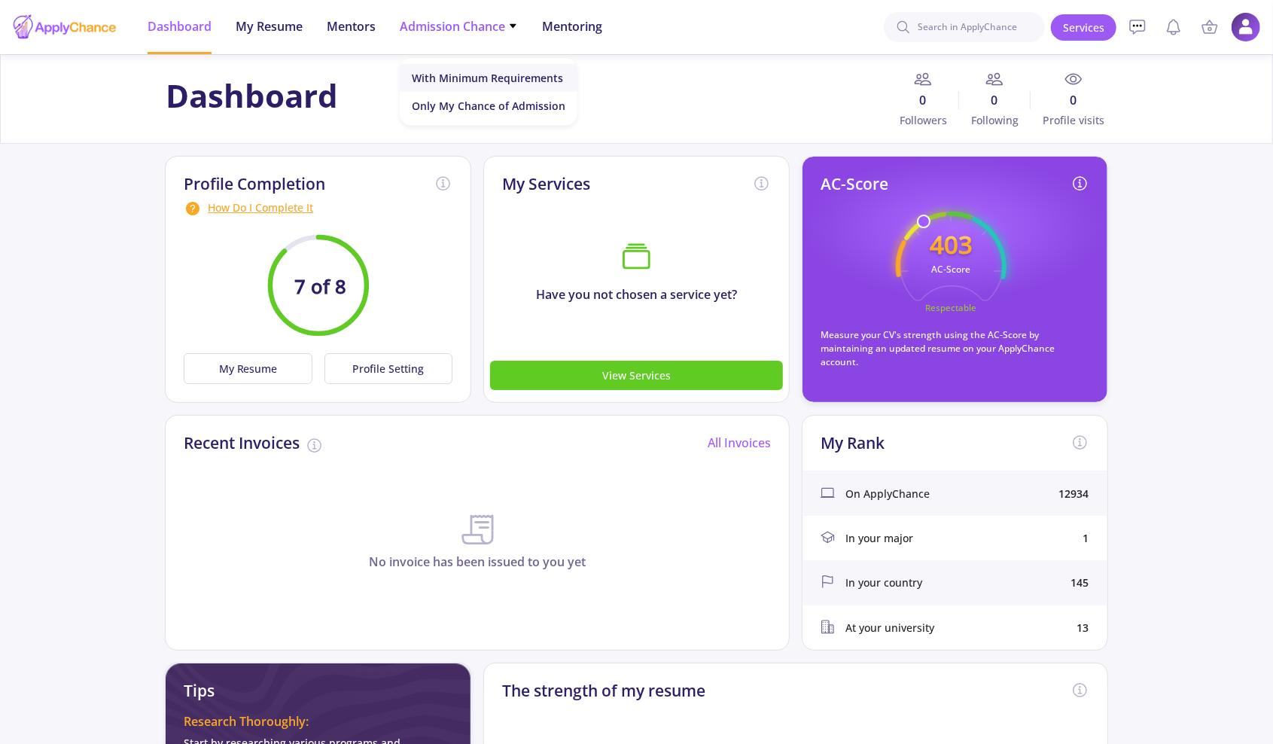
click at [418, 77] on link "With Minimum Requirements" at bounding box center [489, 78] width 178 height 28
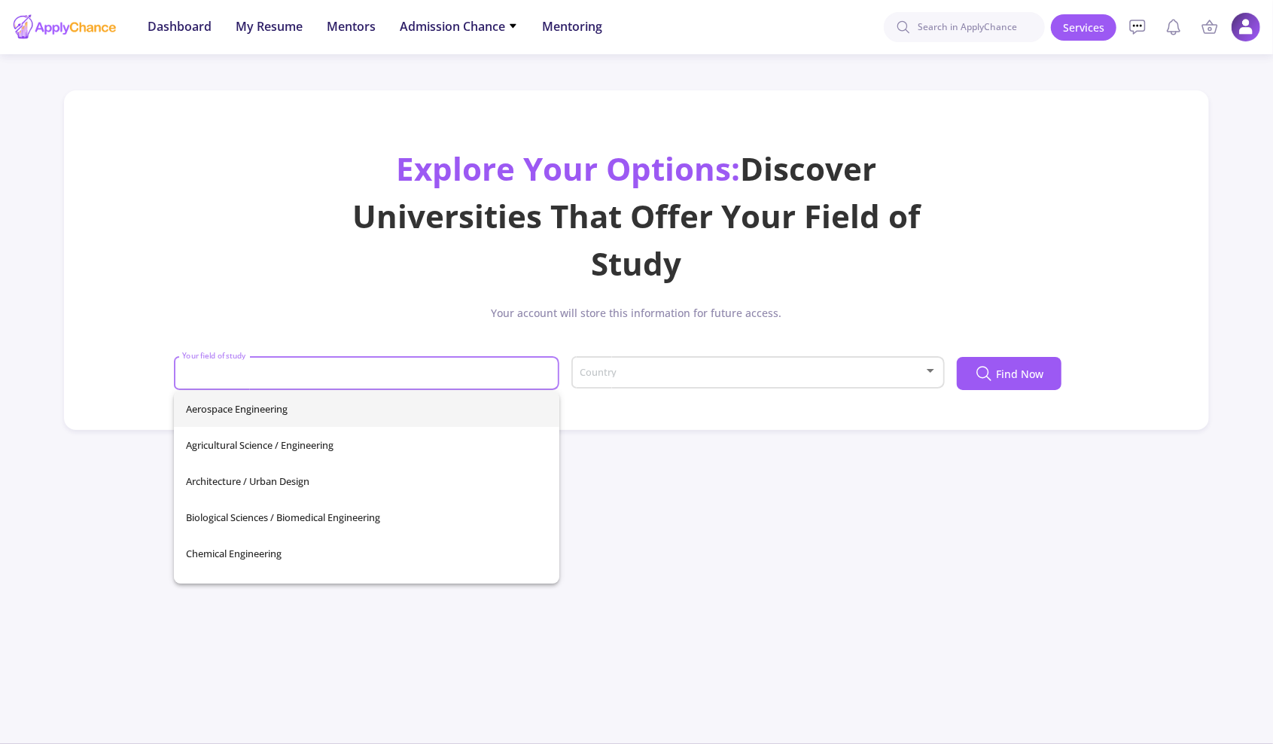
click at [475, 371] on input "Your field of study" at bounding box center [368, 374] width 375 height 14
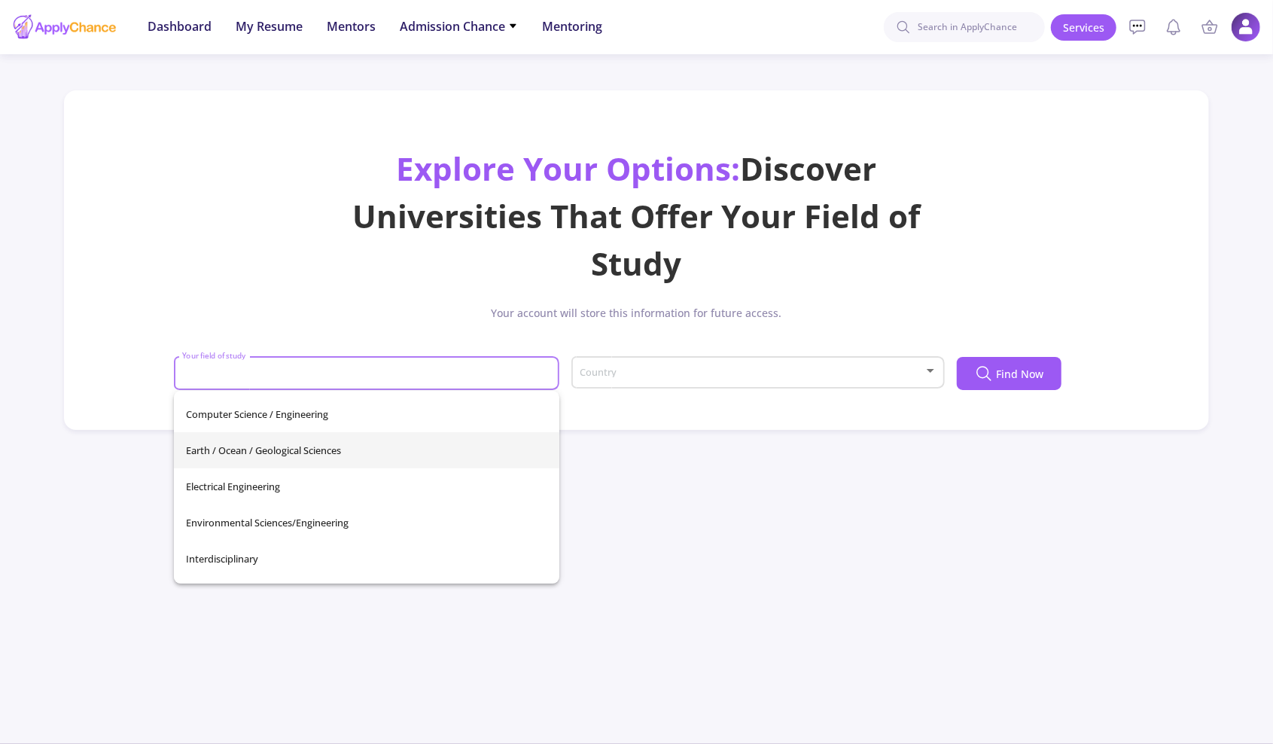
scroll to position [301, 0]
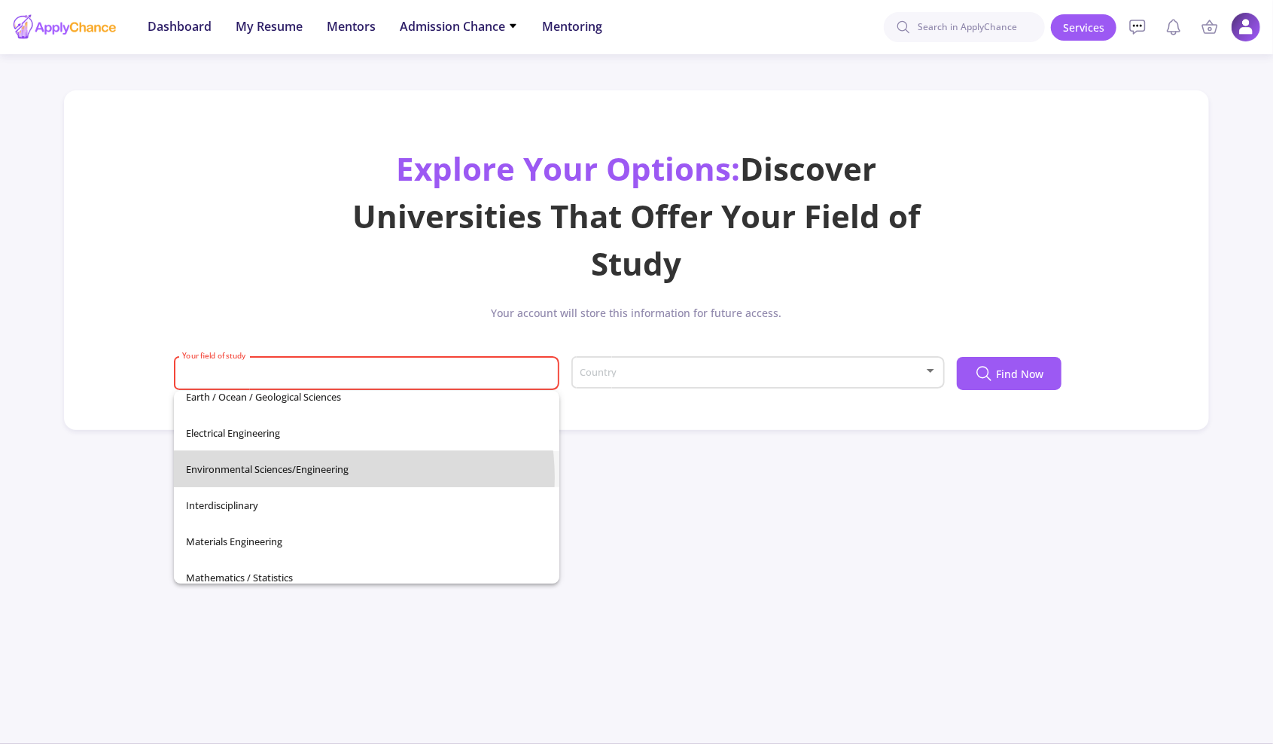
click at [330, 477] on span "Environmental Sciences/Engineering" at bounding box center [366, 469] width 361 height 36
type input "Environmental Sciences/Engineering"
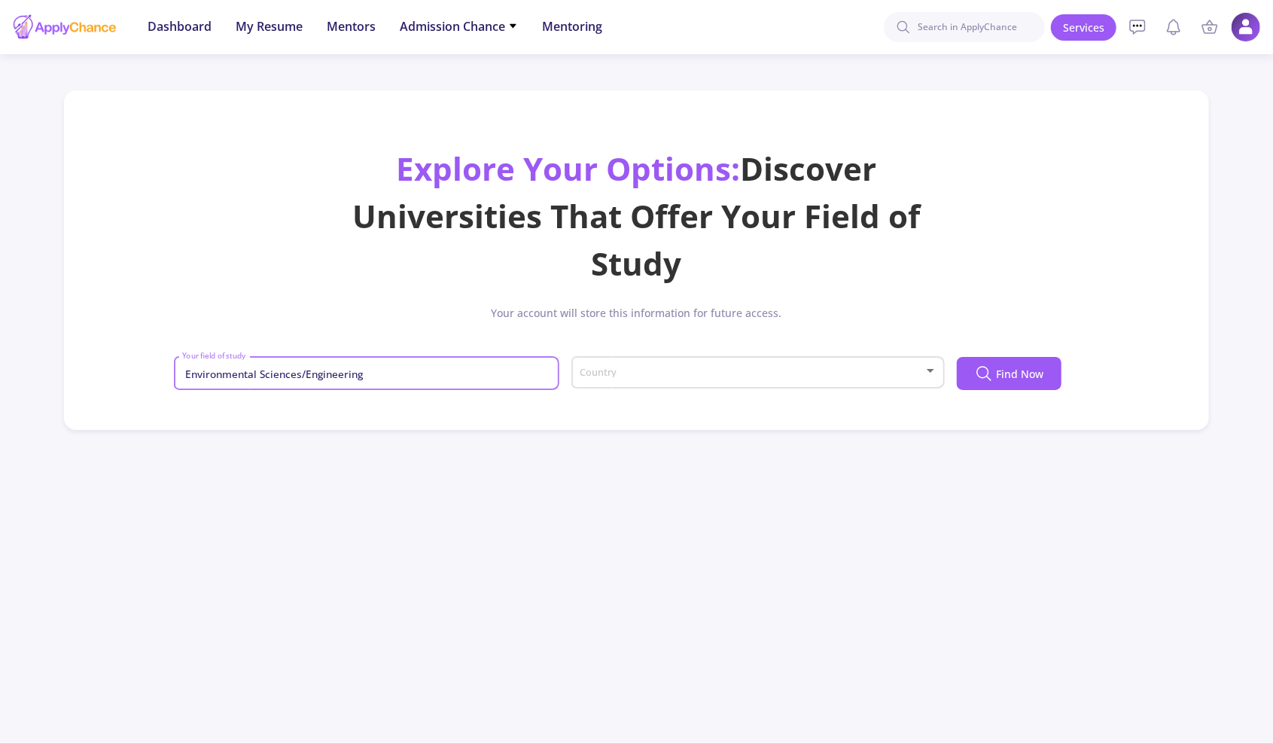
click at [811, 373] on span at bounding box center [754, 372] width 342 height 11
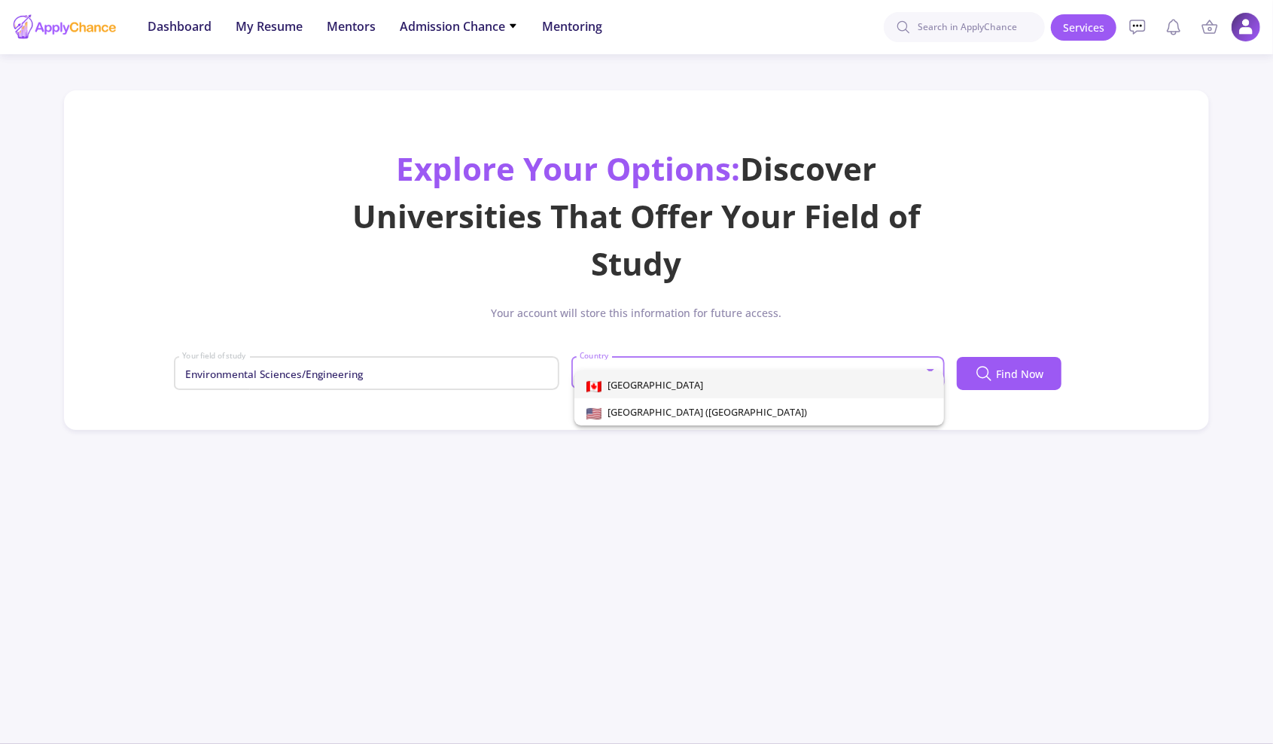
click at [885, 513] on div at bounding box center [636, 372] width 1273 height 744
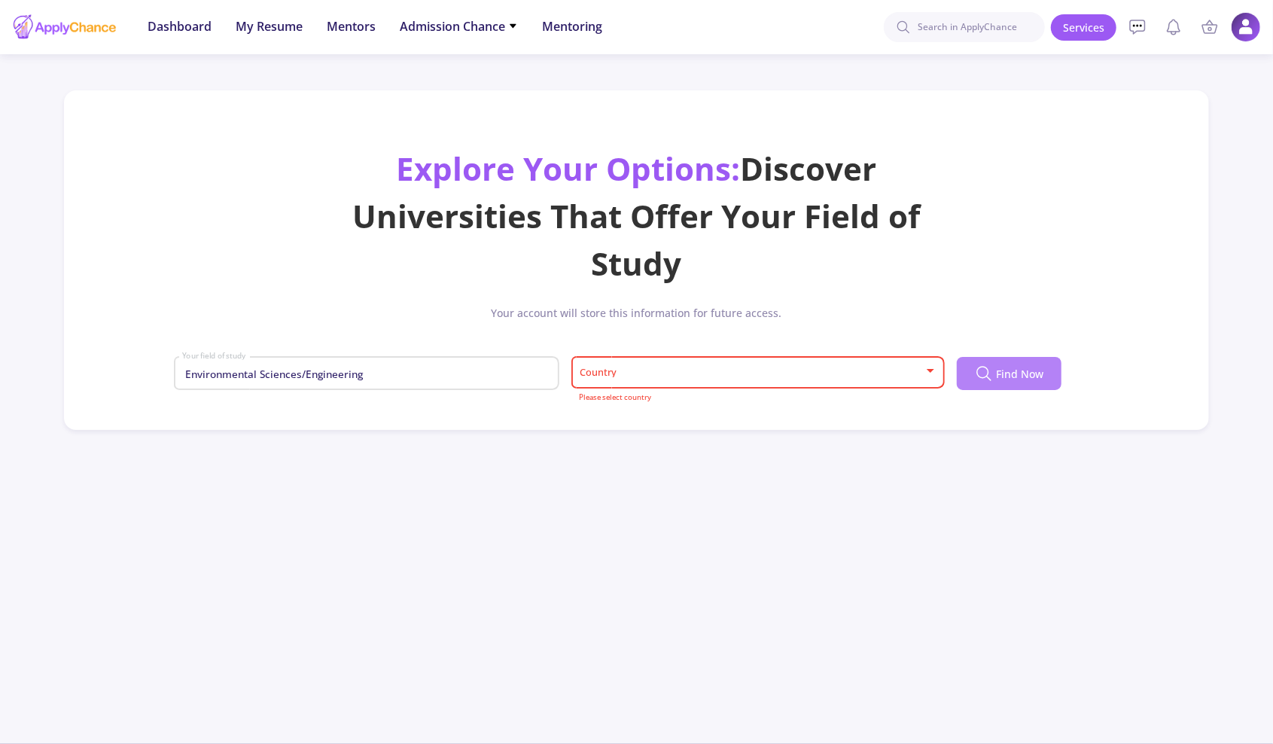
click at [1005, 364] on button "Find Now" at bounding box center [1009, 373] width 105 height 33
click at [843, 367] on div "Country" at bounding box center [758, 370] width 359 height 38
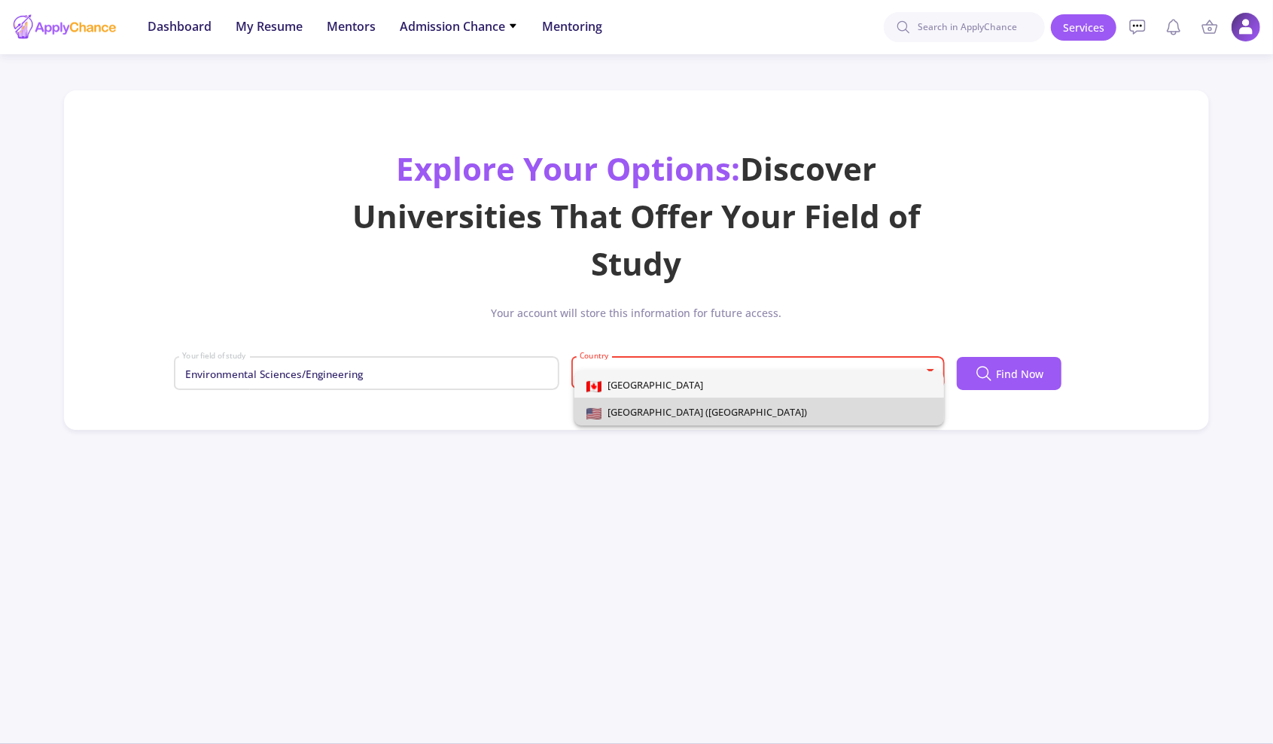
click at [724, 400] on span "[GEOGRAPHIC_DATA] ([GEOGRAPHIC_DATA])" at bounding box center [758, 411] width 345 height 27
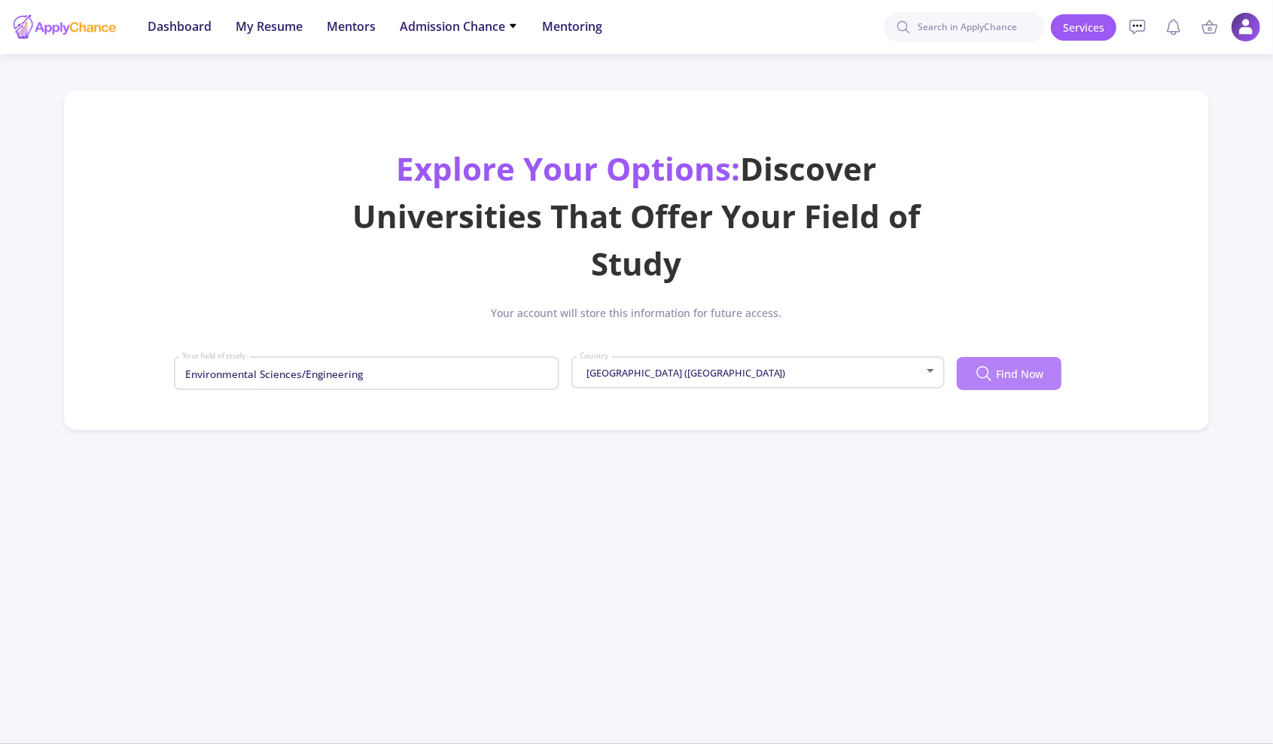
click at [1005, 385] on button "Find Now" at bounding box center [1009, 373] width 105 height 33
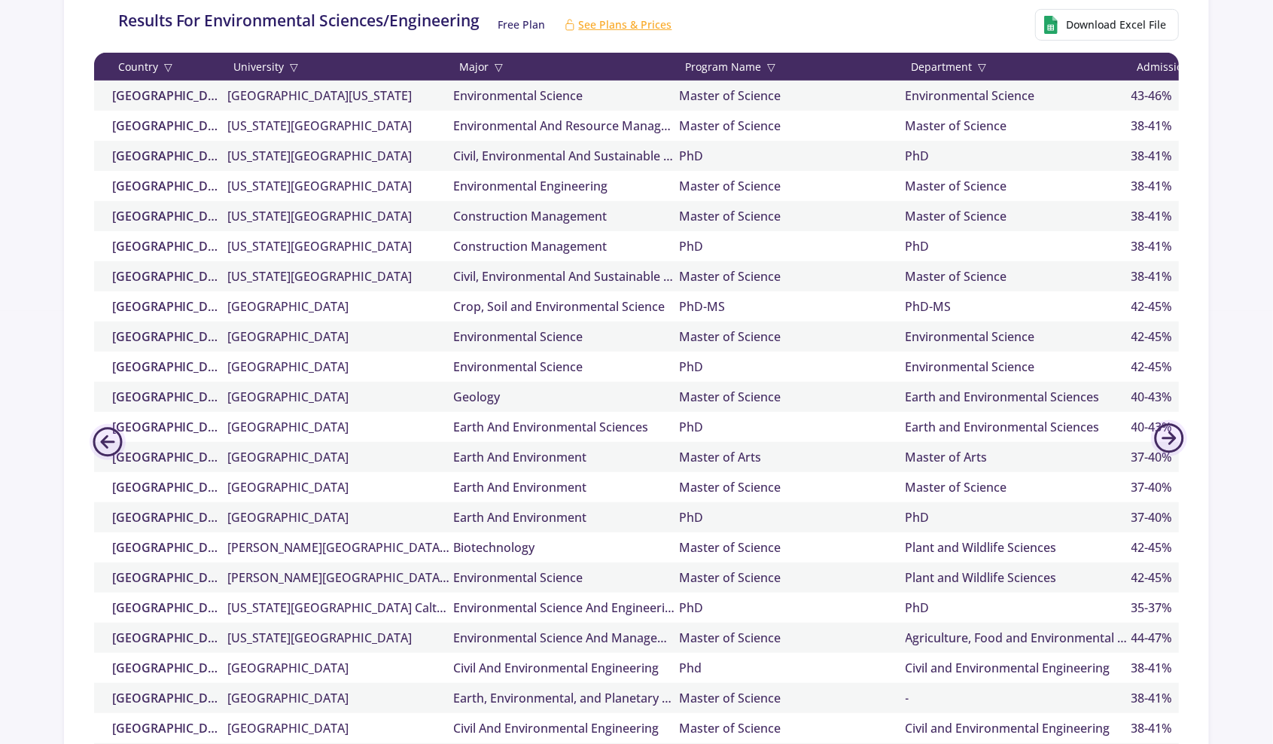
scroll to position [452, 0]
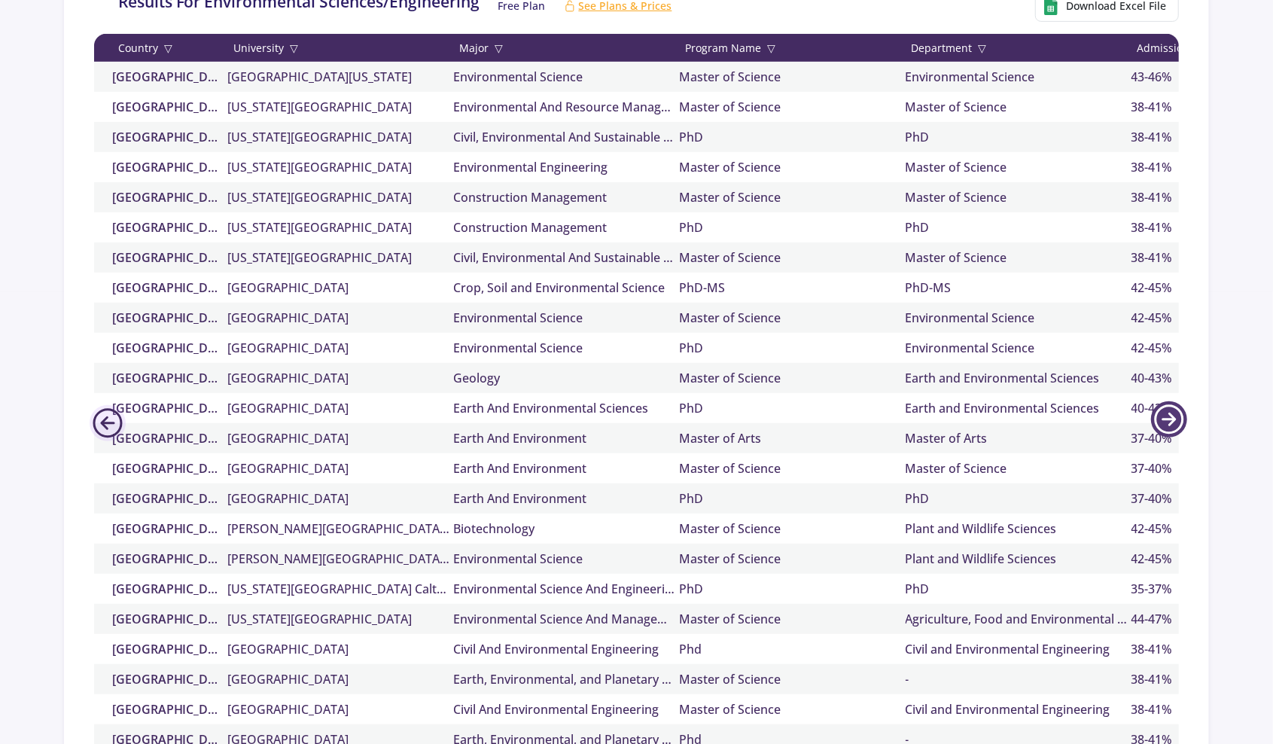
click at [1159, 434] on icon at bounding box center [1169, 419] width 36 height 36
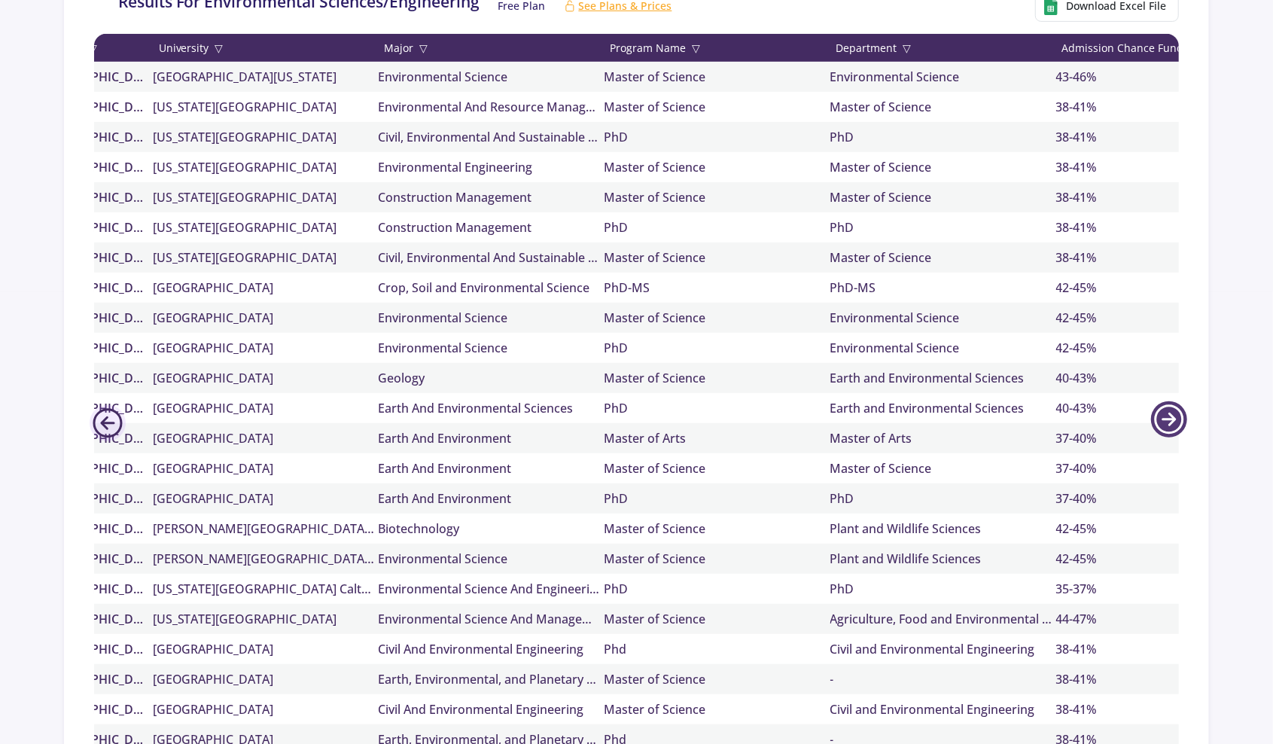
click at [1158, 434] on icon at bounding box center [1169, 419] width 36 height 36
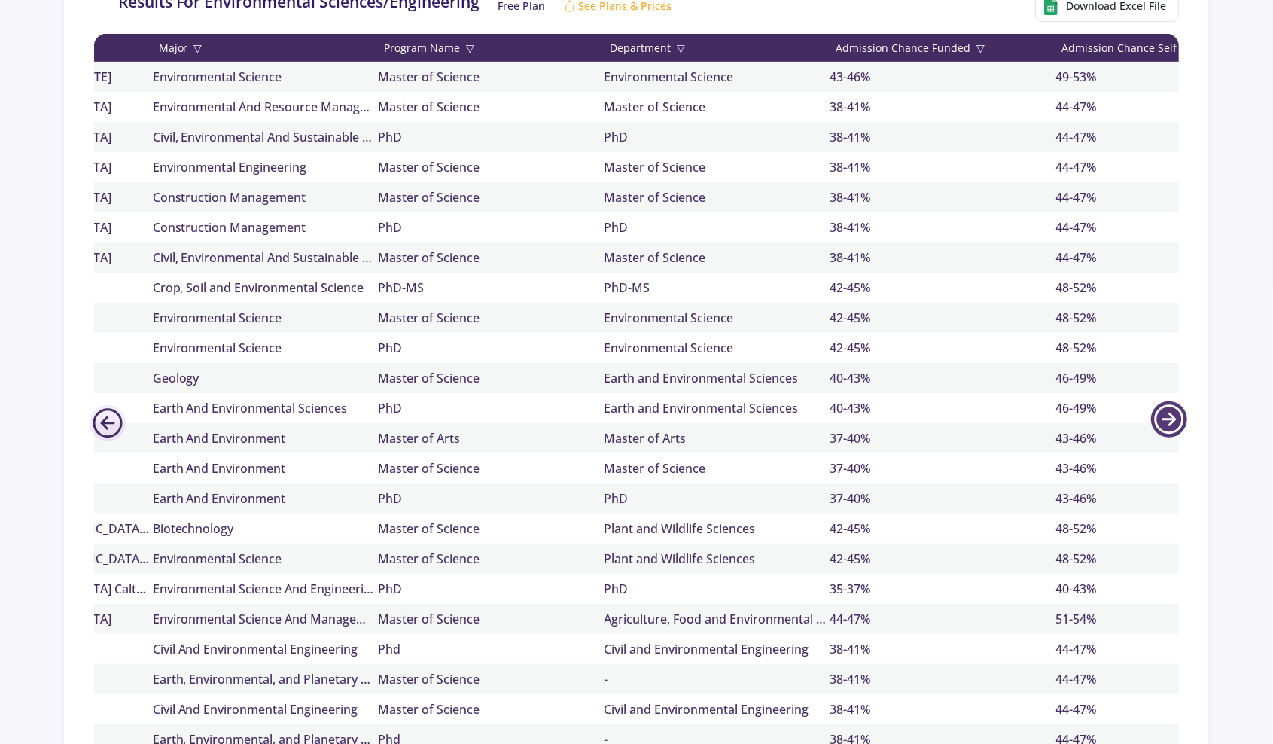
click at [1156, 434] on icon at bounding box center [1169, 419] width 36 height 36
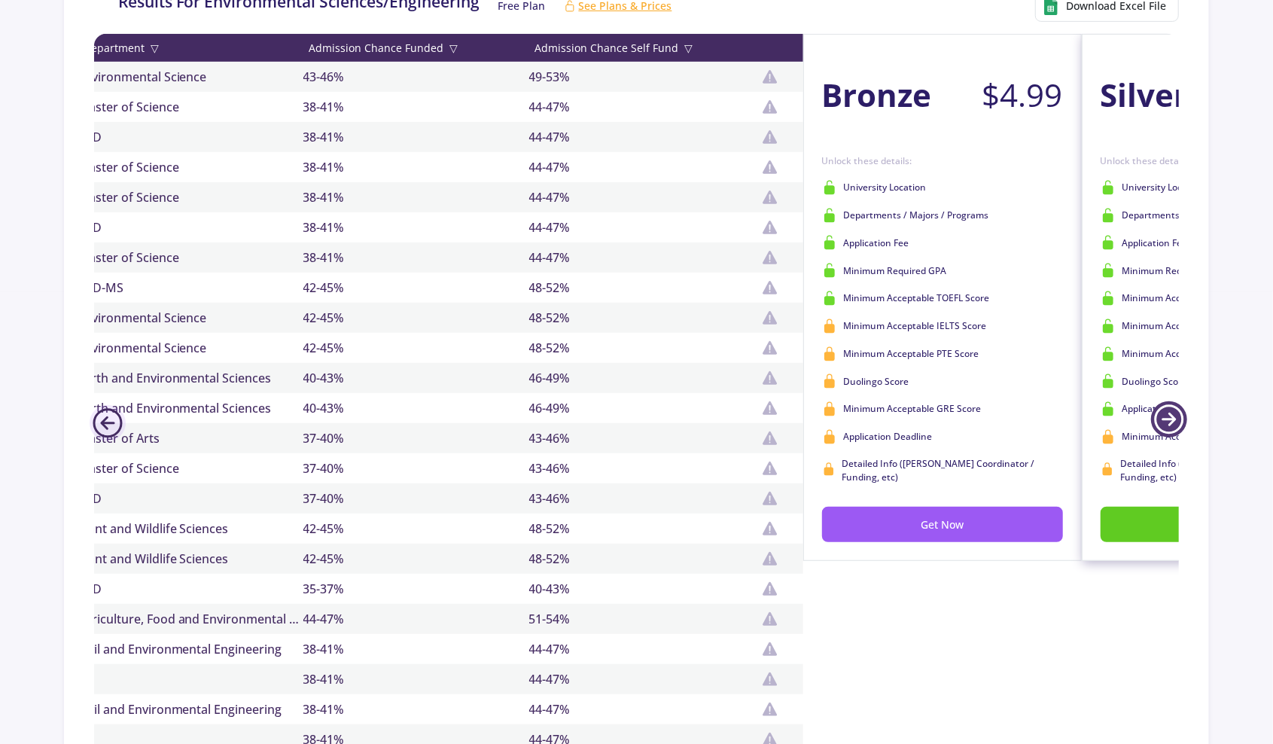
click at [1156, 434] on icon at bounding box center [1169, 419] width 36 height 36
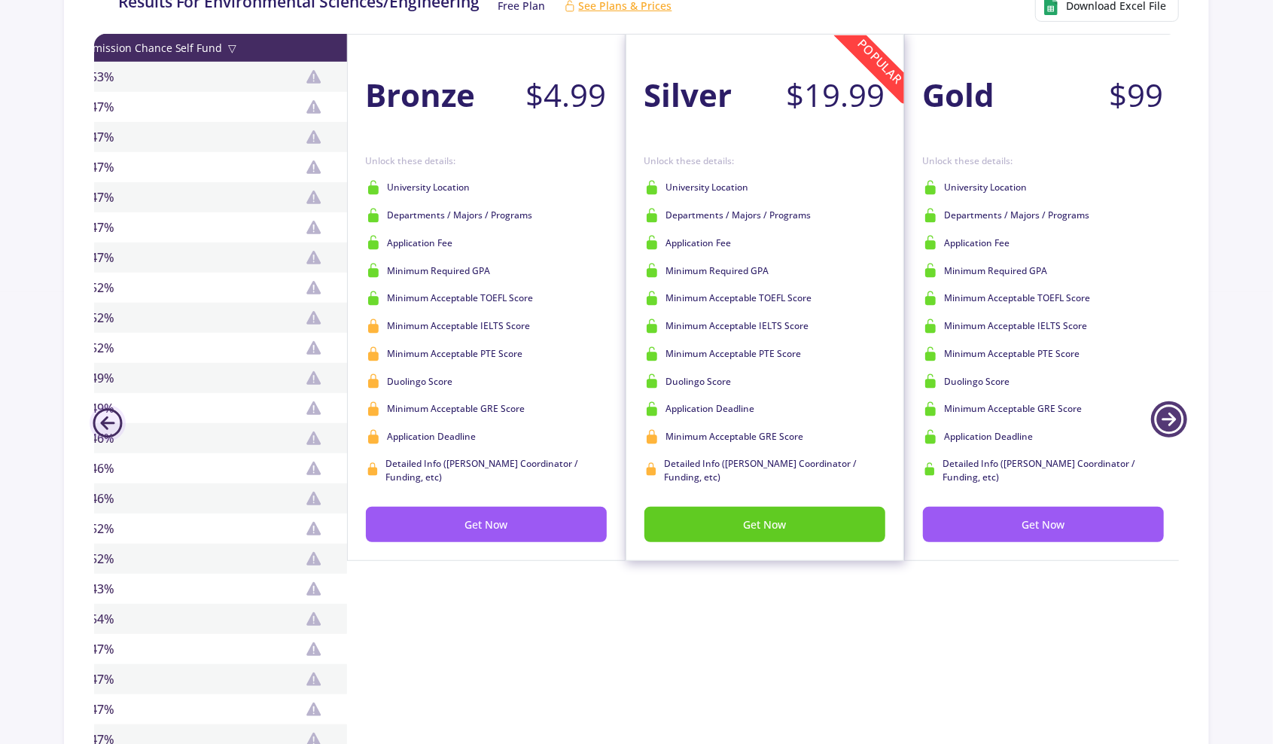
scroll to position [0, 1294]
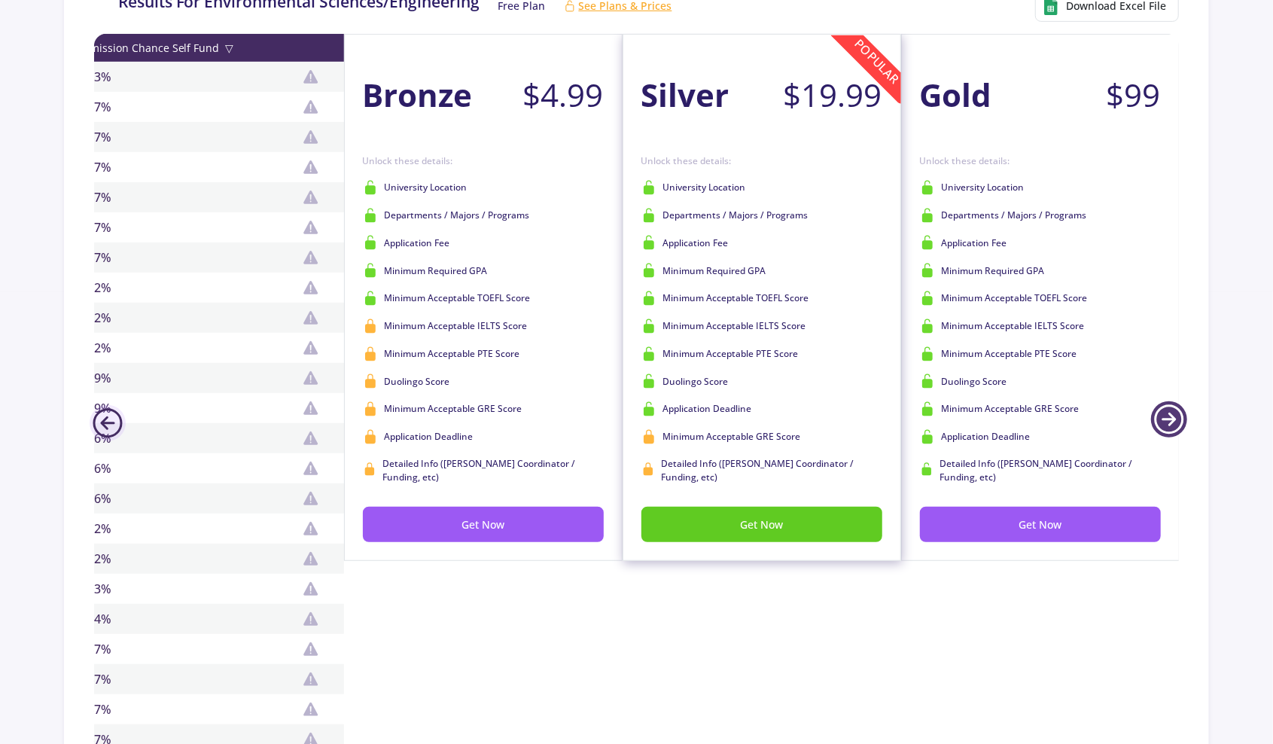
click at [1156, 434] on icon at bounding box center [1169, 419] width 36 height 36
click at [116, 411] on icon at bounding box center [108, 423] width 36 height 36
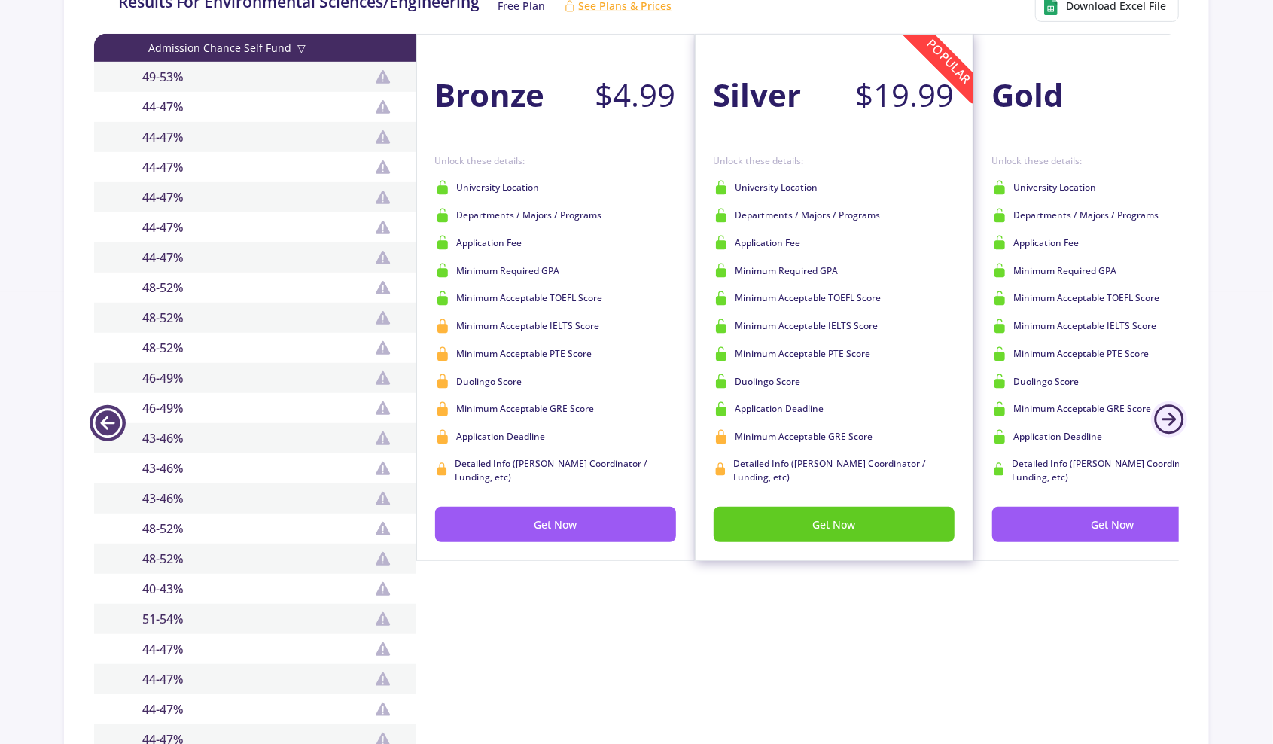
click at [116, 411] on icon at bounding box center [108, 423] width 36 height 36
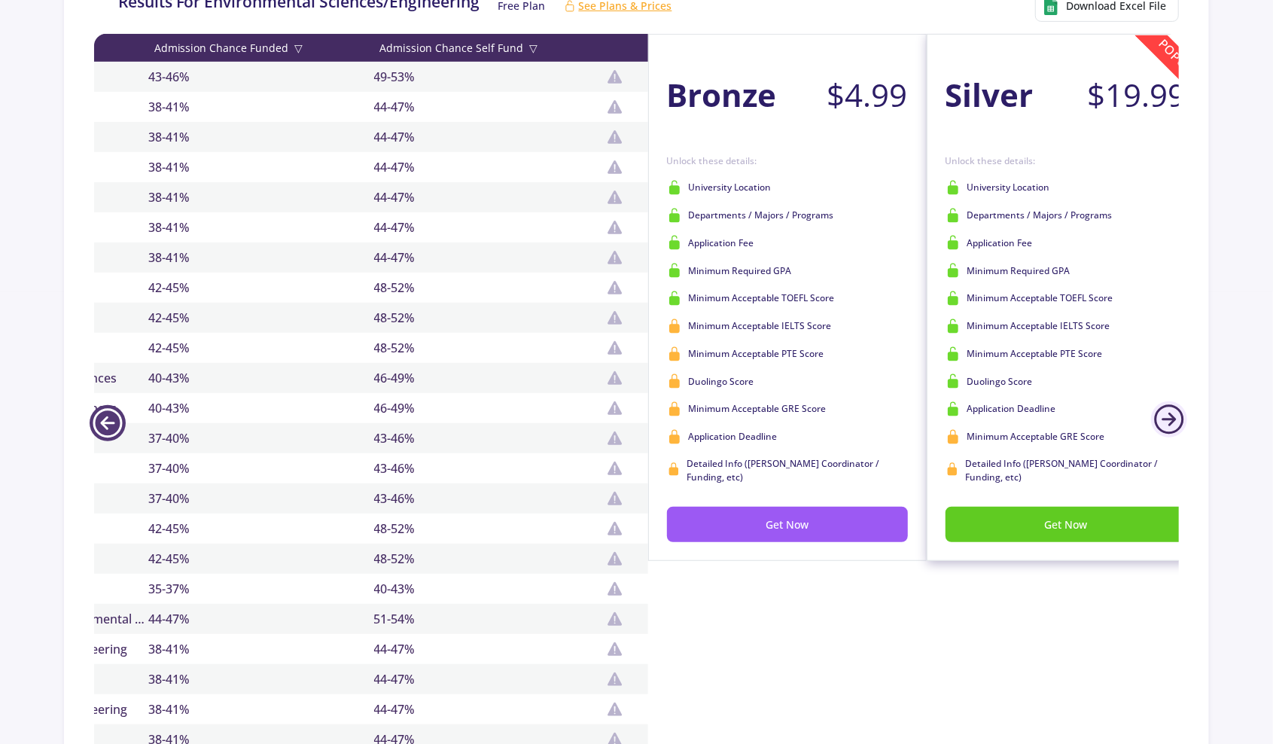
click at [116, 411] on icon at bounding box center [108, 423] width 36 height 36
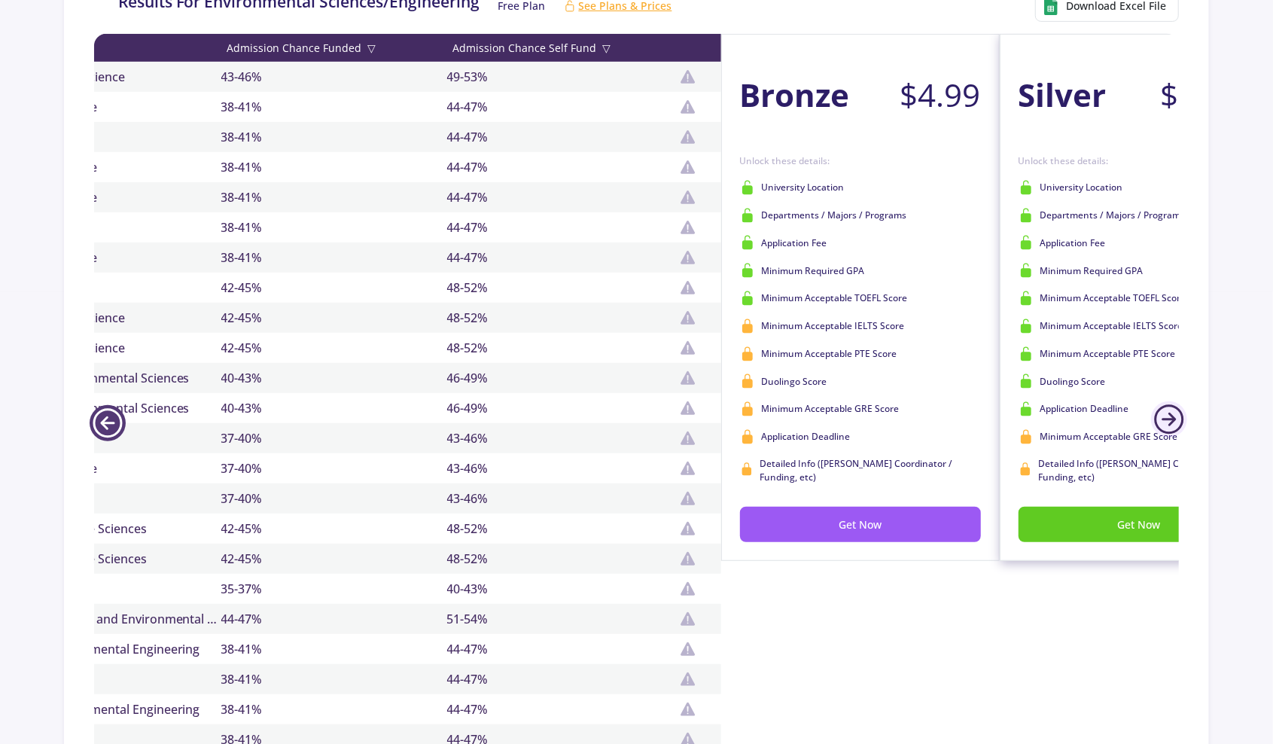
click at [116, 411] on icon at bounding box center [108, 423] width 36 height 36
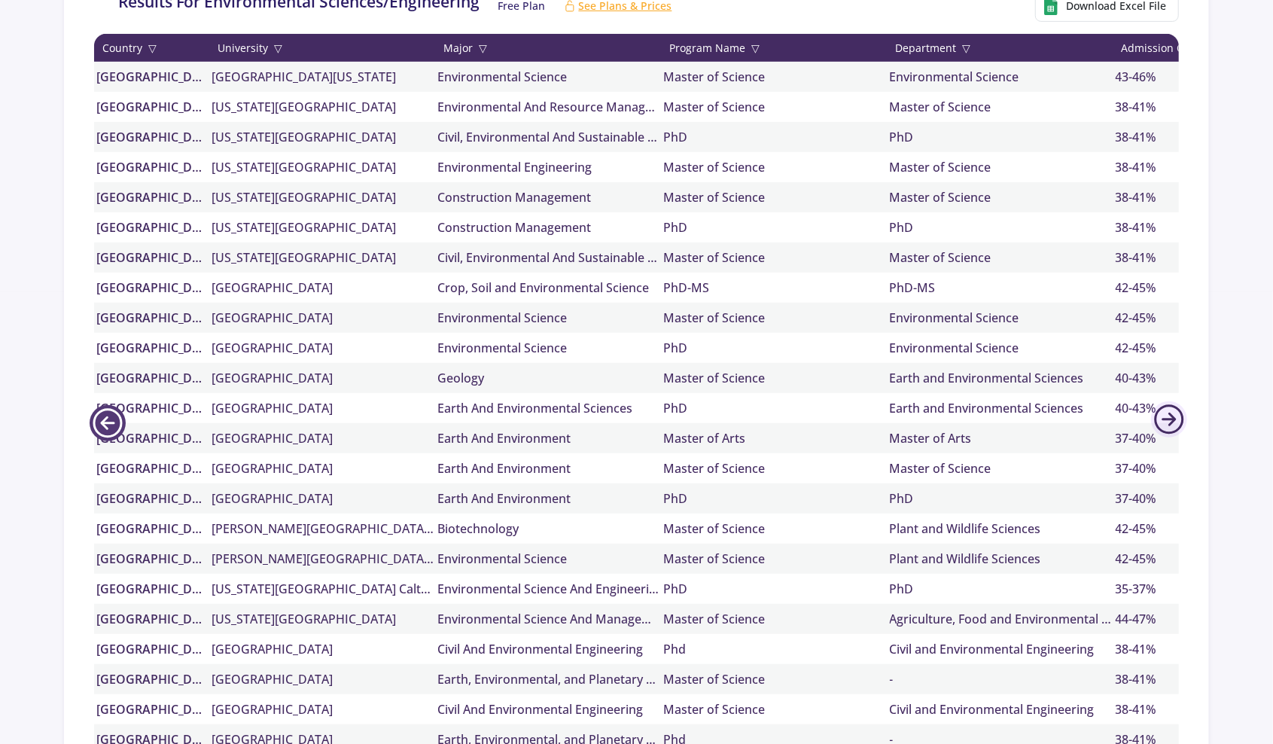
scroll to position [0, 0]
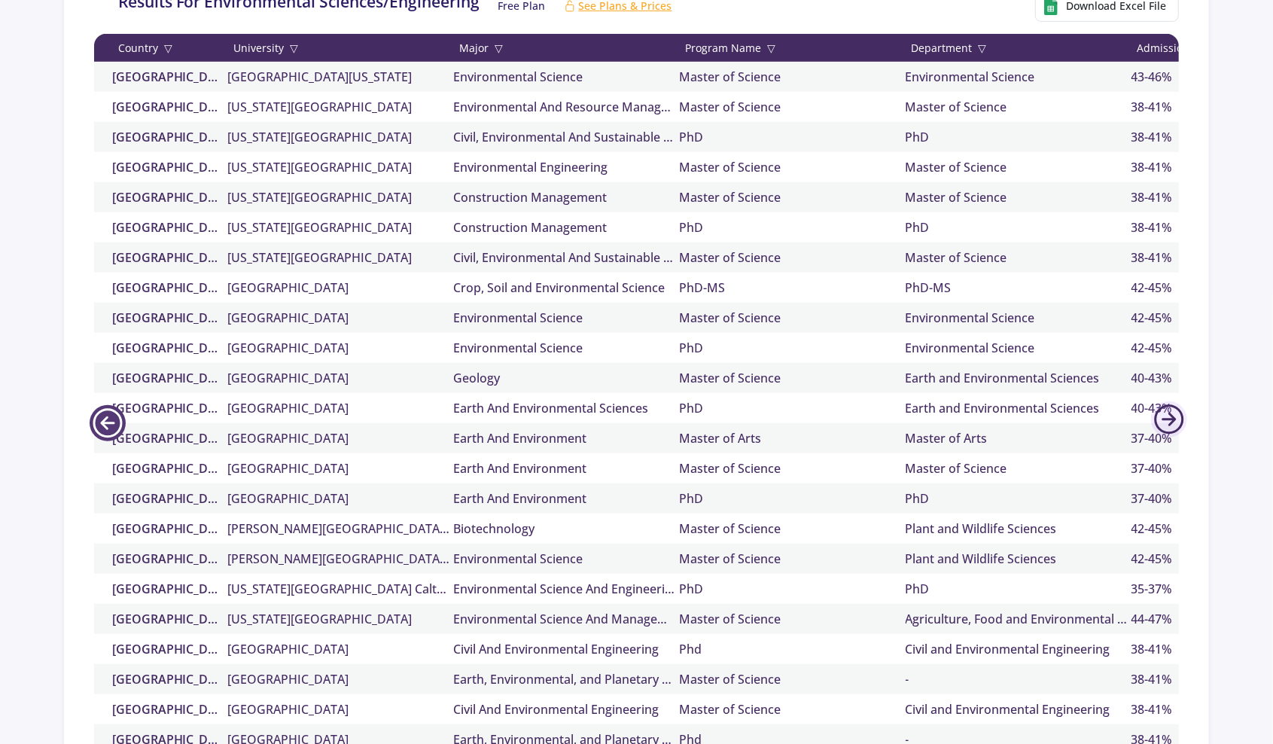
click at [116, 411] on icon at bounding box center [108, 423] width 36 height 36
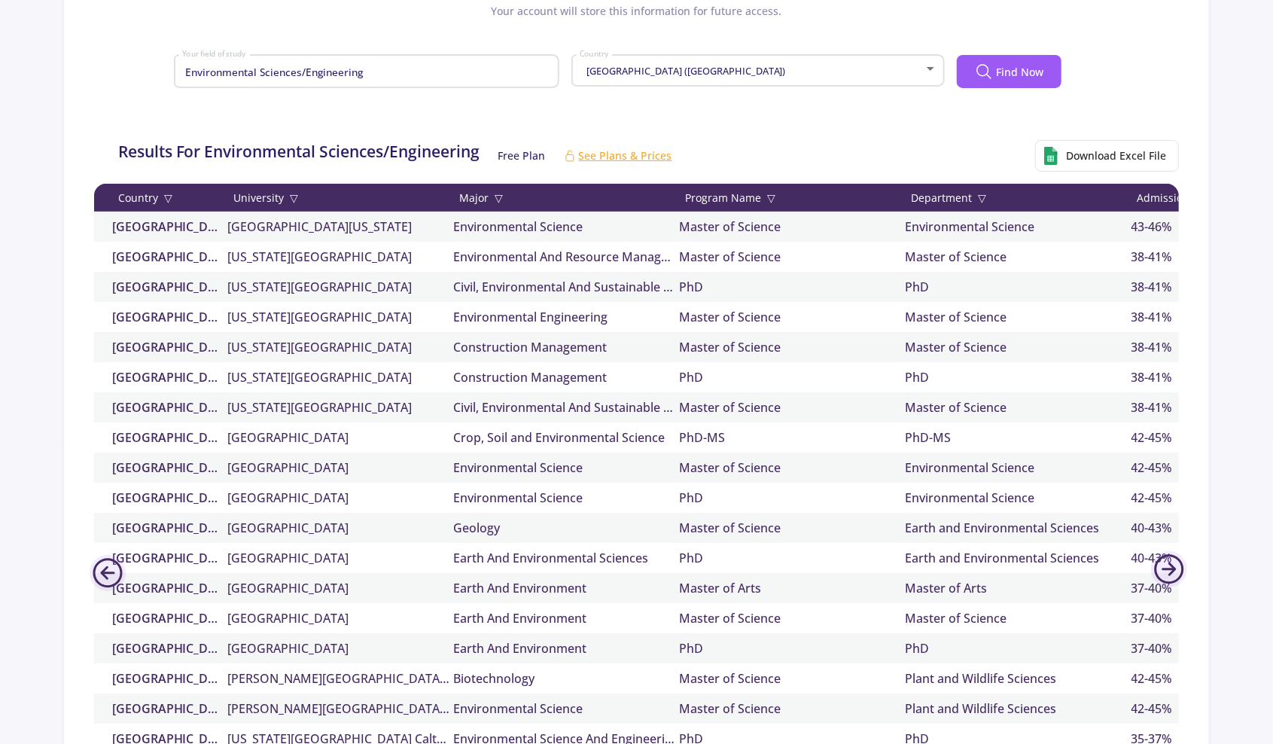
scroll to position [226, 0]
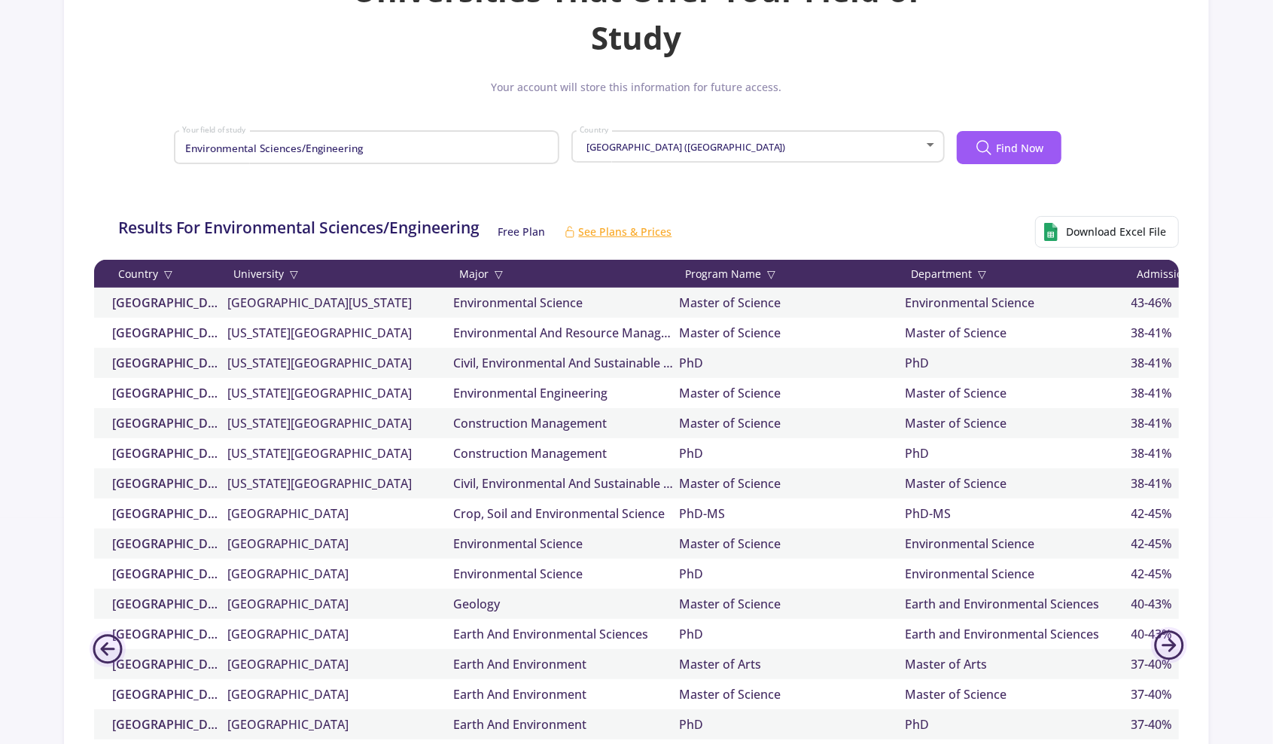
click at [756, 272] on div "Program Name ▽" at bounding box center [793, 274] width 226 height 16
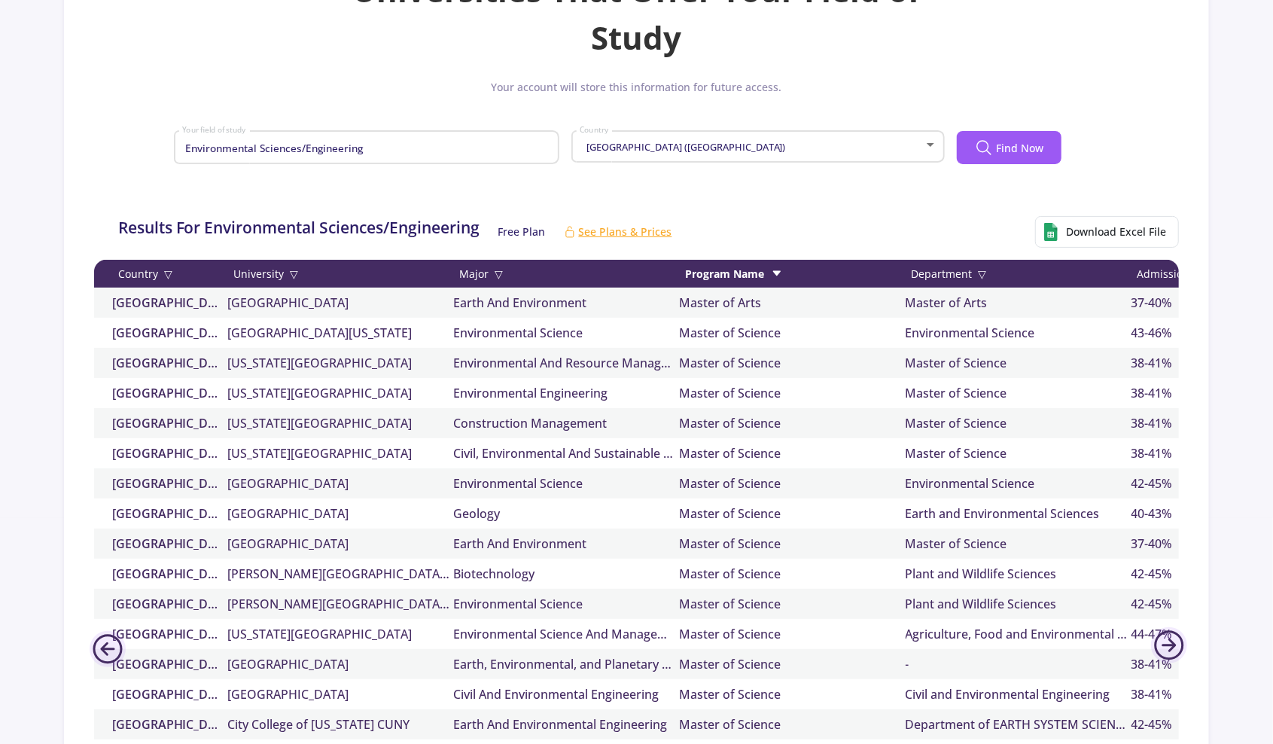
click at [755, 272] on div "Program Name" at bounding box center [793, 274] width 226 height 16
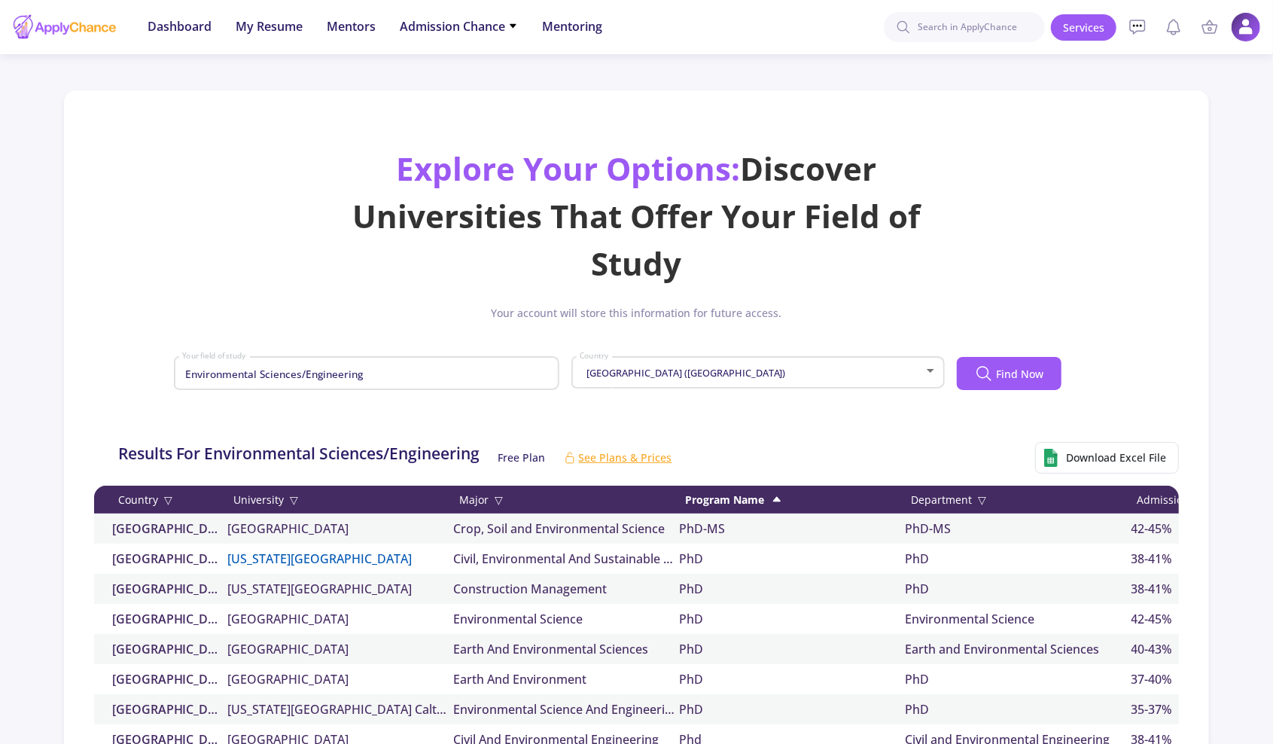
scroll to position [0, 0]
click at [837, 372] on div "[GEOGRAPHIC_DATA] ([GEOGRAPHIC_DATA])" at bounding box center [751, 372] width 345 height 11
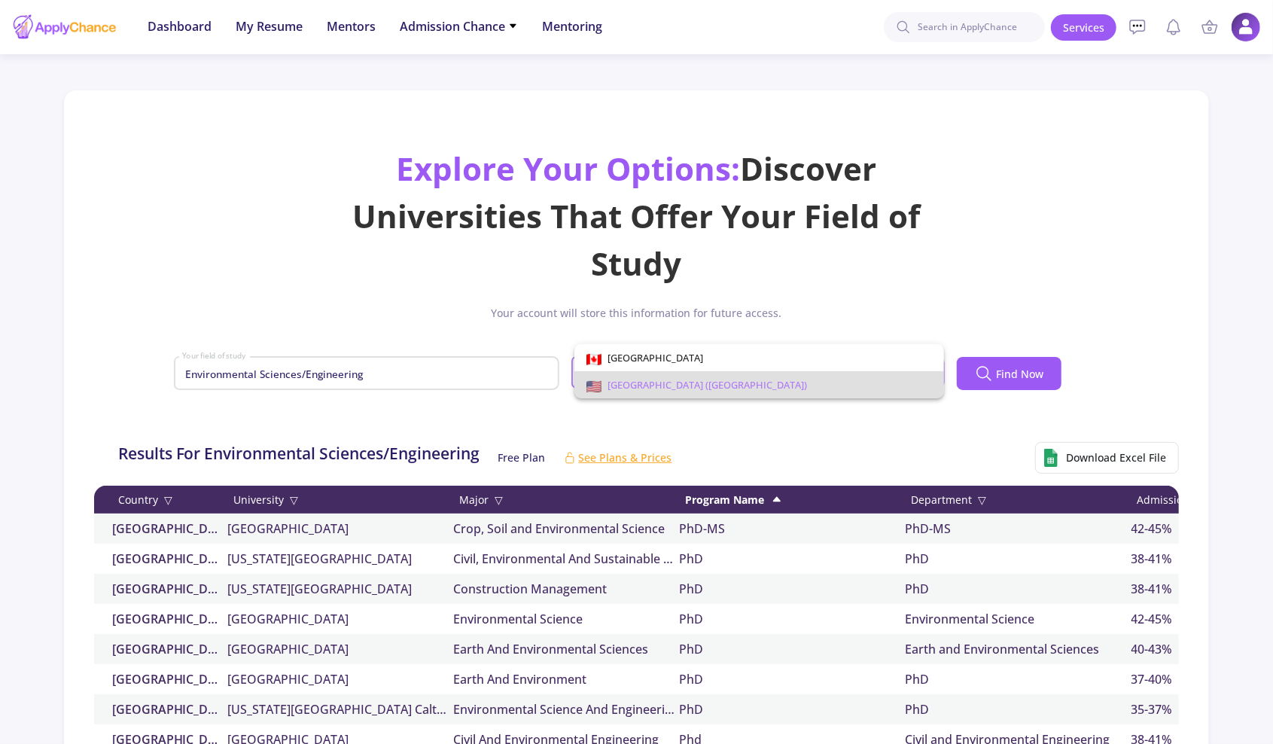
click at [505, 619] on div at bounding box center [636, 372] width 1273 height 744
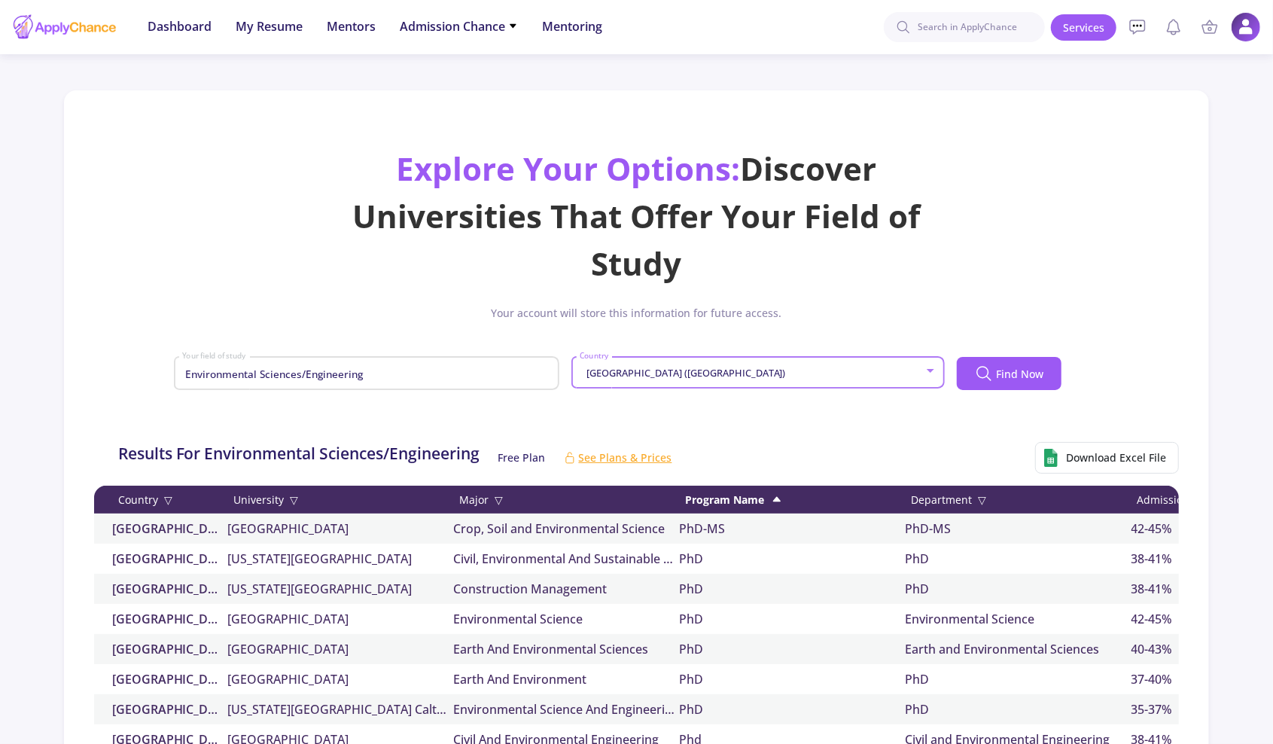
click at [622, 376] on span "[GEOGRAPHIC_DATA] ([GEOGRAPHIC_DATA])" at bounding box center [684, 373] width 203 height 14
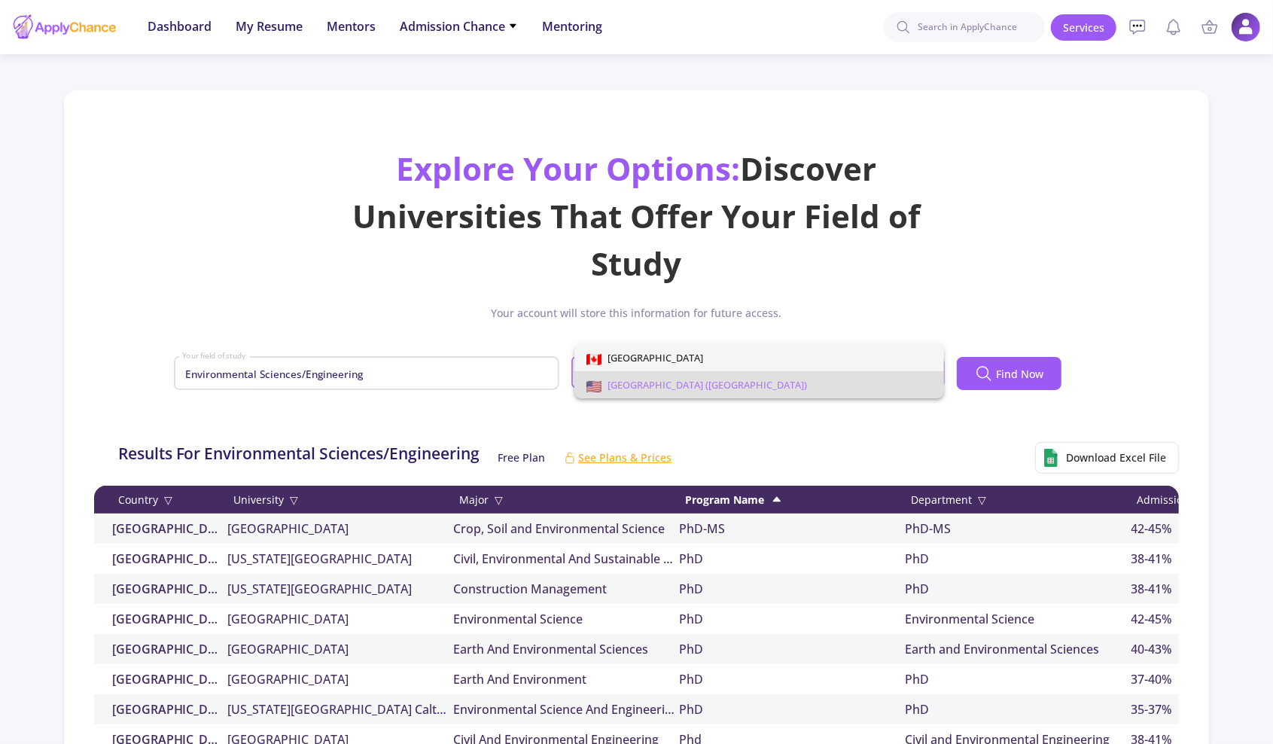
click at [633, 356] on span "[GEOGRAPHIC_DATA]" at bounding box center [652, 358] width 102 height 14
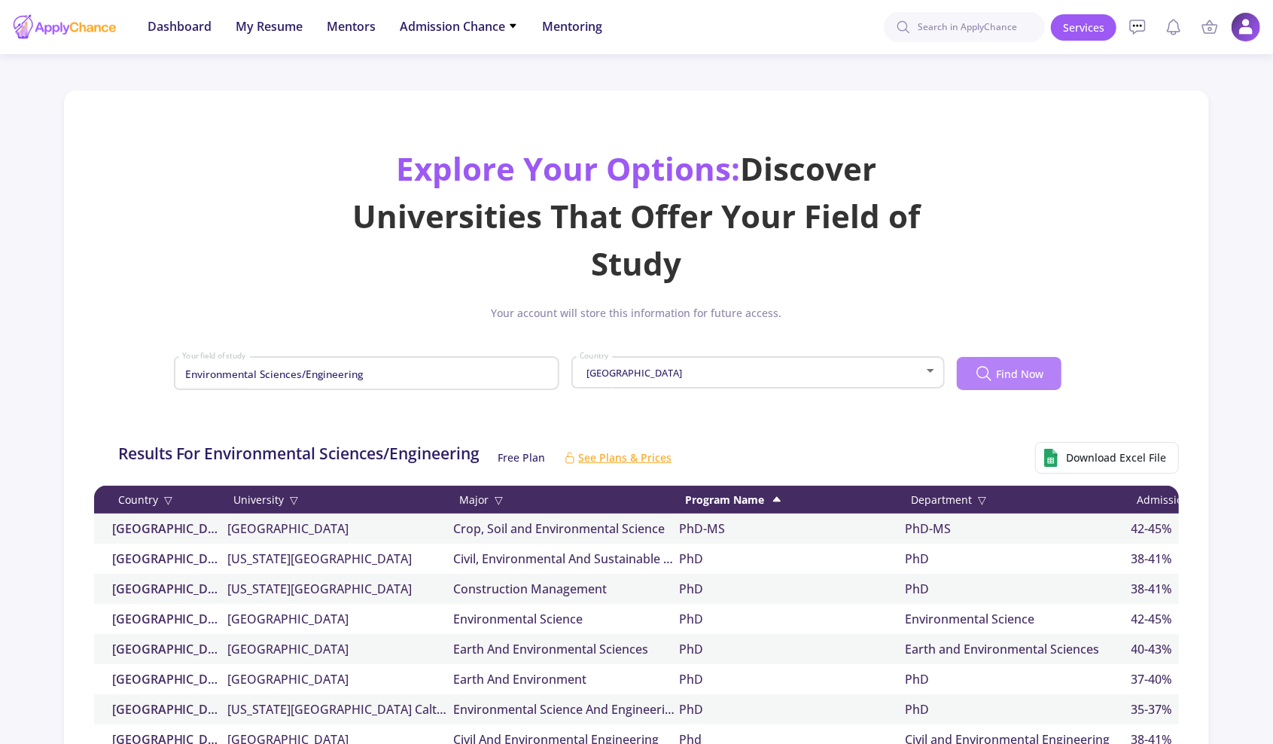
click at [996, 364] on button "Find Now" at bounding box center [1009, 373] width 105 height 33
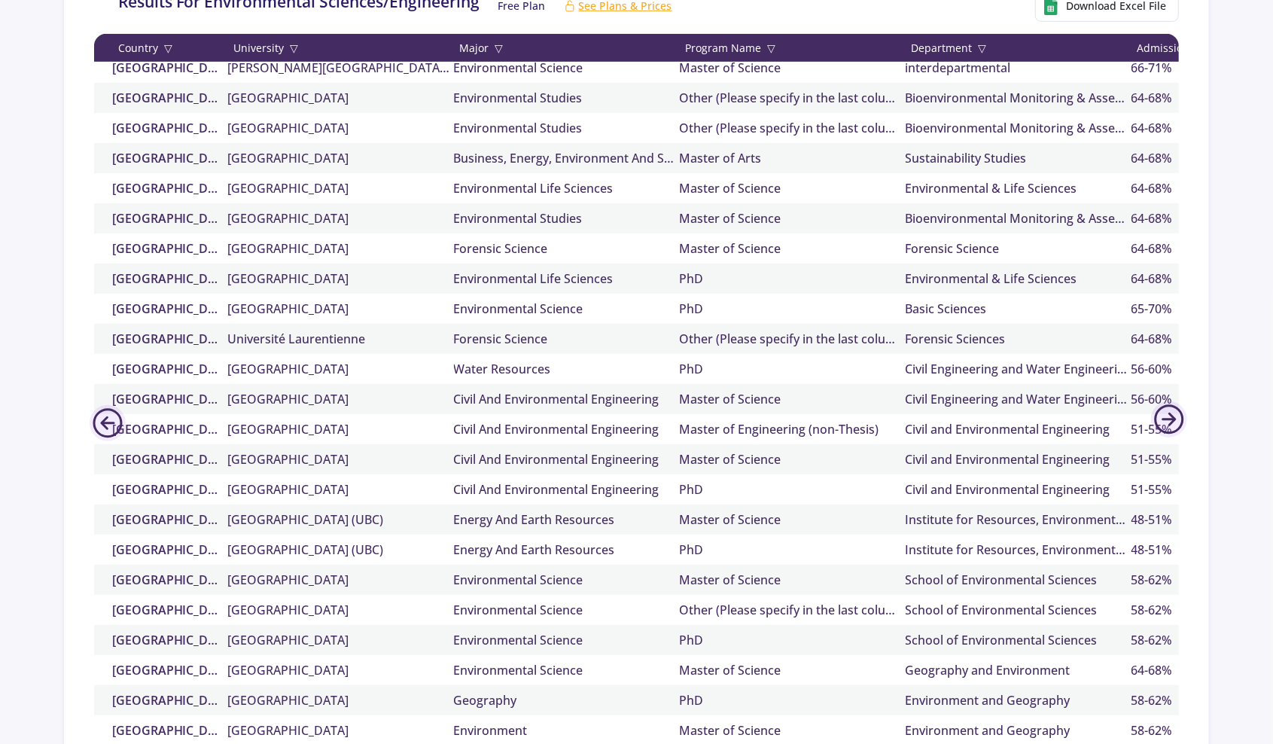
scroll to position [1258, 0]
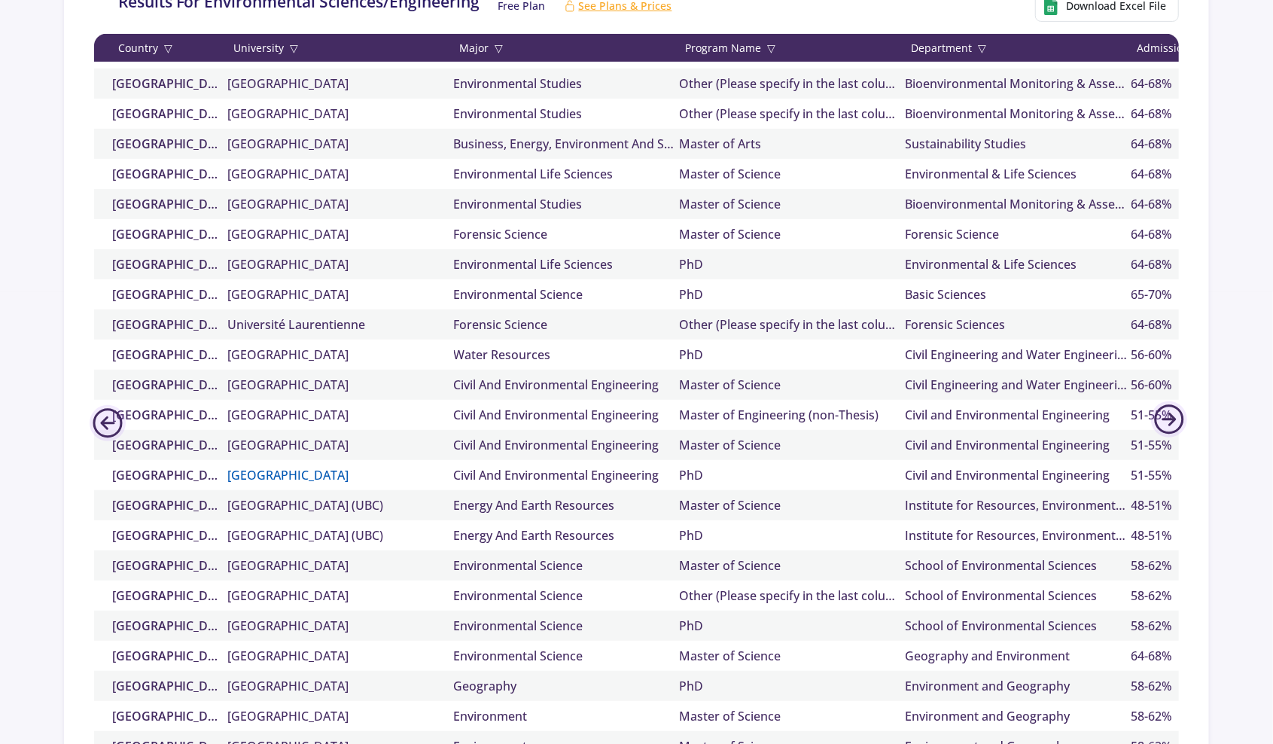
click at [309, 477] on link "University of Alberta" at bounding box center [341, 475] width 226 height 18
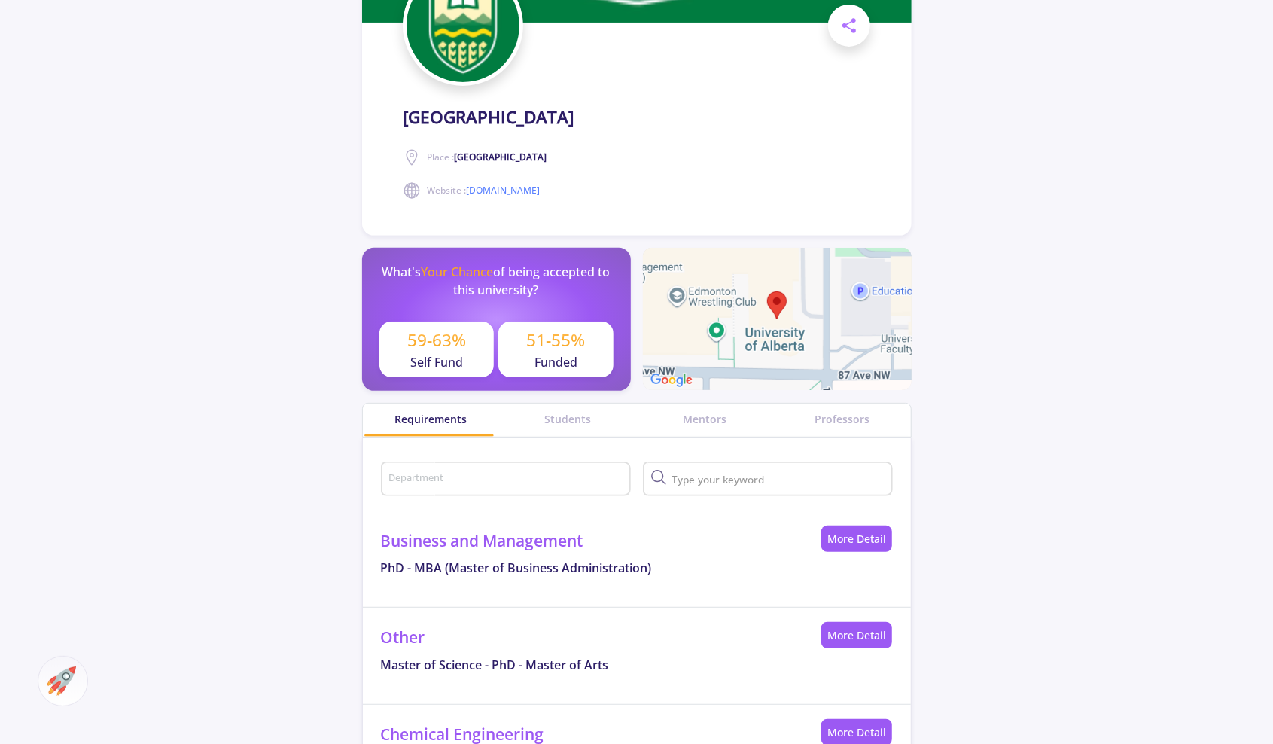
scroll to position [226, 0]
